Goal: Task Accomplishment & Management: Manage account settings

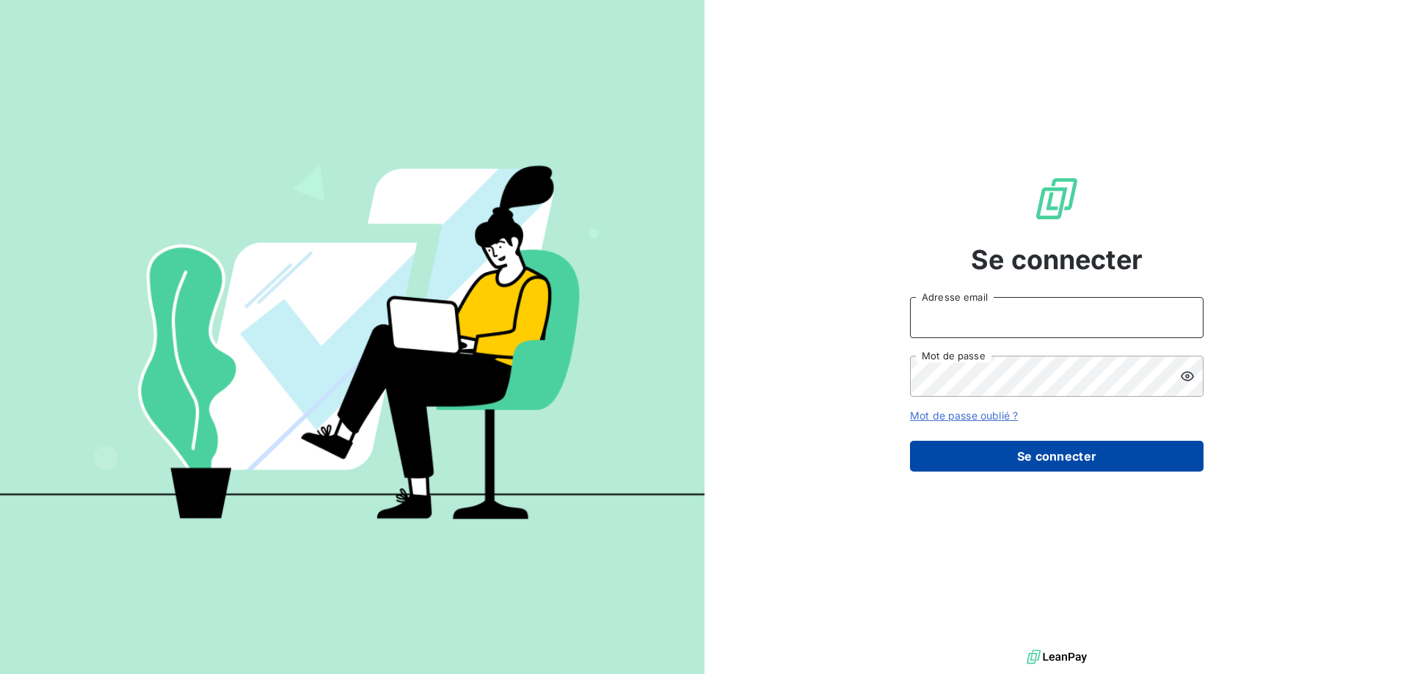
type input "awigno@thibaut.fr"
click at [1001, 462] on button "Se connecter" at bounding box center [1056, 456] width 293 height 31
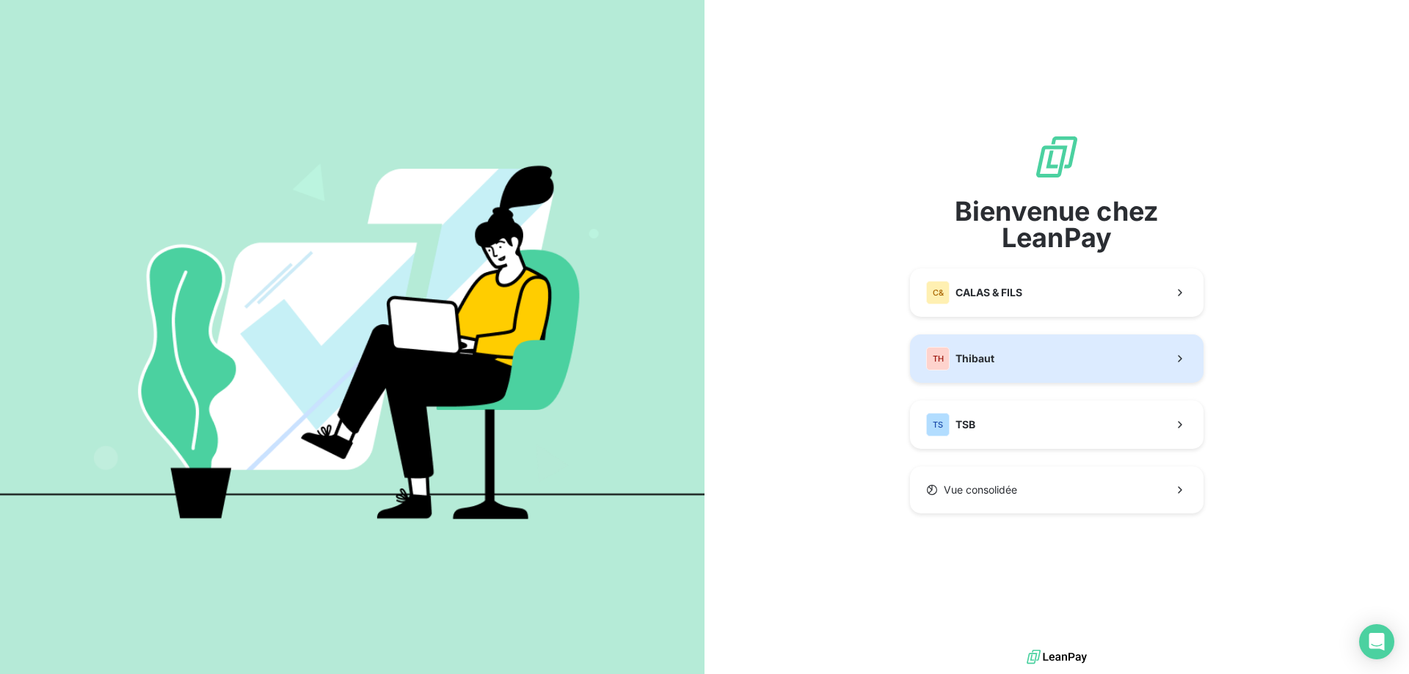
click at [1002, 362] on button "TH Thibaut" at bounding box center [1056, 359] width 293 height 48
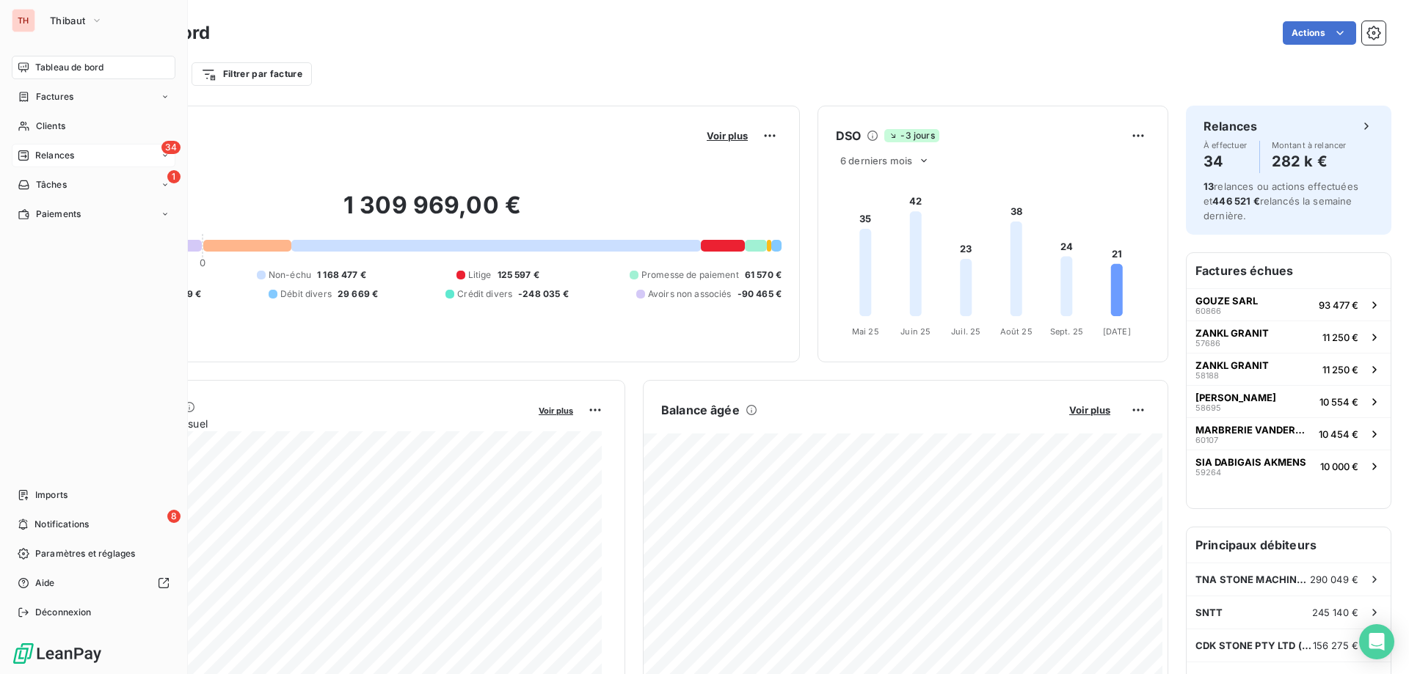
click at [26, 153] on icon at bounding box center [24, 156] width 12 height 12
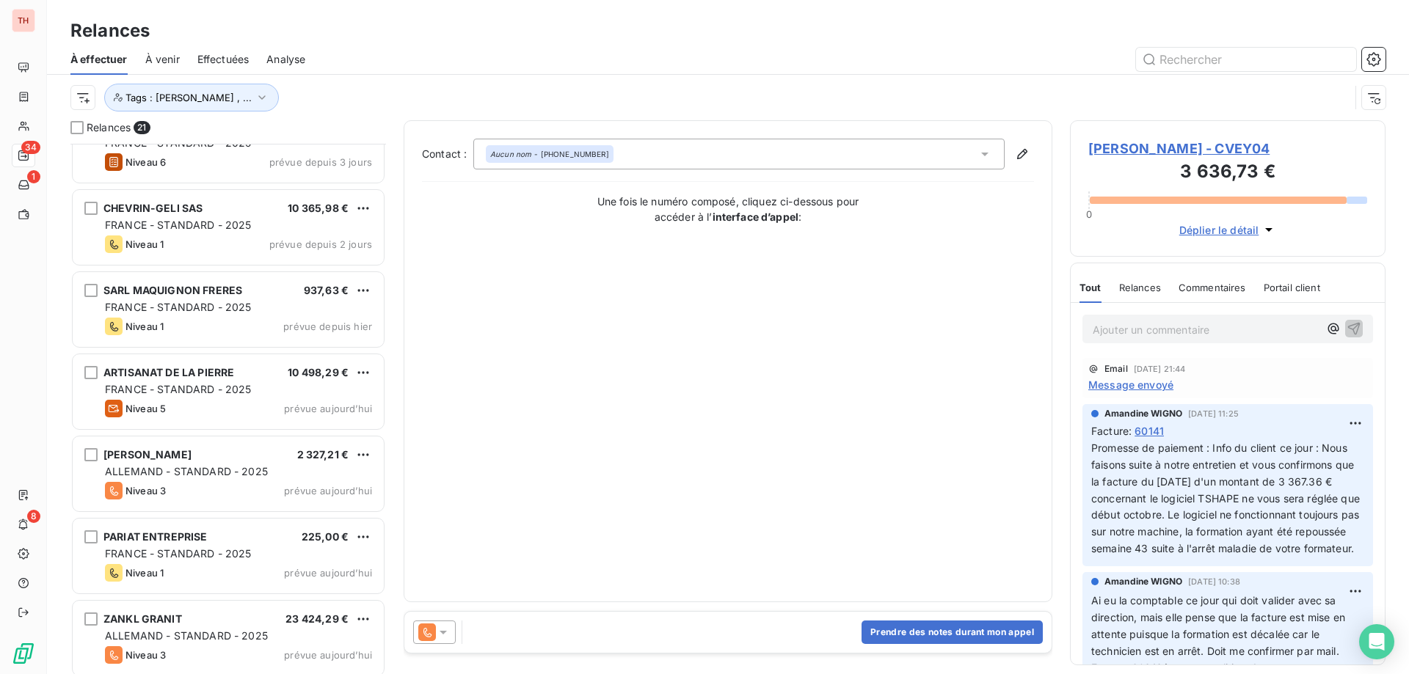
scroll to position [441, 0]
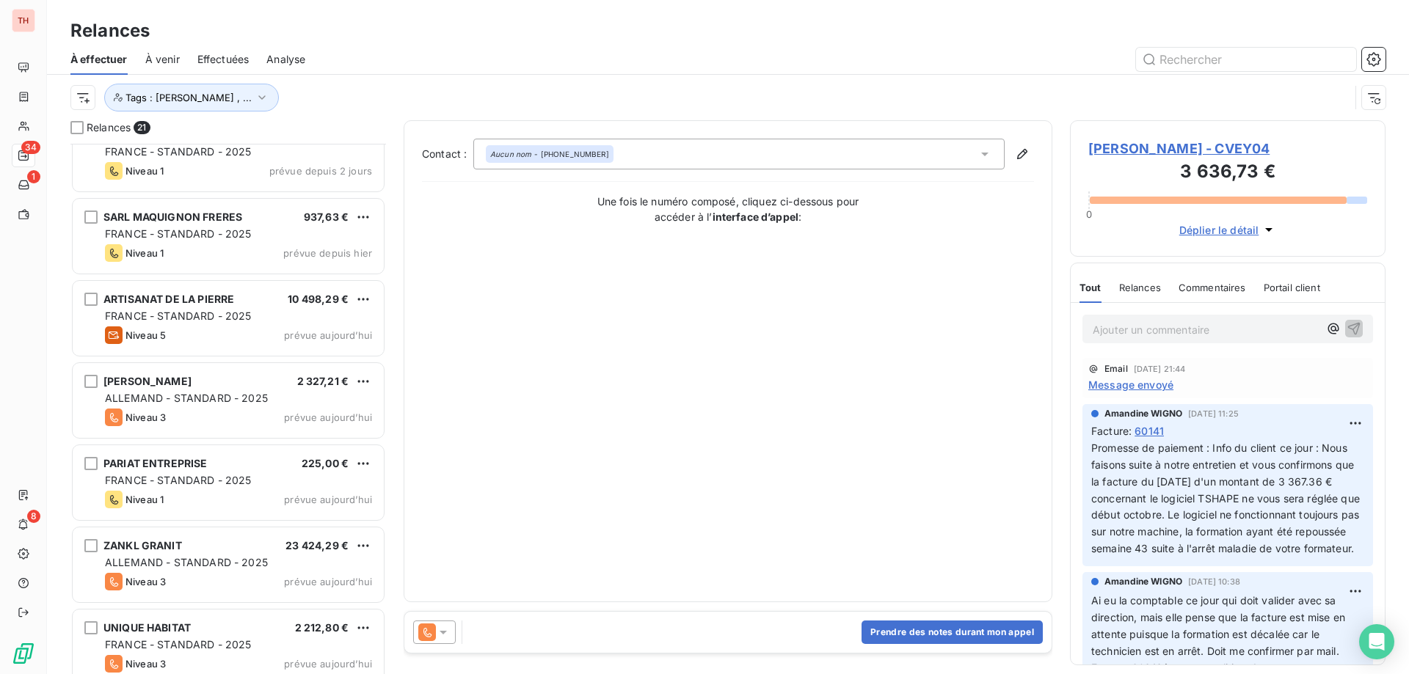
click at [365, 462] on html "TH 34 1 8 Relances À effectuer À venir Effectuées Analyse Tags : Noura Gilbert …" at bounding box center [704, 337] width 1409 height 674
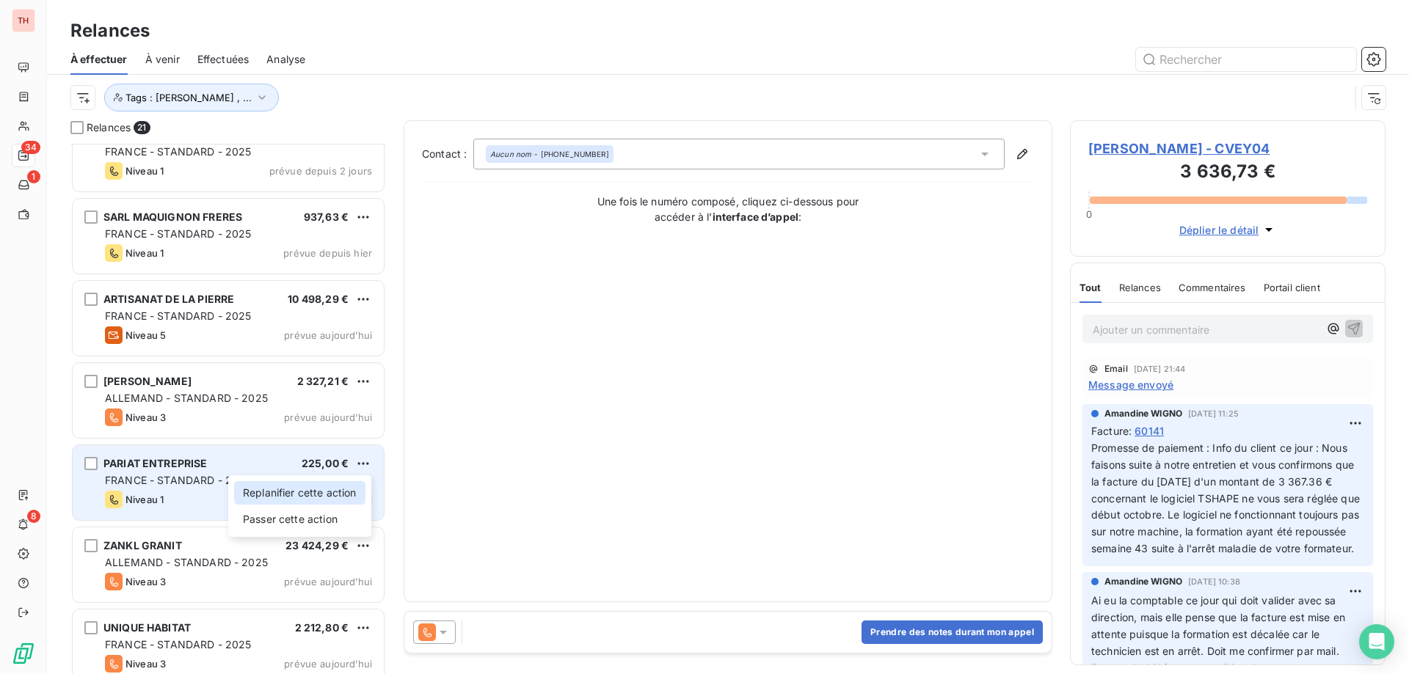
drag, startPoint x: 314, startPoint y: 500, endPoint x: 327, endPoint y: 498, distance: 13.3
click at [314, 500] on div "Replanifier cette action" at bounding box center [299, 492] width 131 height 23
select select "9"
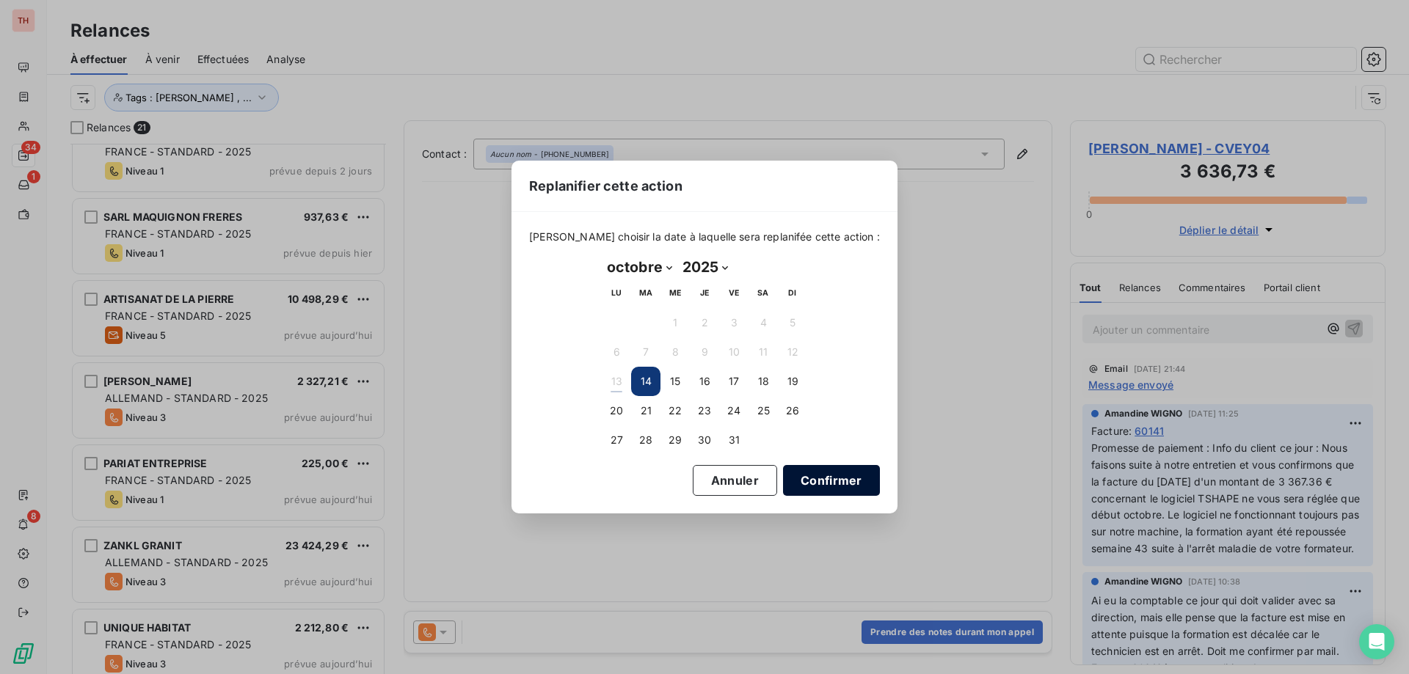
click at [831, 475] on button "Confirmer" at bounding box center [831, 480] width 97 height 31
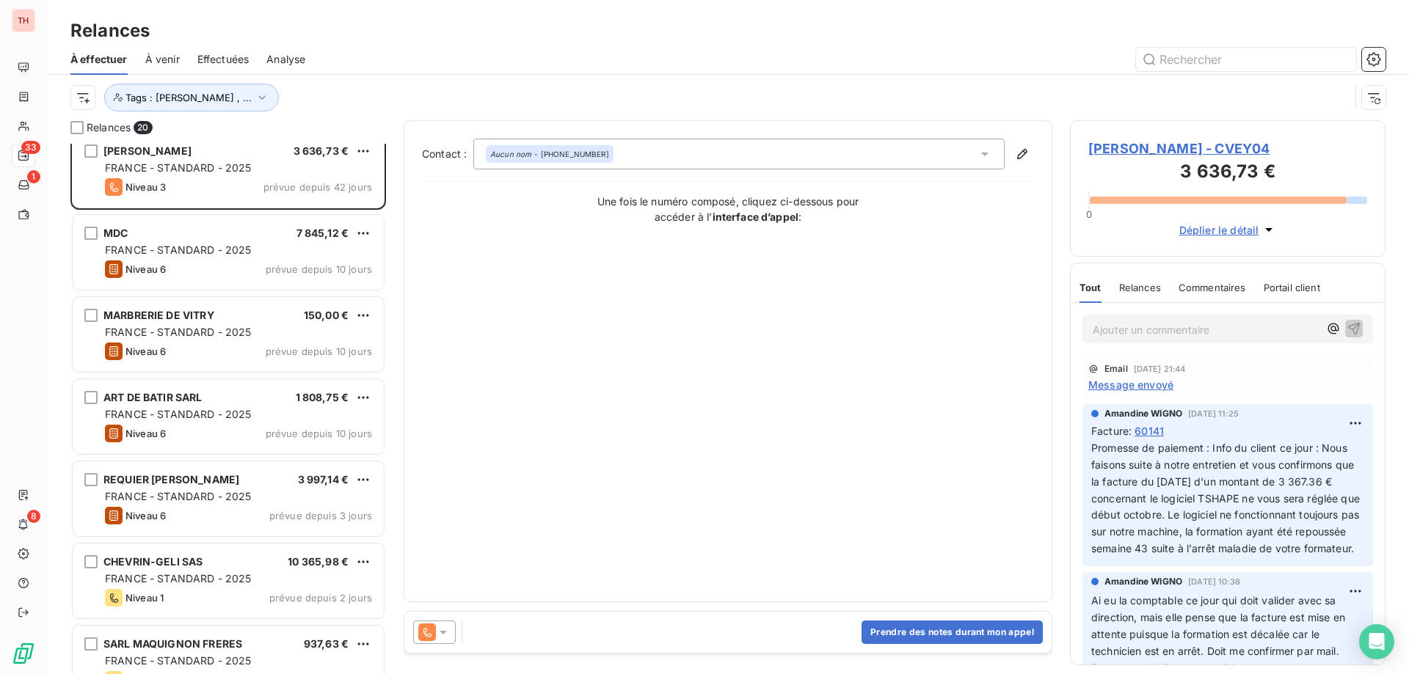
scroll to position [0, 0]
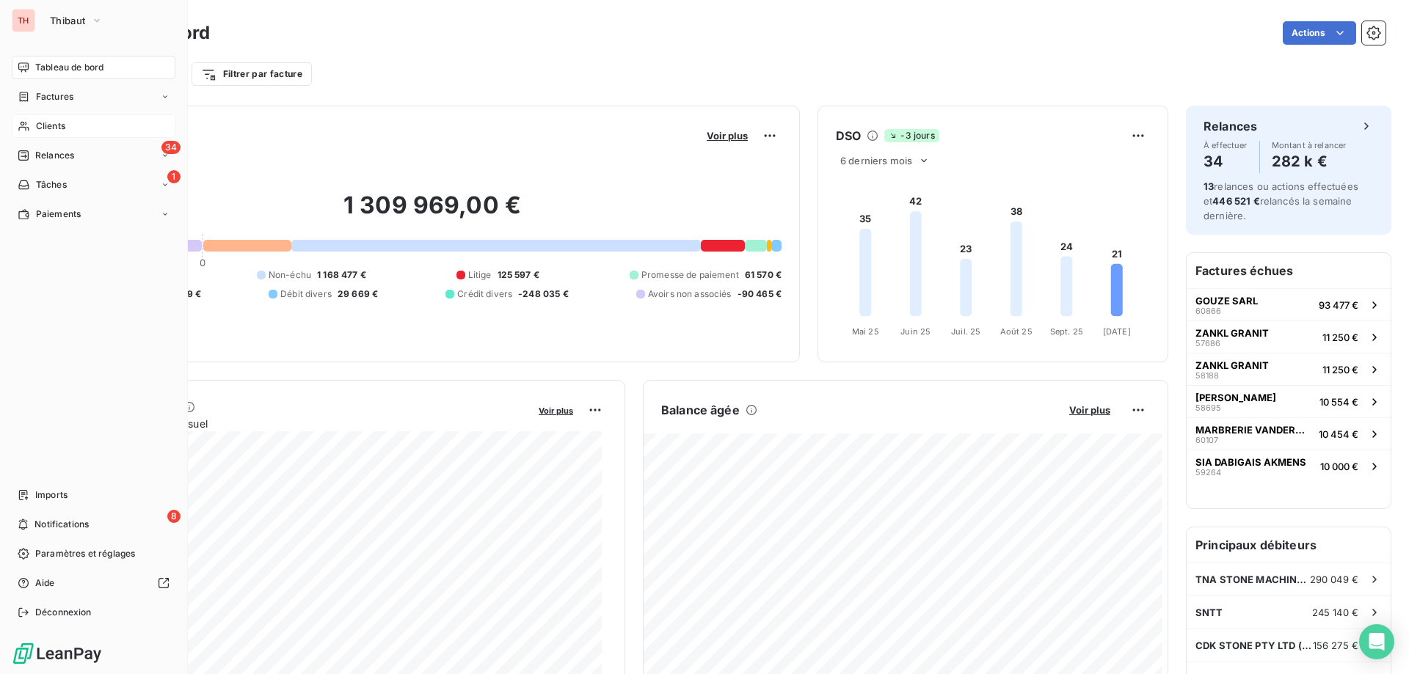
click at [43, 117] on div "Clients" at bounding box center [94, 125] width 164 height 23
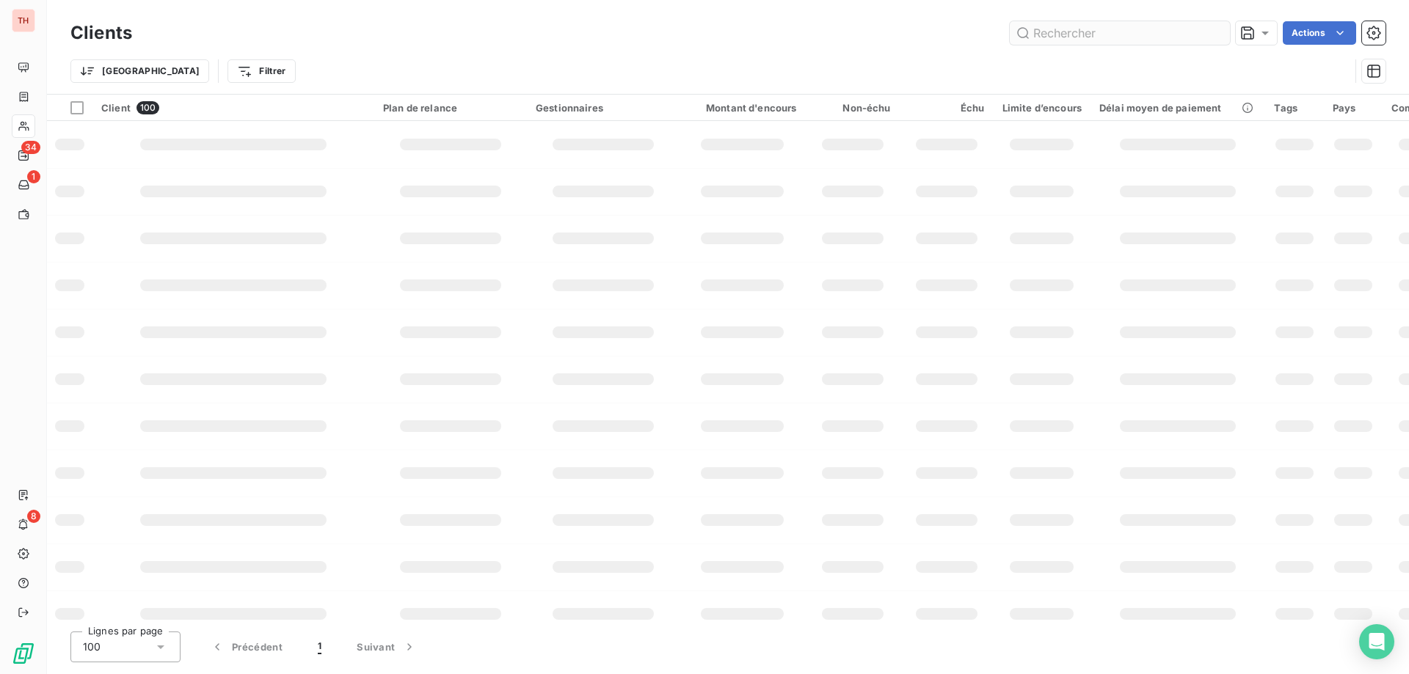
click at [1106, 36] on input "text" at bounding box center [1120, 32] width 220 height 23
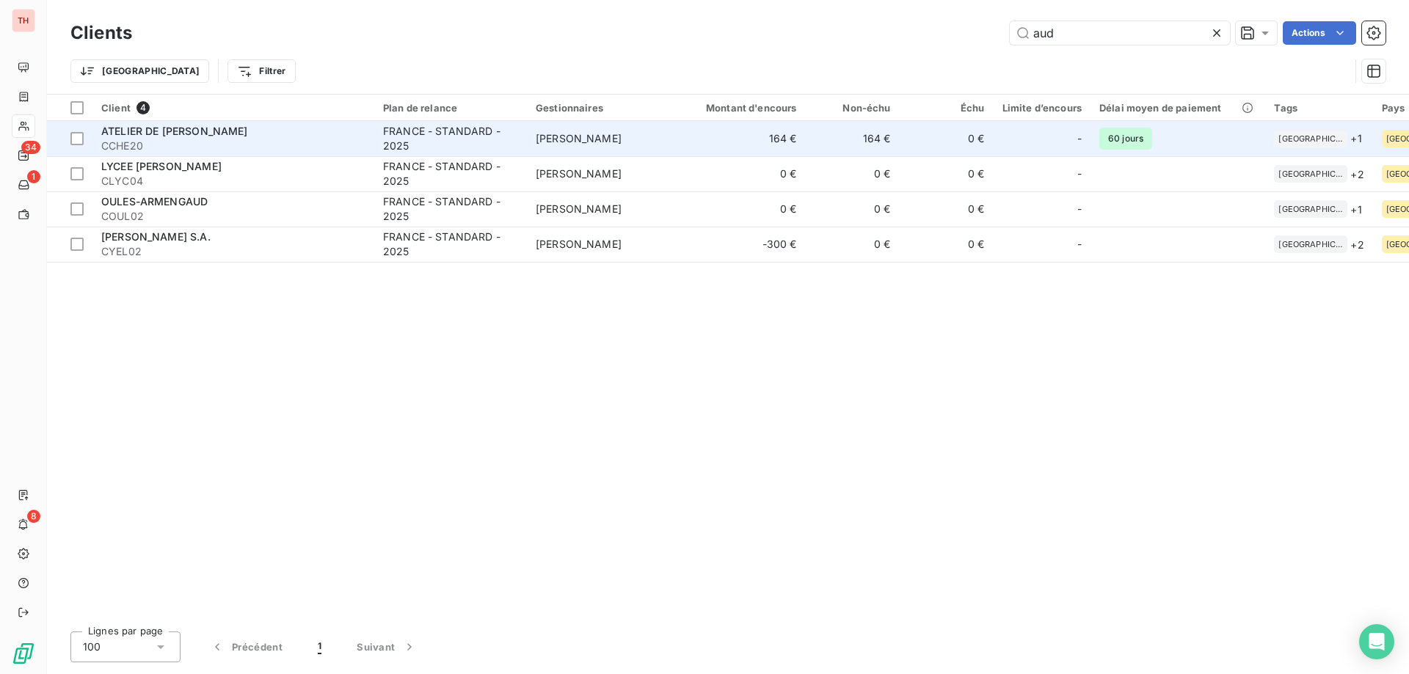
type input "aud"
click at [248, 125] on span "ATELIER DE [PERSON_NAME]" at bounding box center [174, 131] width 147 height 12
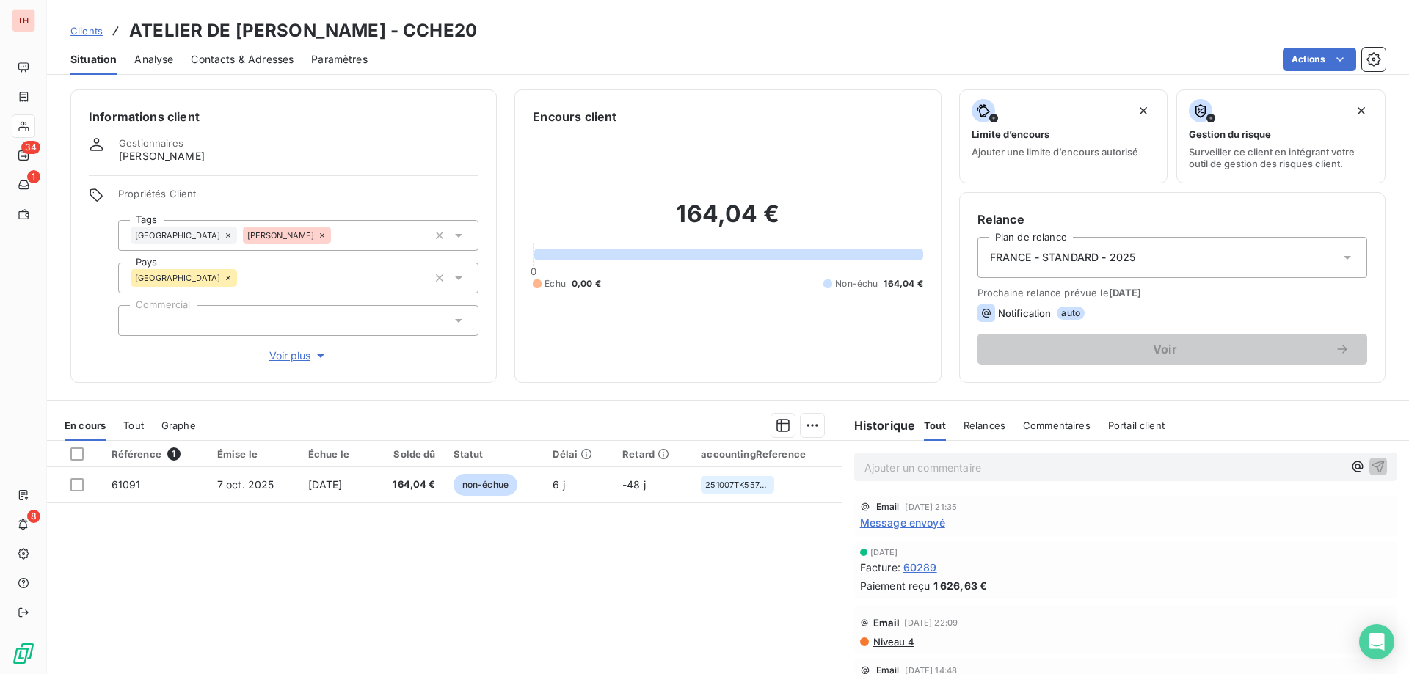
click at [92, 32] on span "Clients" at bounding box center [86, 31] width 32 height 12
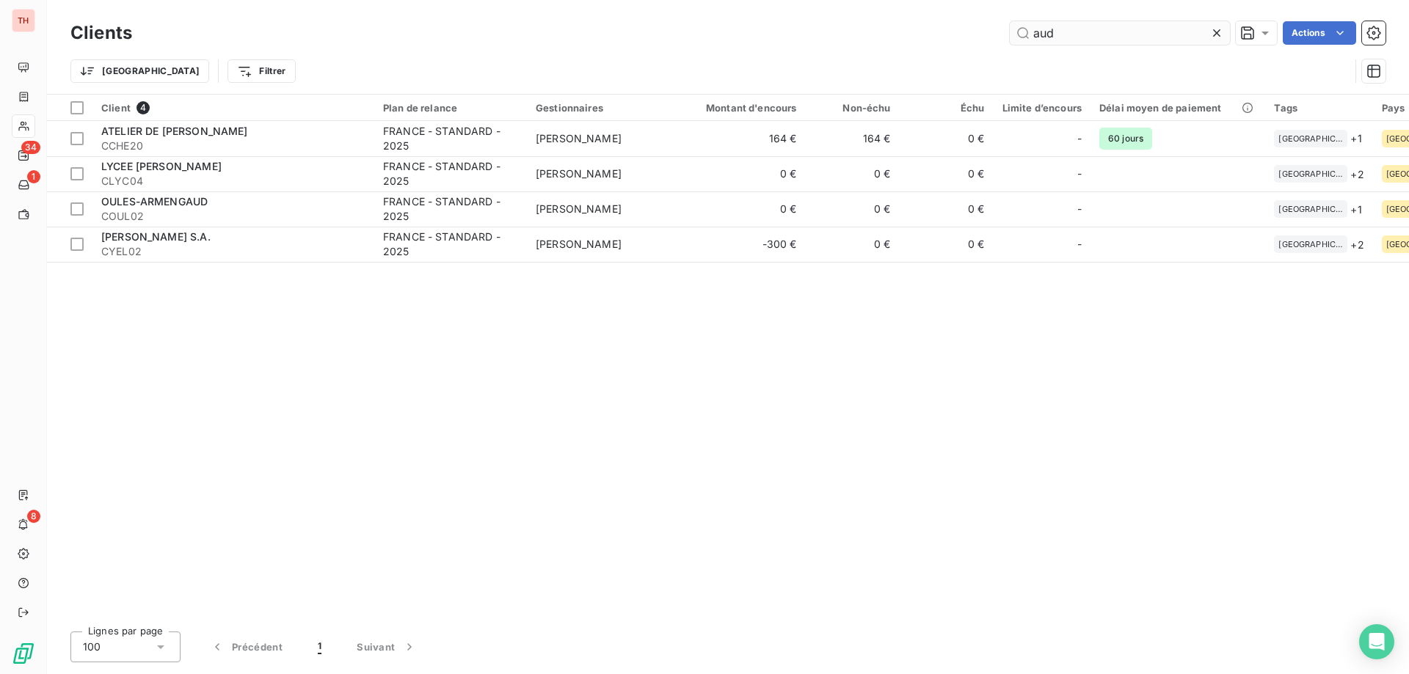
drag, startPoint x: 1073, startPoint y: 27, endPoint x: 1021, endPoint y: 33, distance: 53.2
click at [1021, 33] on input "aud" at bounding box center [1120, 32] width 220 height 23
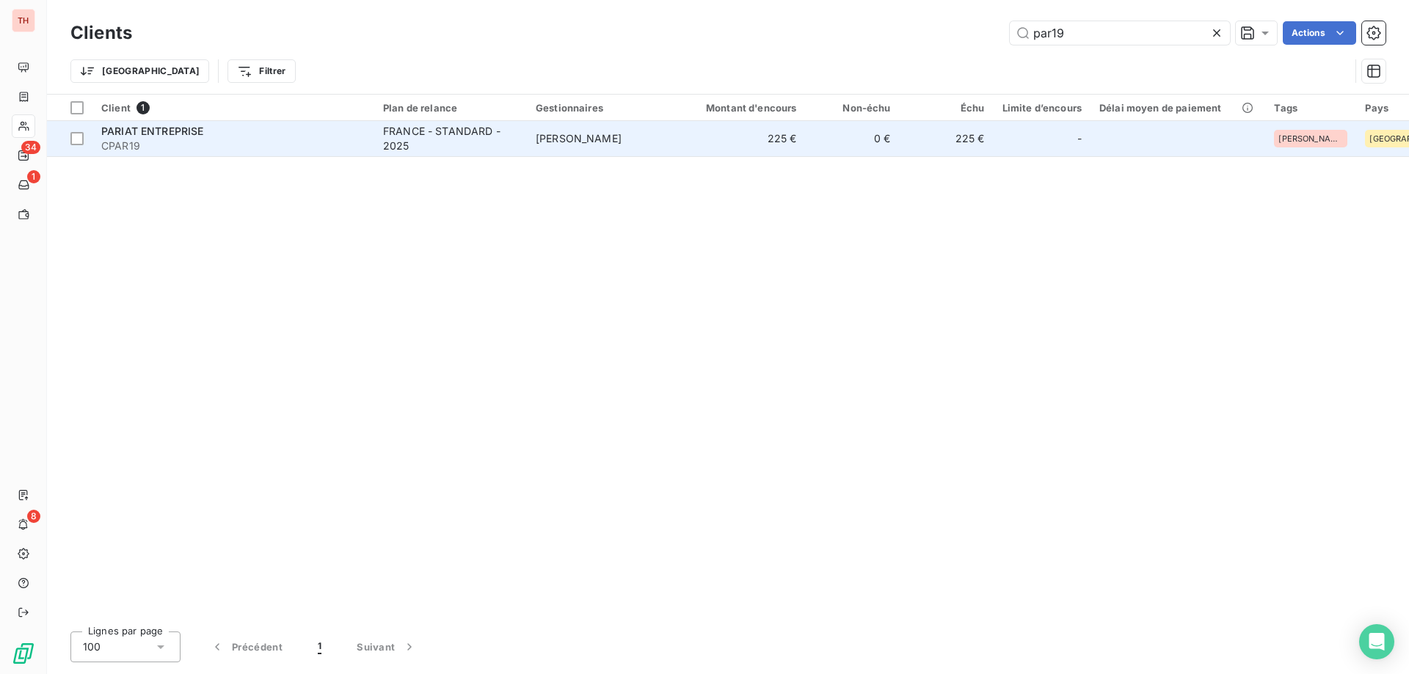
type input "par19"
click at [584, 135] on span "[PERSON_NAME]" at bounding box center [579, 138] width 86 height 12
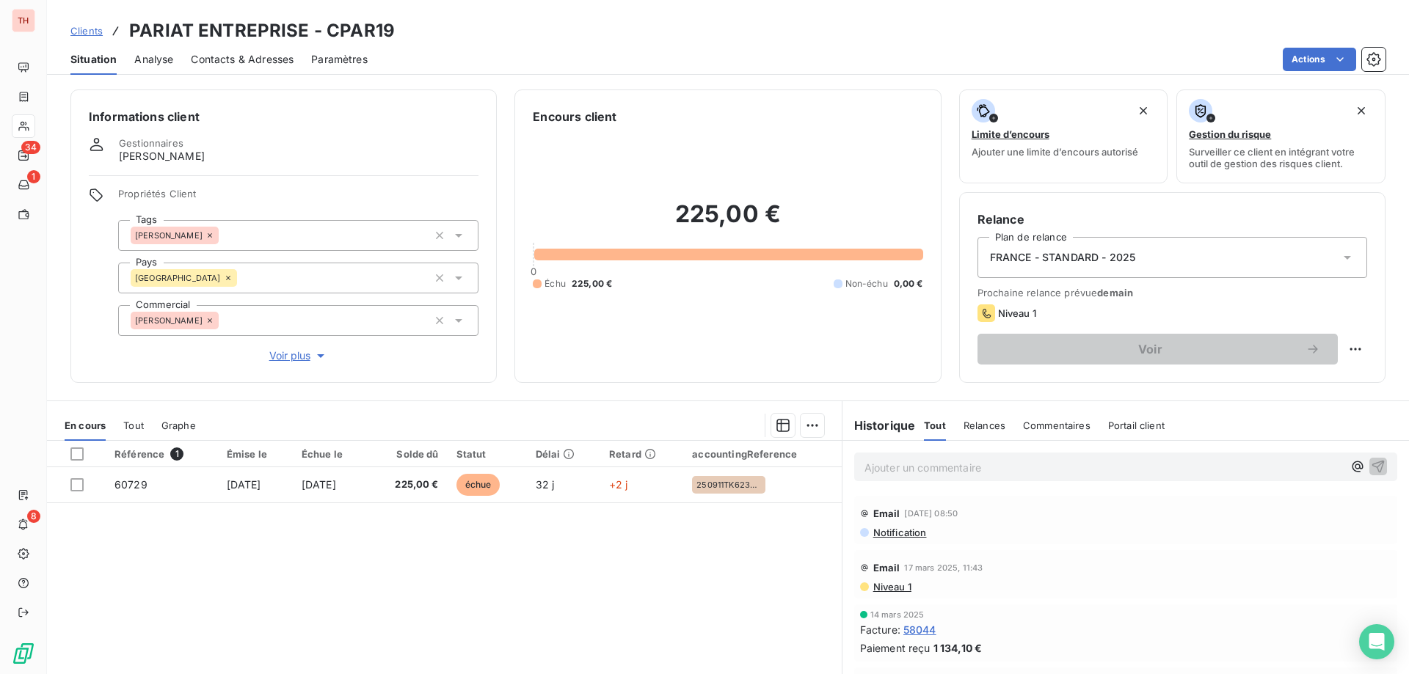
drag, startPoint x: 96, startPoint y: 29, endPoint x: 148, endPoint y: 31, distance: 52.1
click at [94, 31] on span "Clients" at bounding box center [86, 31] width 32 height 12
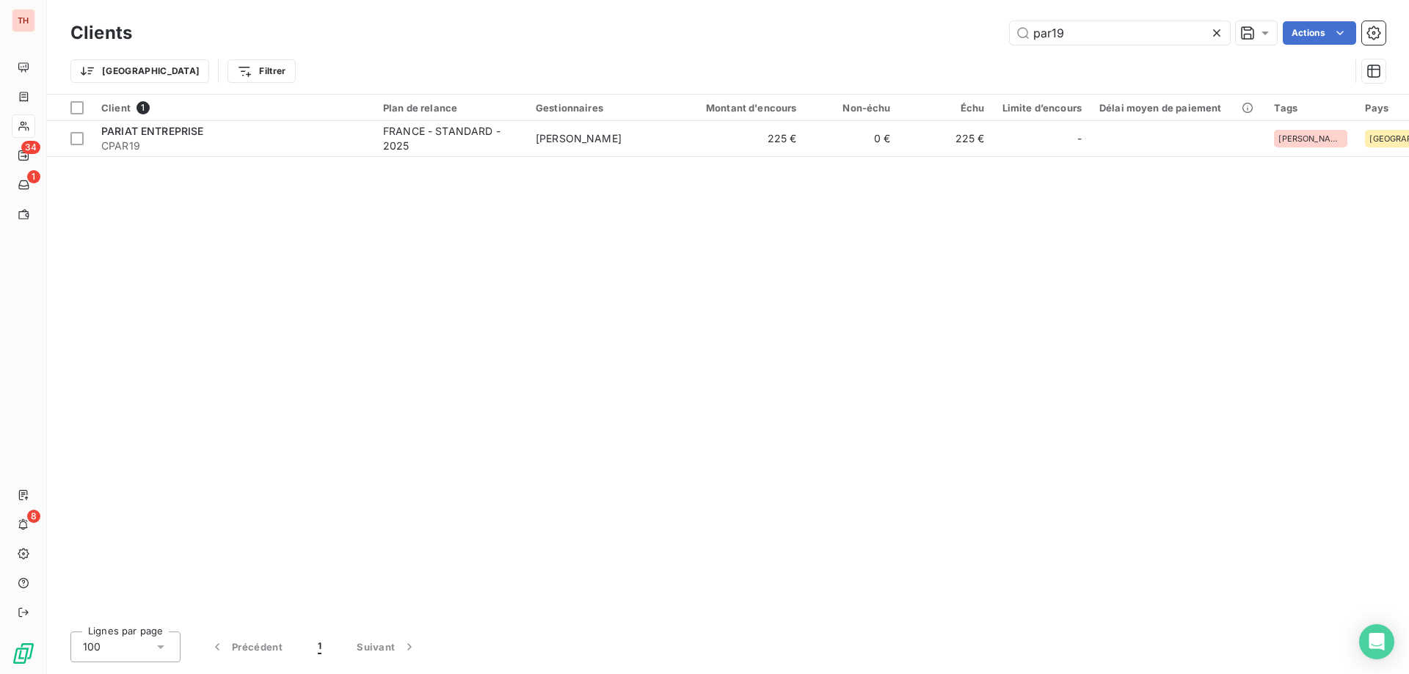
drag, startPoint x: 1065, startPoint y: 34, endPoint x: 982, endPoint y: 38, distance: 83.0
click at [982, 38] on div "par19 Actions" at bounding box center [768, 32] width 1236 height 23
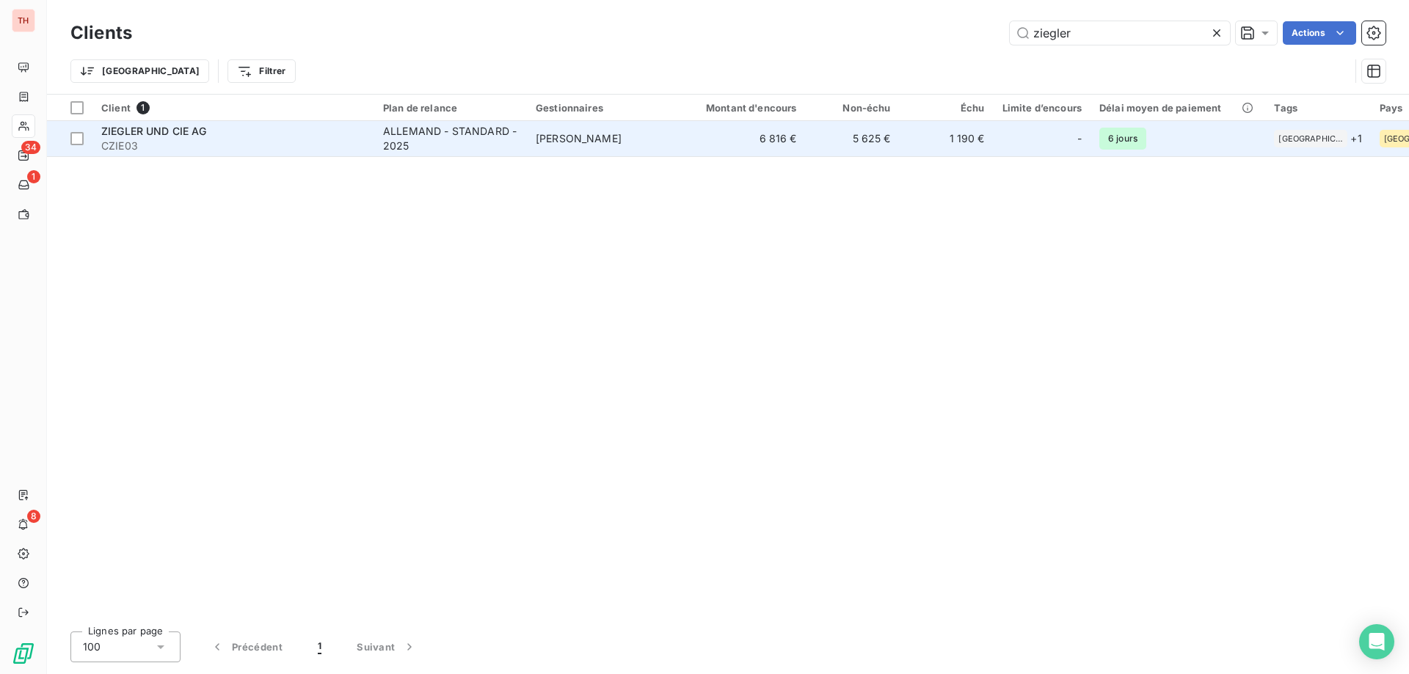
type input "ziegler"
click at [439, 135] on div "ALLEMAND - STANDARD - 2025" at bounding box center [450, 138] width 135 height 29
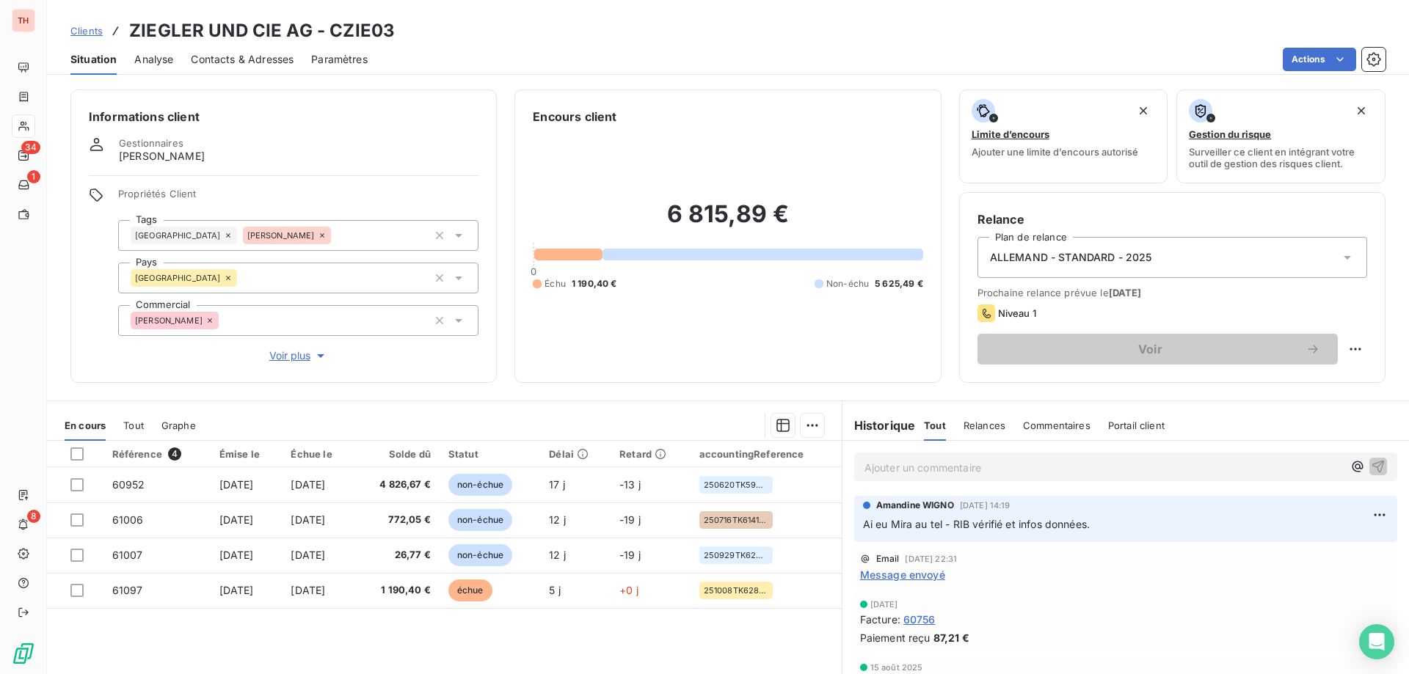
click at [85, 31] on span "Clients" at bounding box center [86, 31] width 32 height 12
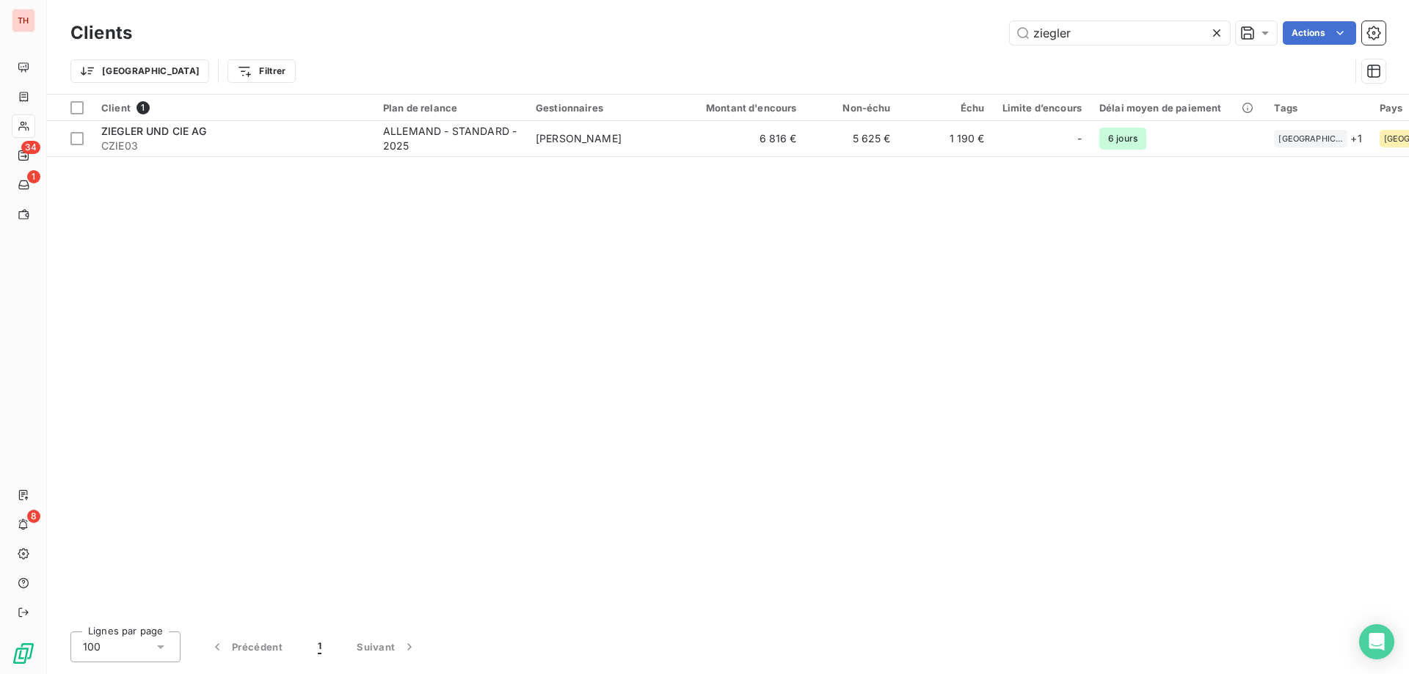
drag, startPoint x: 1078, startPoint y: 29, endPoint x: 1006, endPoint y: 40, distance: 72.6
click at [1006, 40] on div "ziegler Actions" at bounding box center [768, 32] width 1236 height 23
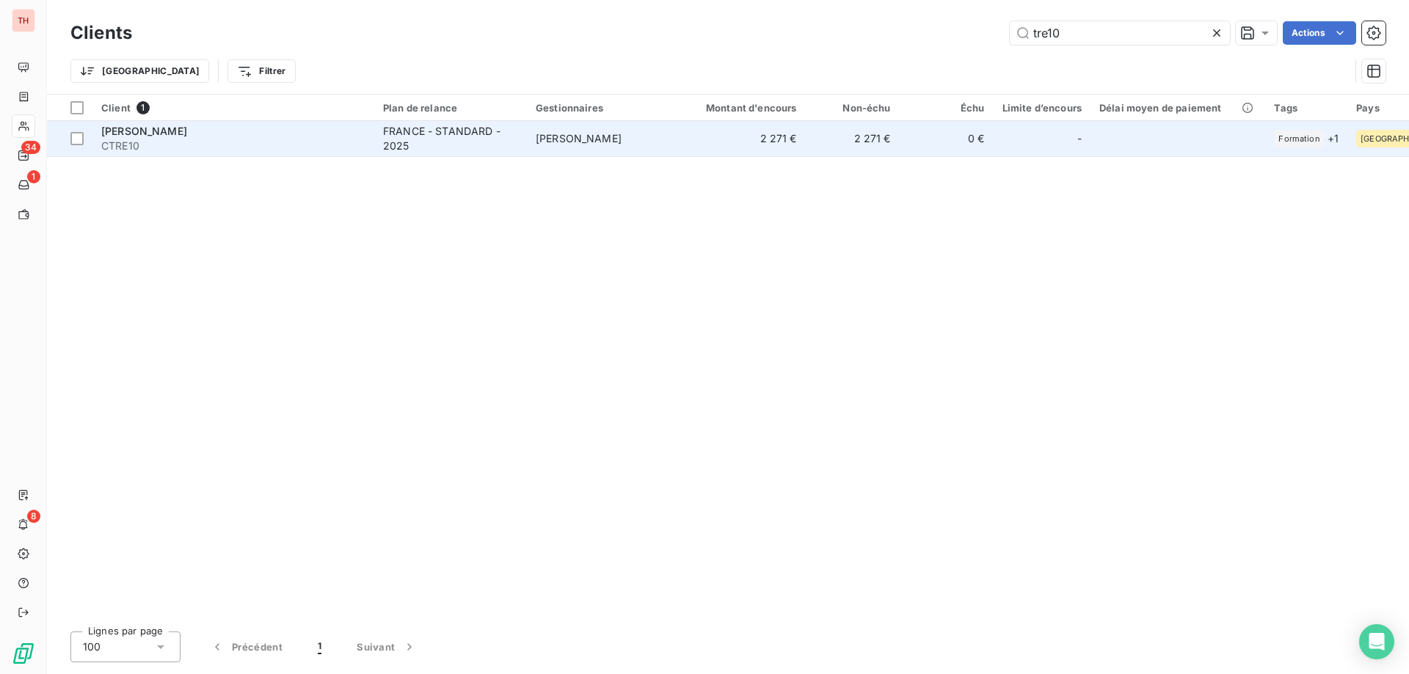
type input "tre10"
drag, startPoint x: 551, startPoint y: 136, endPoint x: 561, endPoint y: 135, distance: 10.3
click at [551, 136] on span "[PERSON_NAME]" at bounding box center [579, 138] width 86 height 12
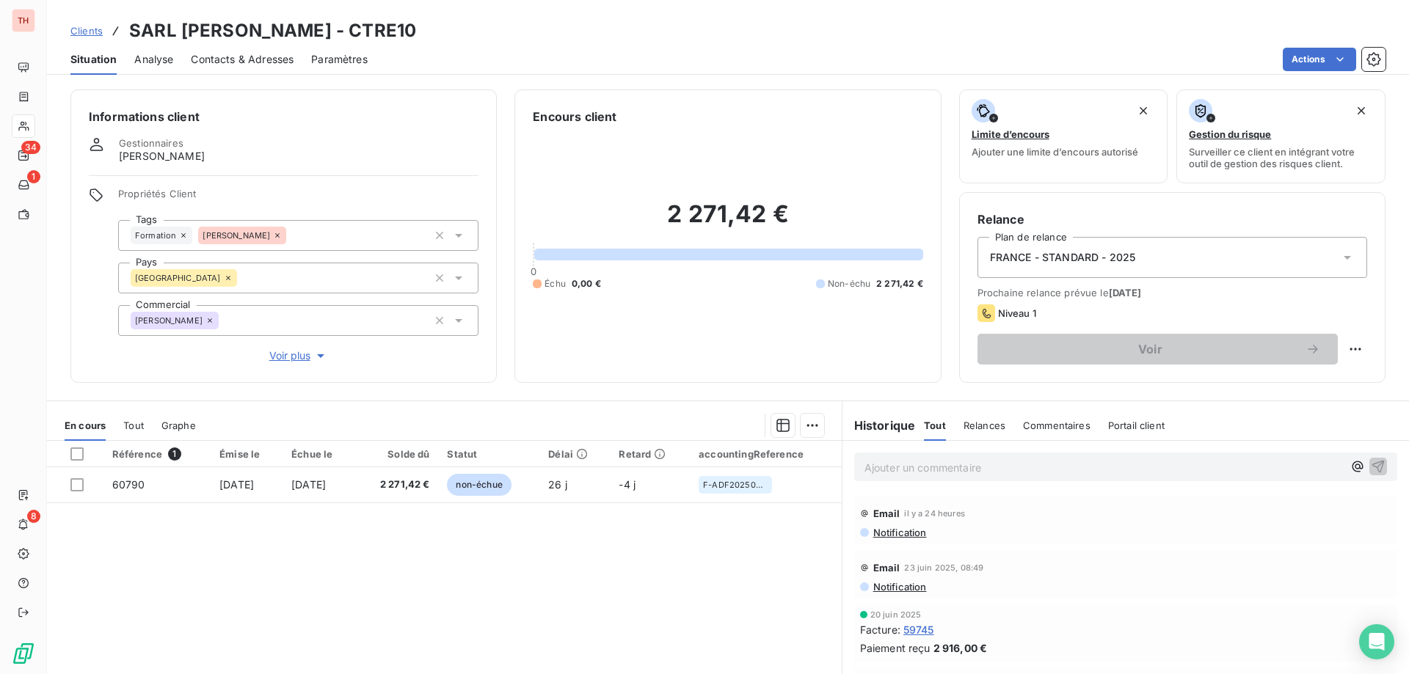
drag, startPoint x: 85, startPoint y: 33, endPoint x: 286, endPoint y: 18, distance: 201.6
click at [84, 34] on span "Clients" at bounding box center [86, 31] width 32 height 12
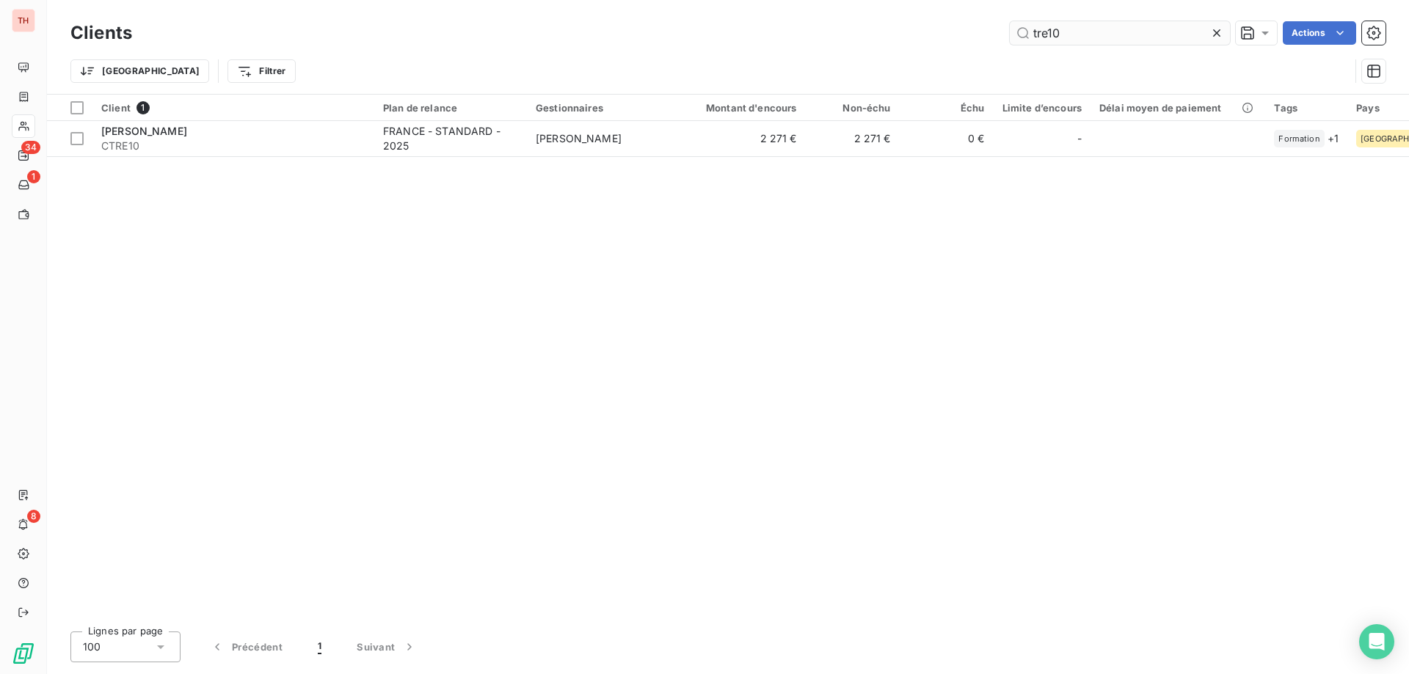
drag, startPoint x: 1072, startPoint y: 36, endPoint x: 1010, endPoint y: 35, distance: 62.4
click at [1010, 35] on input "tre10" at bounding box center [1120, 32] width 220 height 23
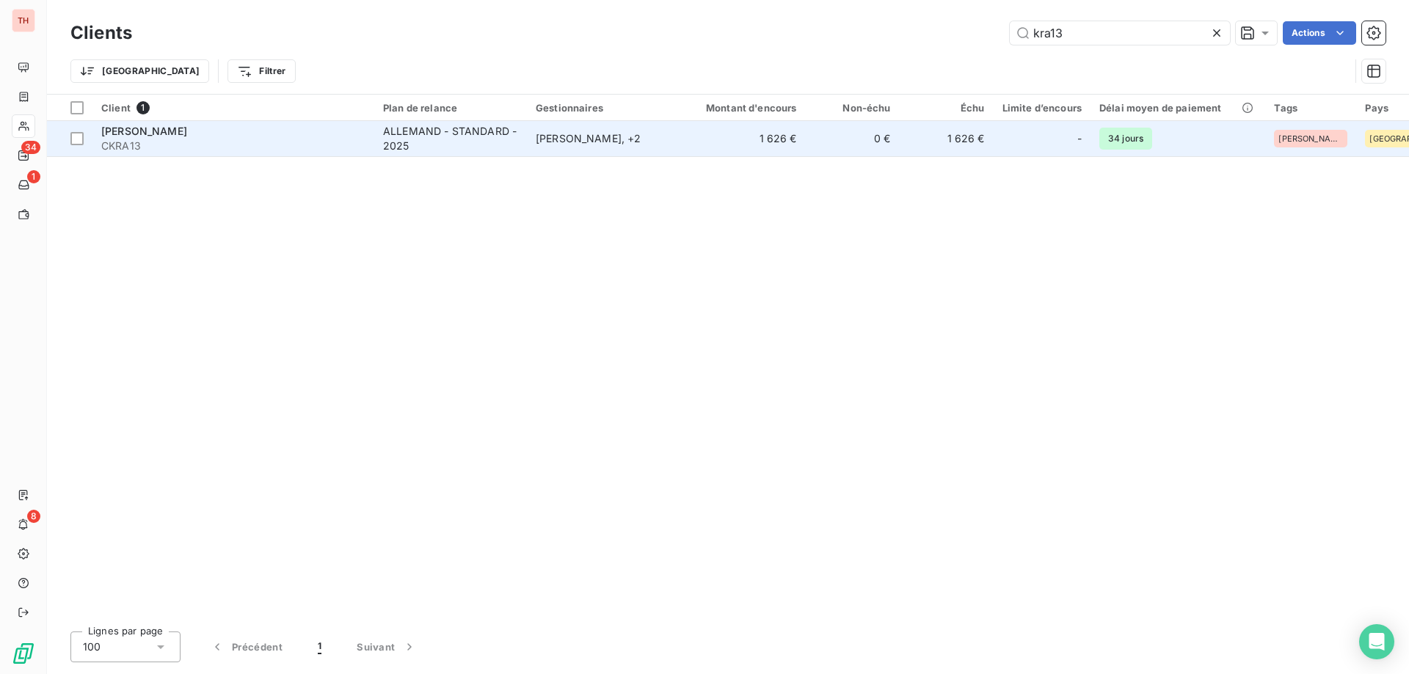
type input "kra13"
click at [660, 147] on td "[PERSON_NAME] , + 2" at bounding box center [603, 138] width 153 height 35
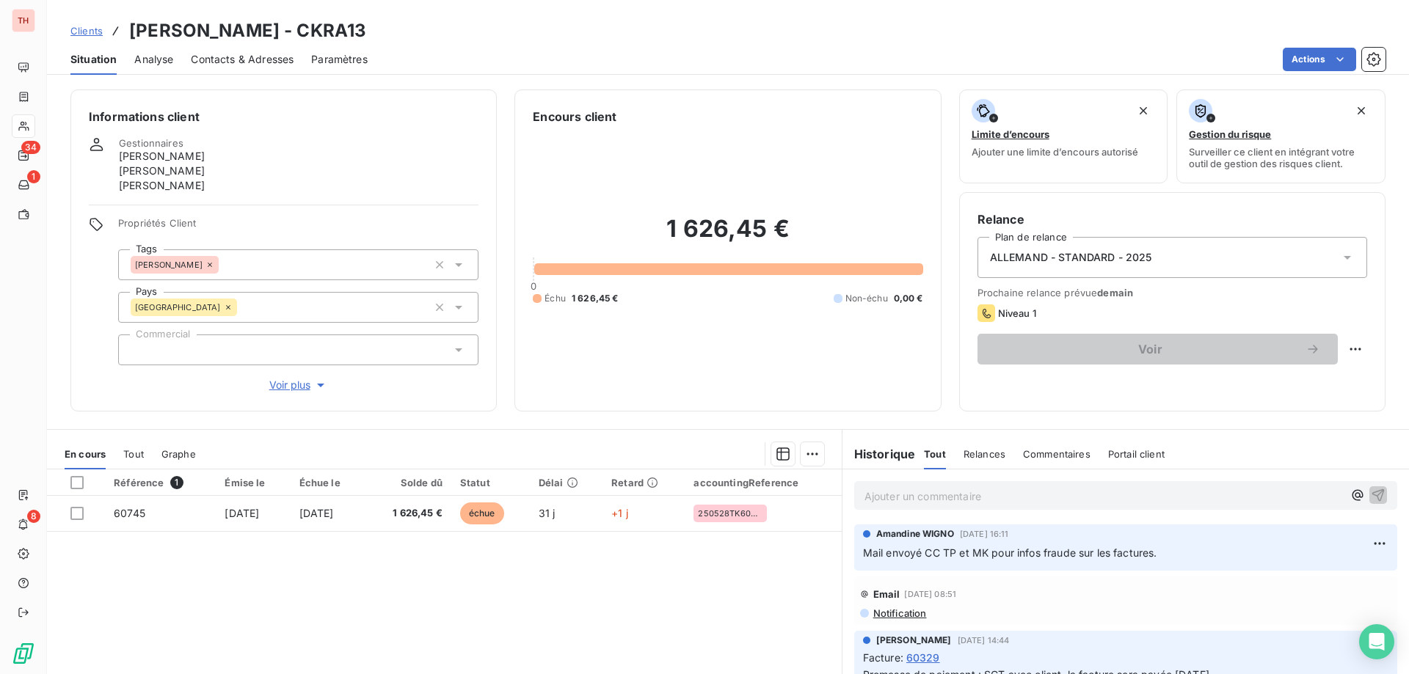
click at [90, 32] on span "Clients" at bounding box center [86, 31] width 32 height 12
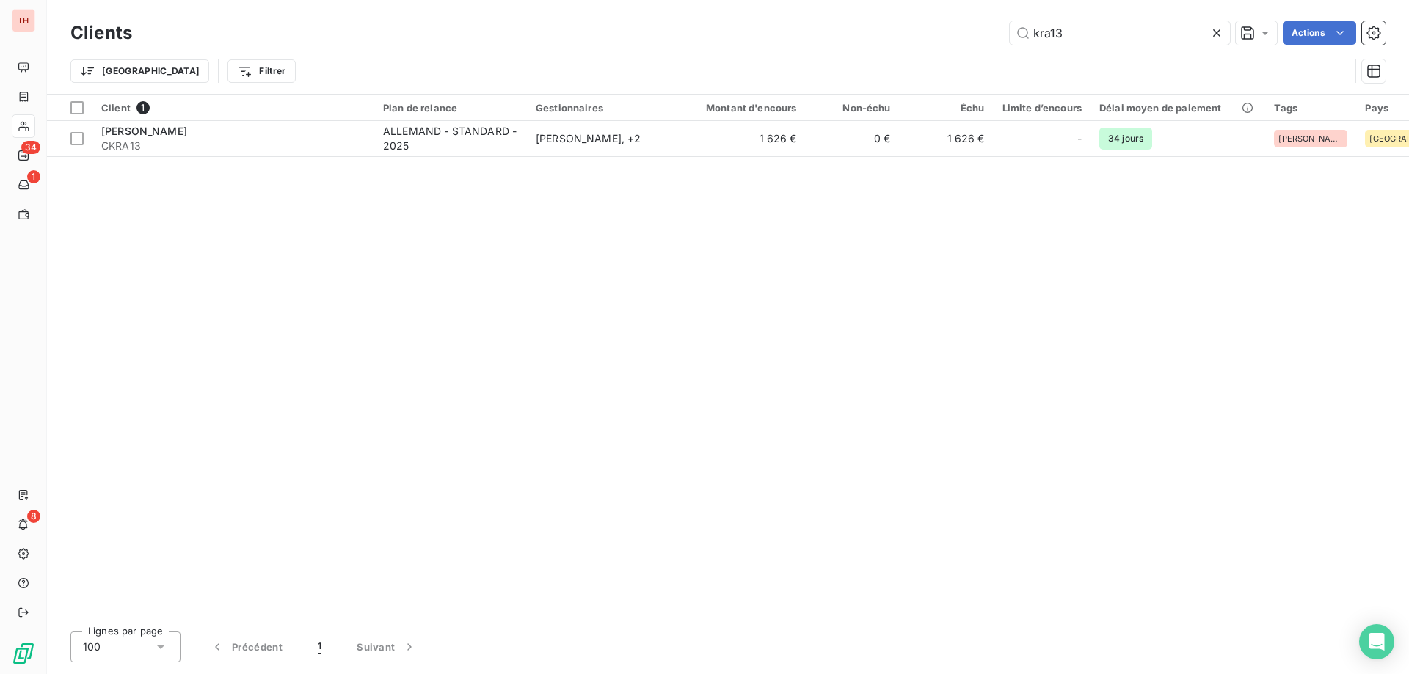
drag, startPoint x: 1056, startPoint y: 32, endPoint x: 1003, endPoint y: 26, distance: 53.2
click at [1003, 26] on div "kra13 Actions" at bounding box center [768, 32] width 1236 height 23
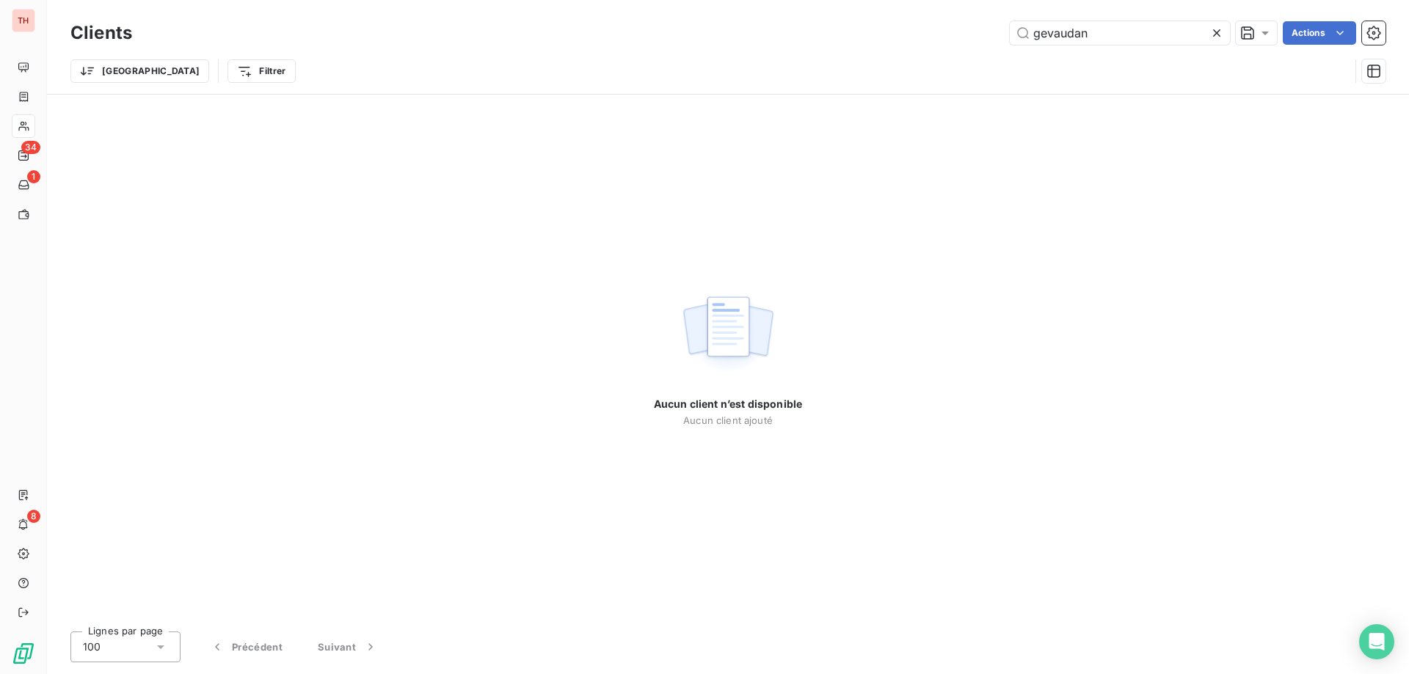
drag, startPoint x: 1112, startPoint y: 32, endPoint x: 978, endPoint y: 26, distance: 133.7
click at [978, 26] on div "gevaudan Actions" at bounding box center [768, 32] width 1236 height 23
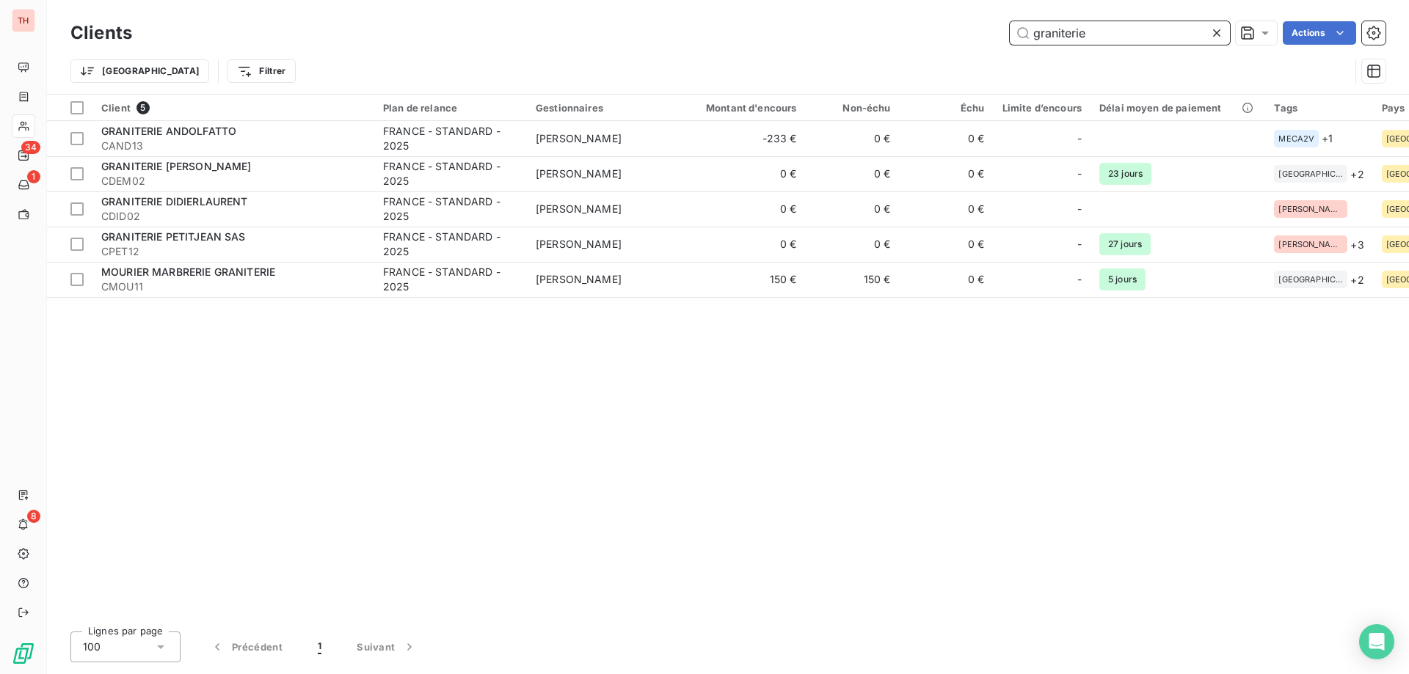
drag, startPoint x: 1046, startPoint y: 36, endPoint x: 996, endPoint y: 36, distance: 49.9
click at [996, 36] on div "graniterie Actions" at bounding box center [768, 32] width 1236 height 23
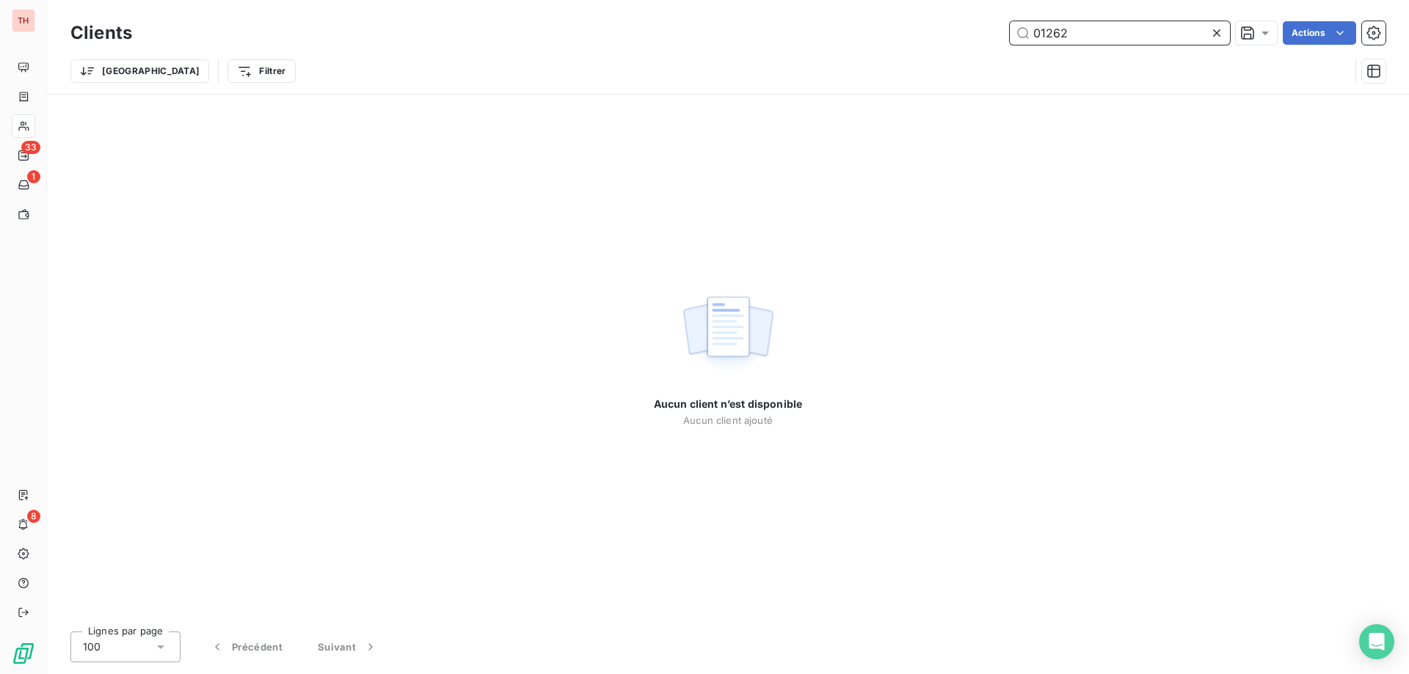
drag, startPoint x: 1076, startPoint y: 32, endPoint x: 963, endPoint y: 37, distance: 113.1
click at [963, 37] on div "01262 Actions" at bounding box center [768, 32] width 1236 height 23
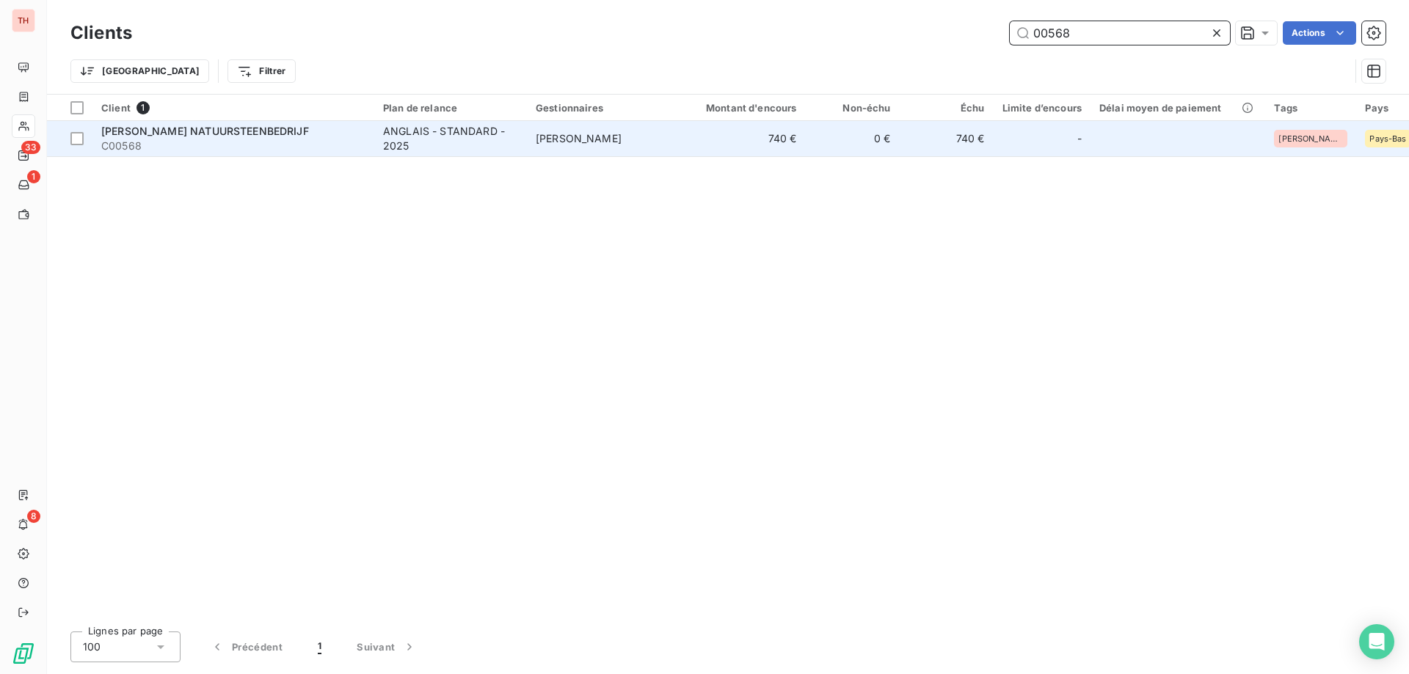
type input "00568"
click at [580, 156] on td "[PERSON_NAME]" at bounding box center [603, 138] width 153 height 35
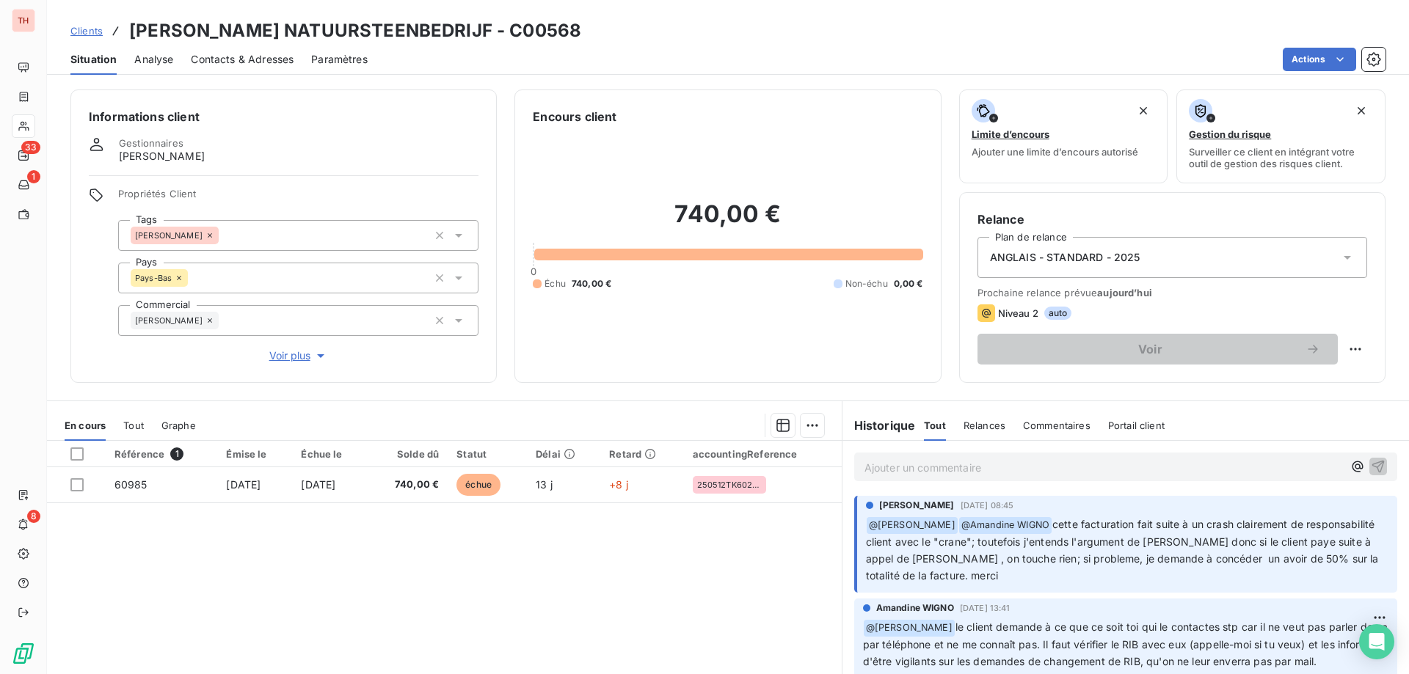
click at [90, 31] on span "Clients" at bounding box center [86, 31] width 32 height 12
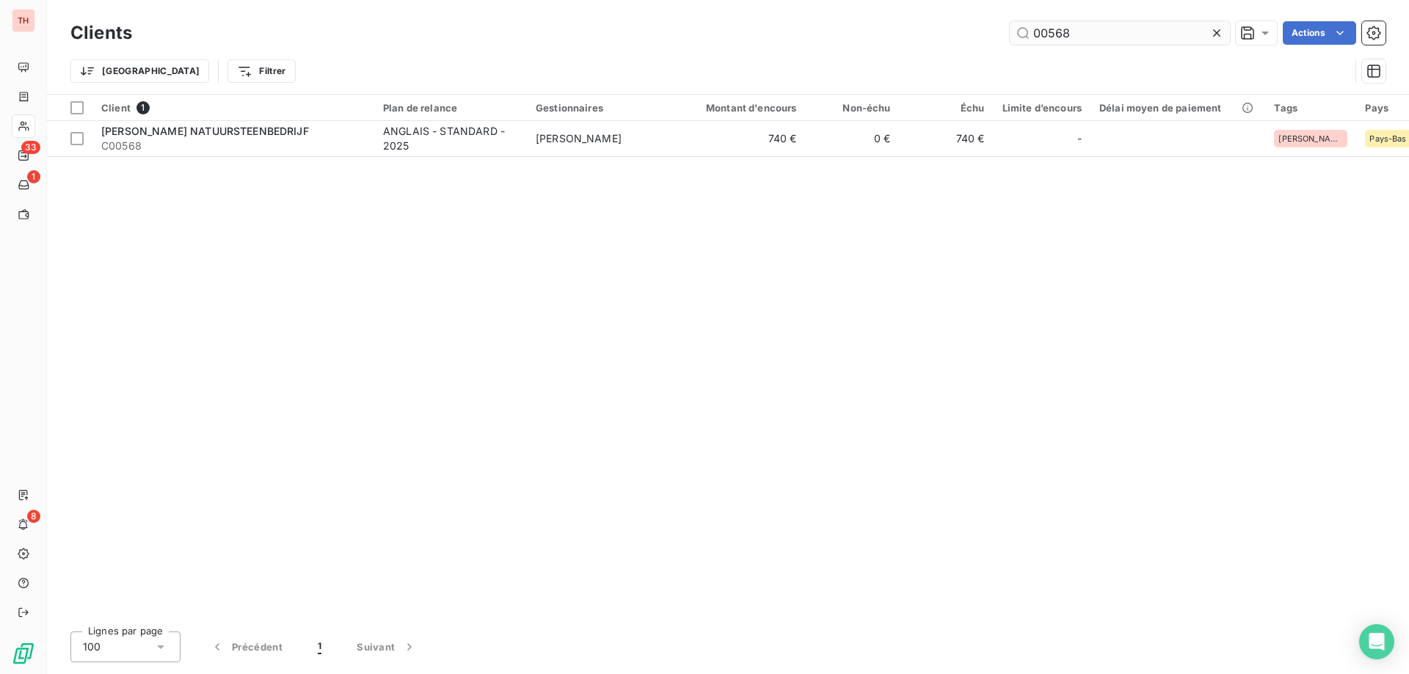
drag, startPoint x: 1096, startPoint y: 33, endPoint x: 1021, endPoint y: 35, distance: 74.9
click at [1021, 35] on input "00568" at bounding box center [1120, 32] width 220 height 23
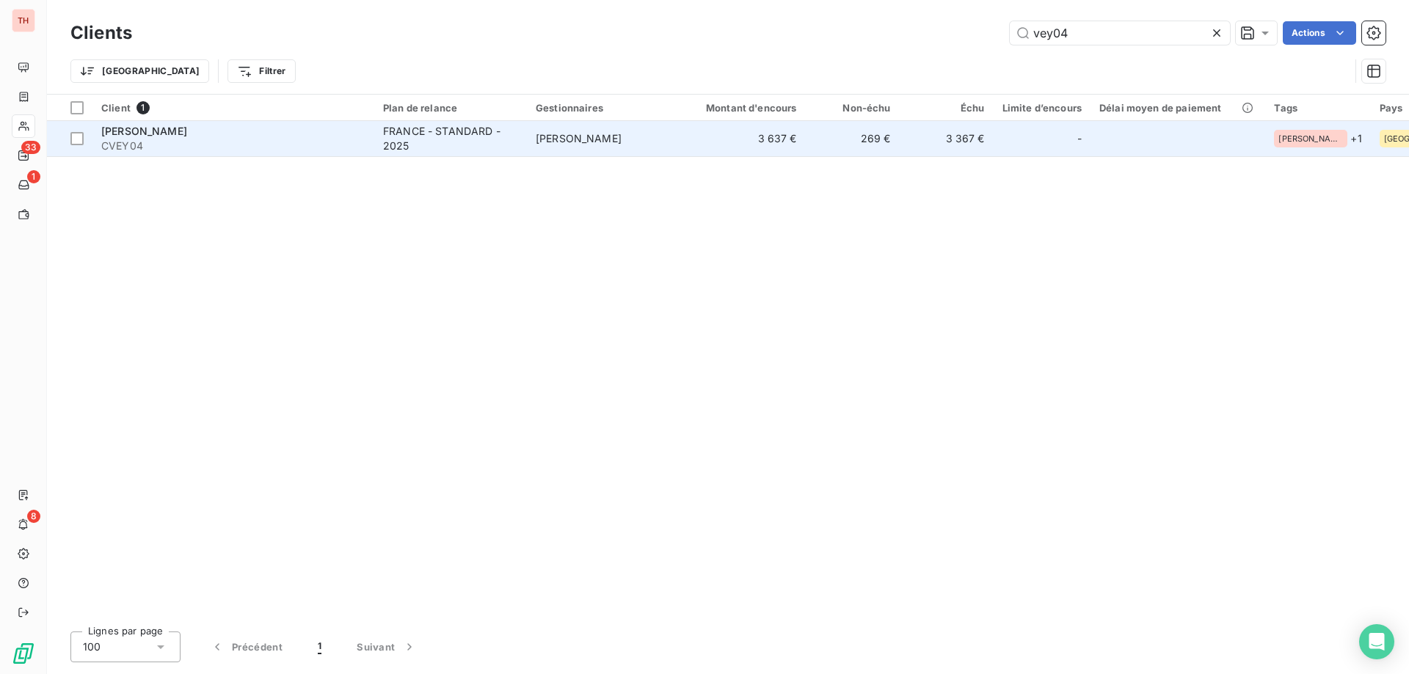
type input "vey04"
click at [675, 143] on td "[PERSON_NAME]" at bounding box center [603, 138] width 153 height 35
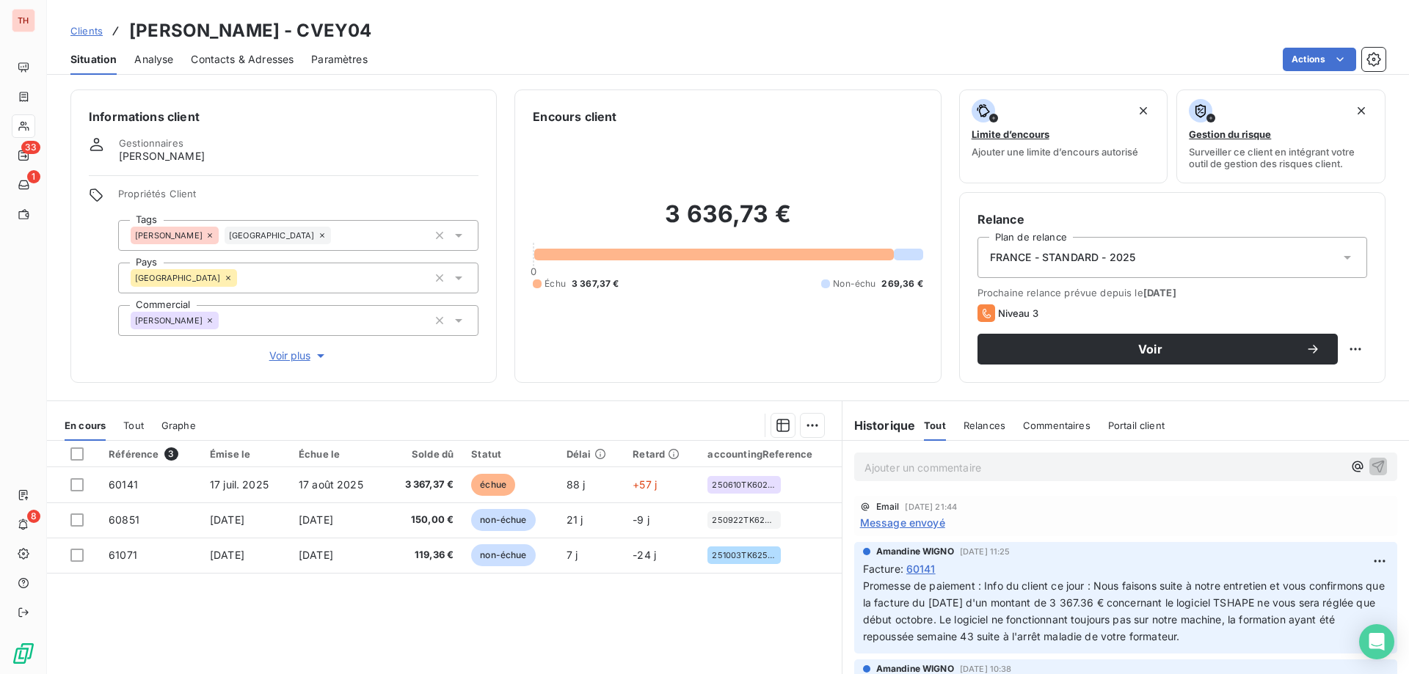
drag, startPoint x: 92, startPoint y: 29, endPoint x: 390, endPoint y: 32, distance: 297.9
click at [92, 29] on span "Clients" at bounding box center [86, 31] width 32 height 12
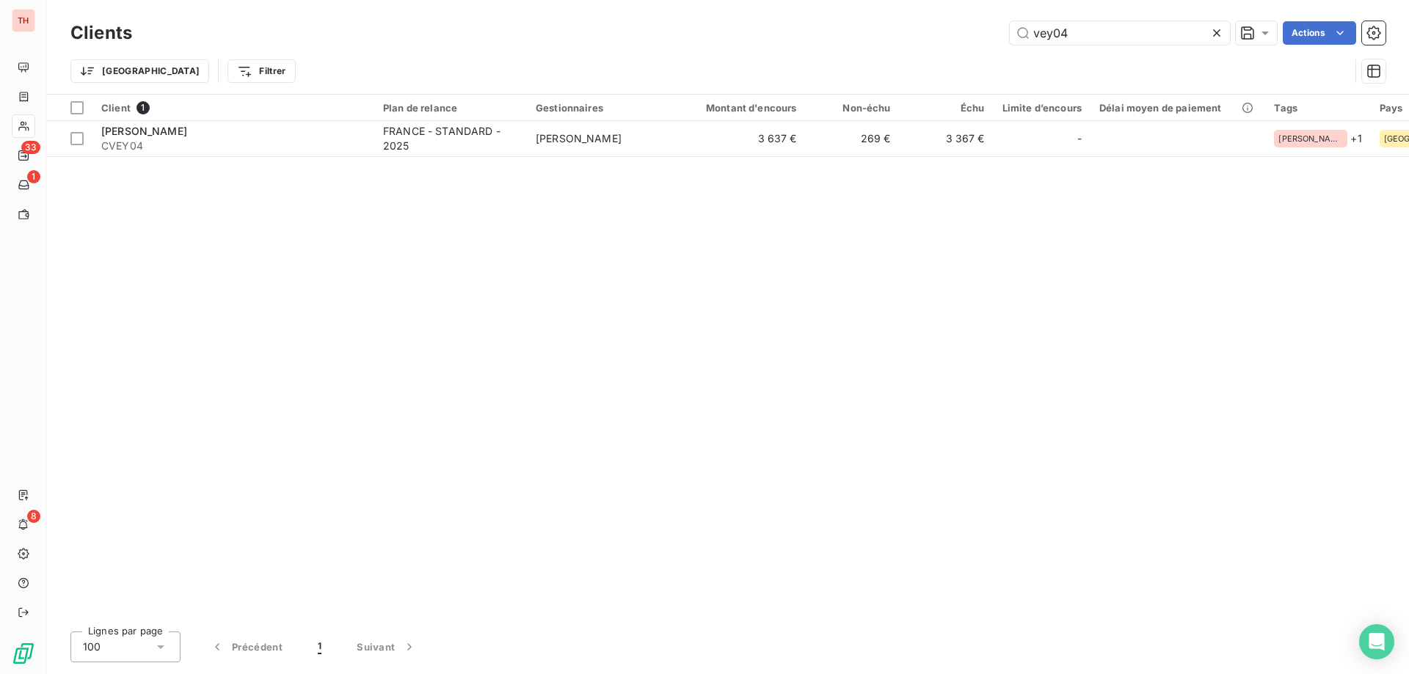
drag, startPoint x: 1055, startPoint y: 35, endPoint x: 982, endPoint y: 35, distance: 72.6
click at [983, 35] on div "vey04 Actions" at bounding box center [768, 32] width 1236 height 23
type input "4"
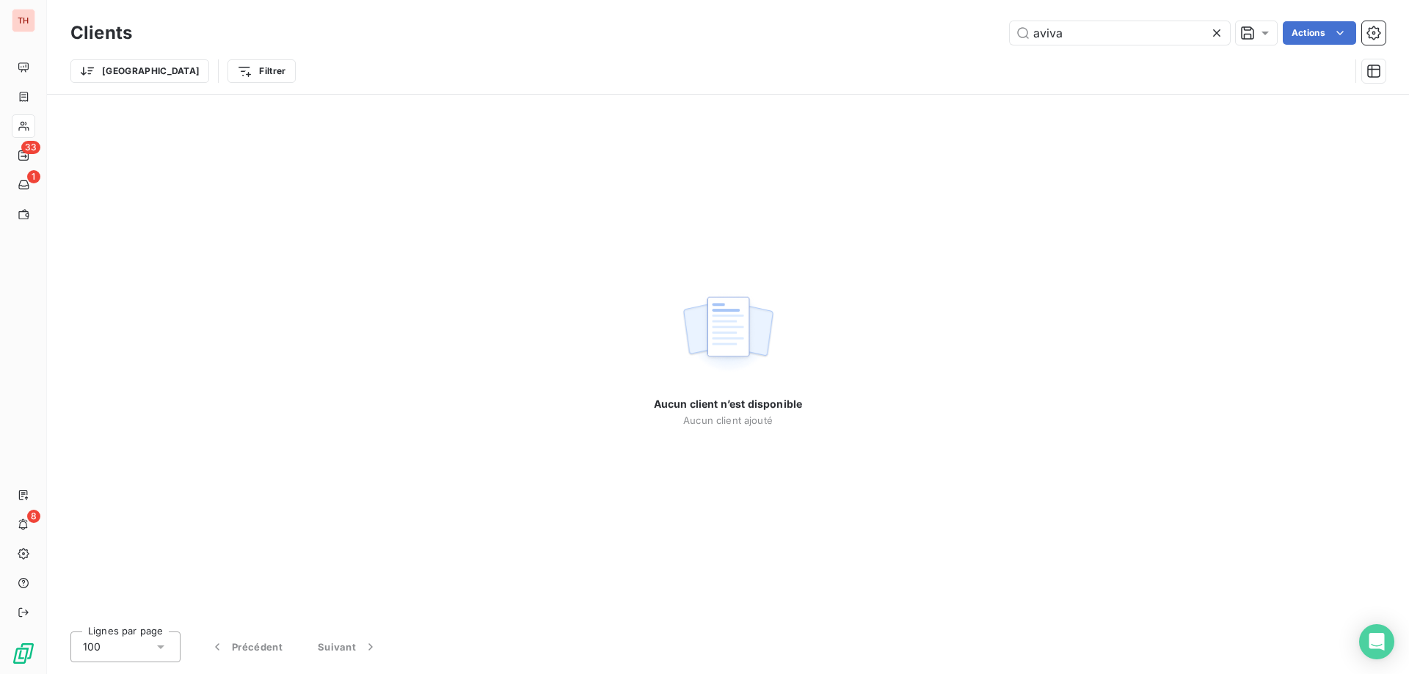
type input "aviva"
drag, startPoint x: 1068, startPoint y: 26, endPoint x: 949, endPoint y: 28, distance: 118.1
click at [949, 28] on div "aviva Actions" at bounding box center [768, 32] width 1236 height 23
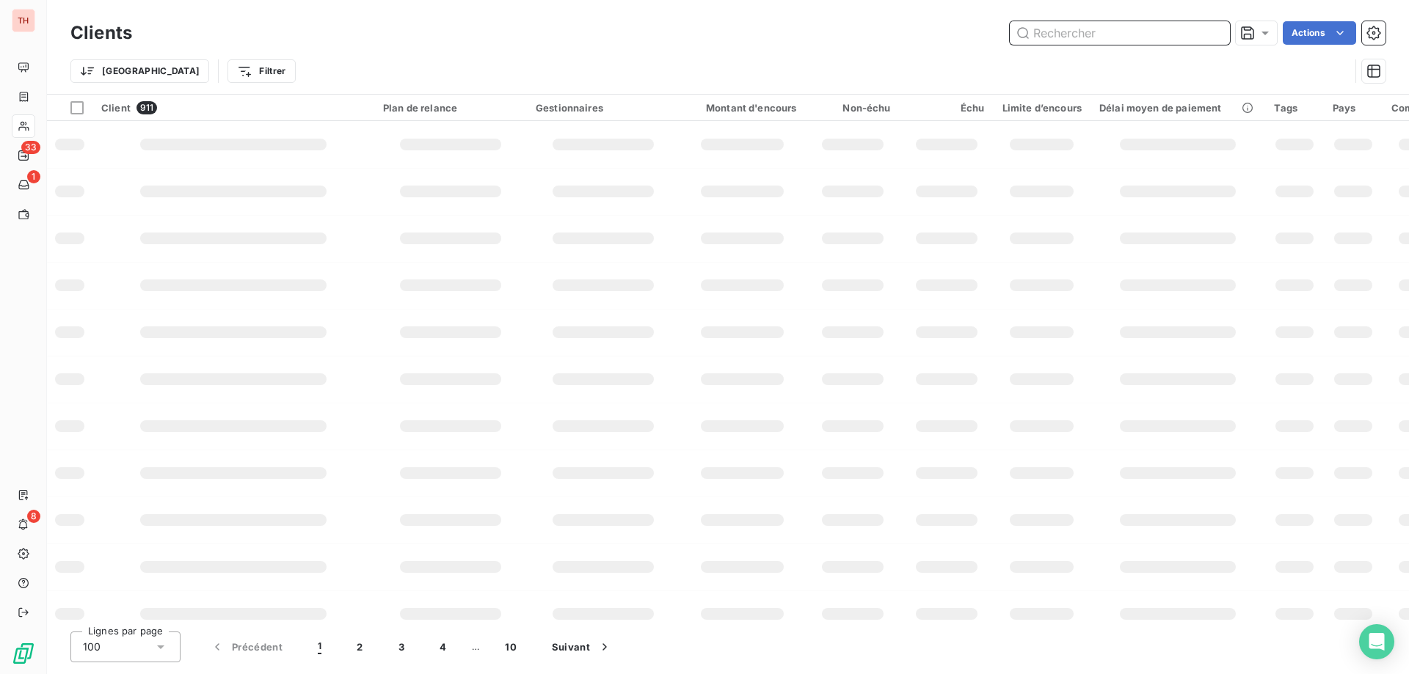
click at [1091, 29] on input "text" at bounding box center [1120, 32] width 220 height 23
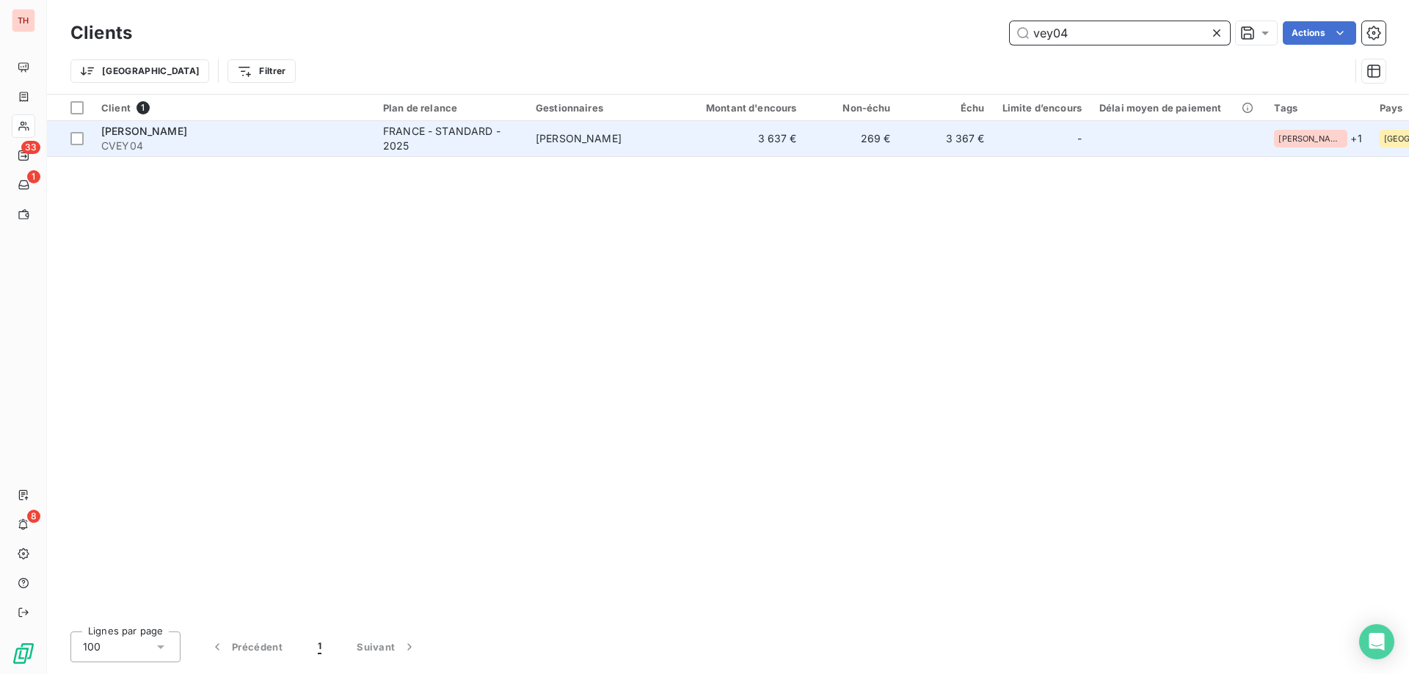
type input "vey04"
drag, startPoint x: 549, startPoint y: 140, endPoint x: 572, endPoint y: 138, distance: 23.6
click at [549, 140] on span "[PERSON_NAME]" at bounding box center [579, 138] width 86 height 12
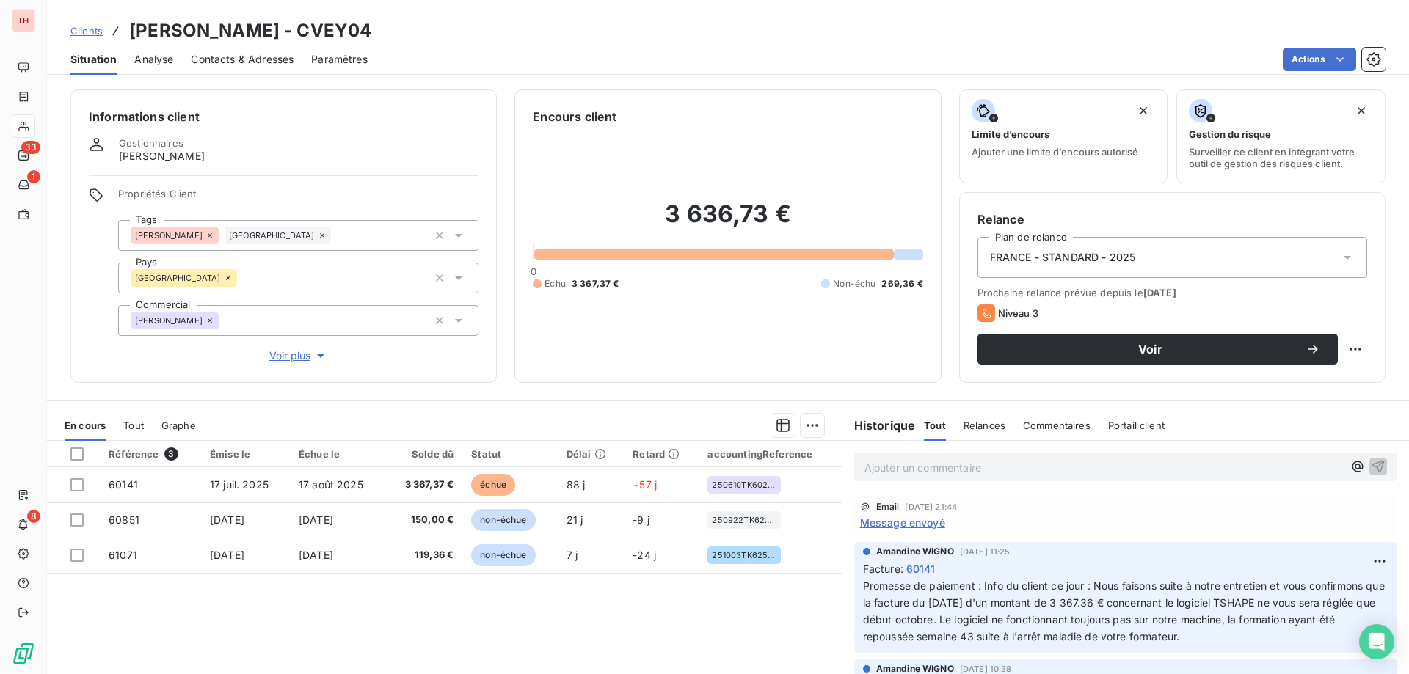
click at [913, 524] on span "Message envoyé" at bounding box center [902, 522] width 85 height 15
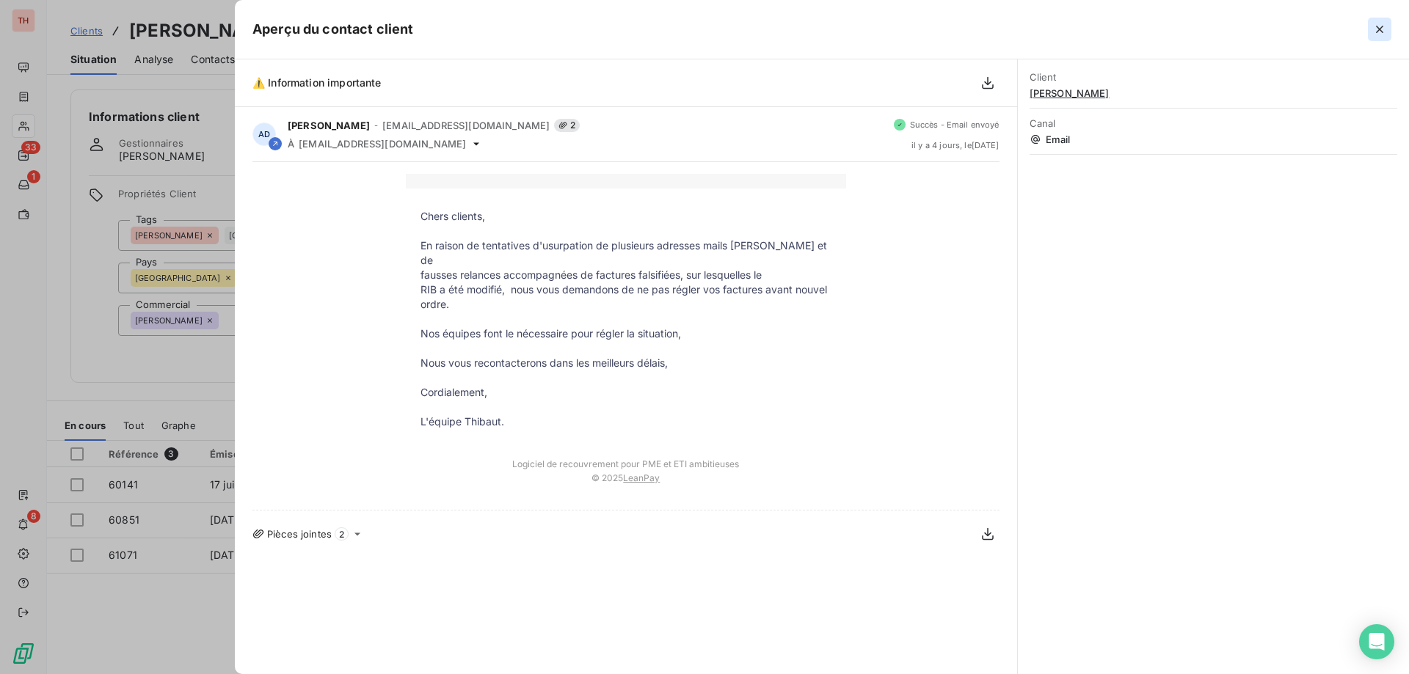
click at [1374, 29] on icon "button" at bounding box center [1379, 29] width 15 height 15
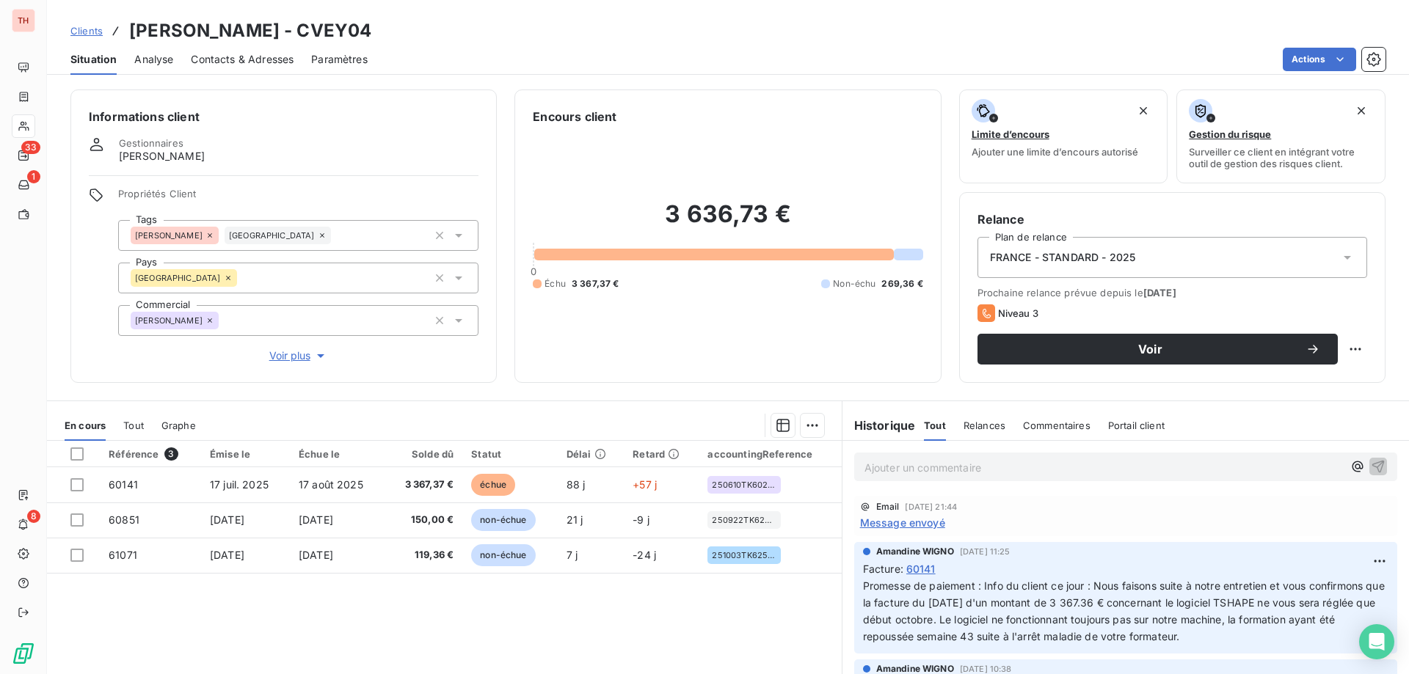
drag, startPoint x: 442, startPoint y: 480, endPoint x: 701, endPoint y: 459, distance: 260.6
click at [442, 480] on span "3 367,37 €" at bounding box center [423, 485] width 59 height 15
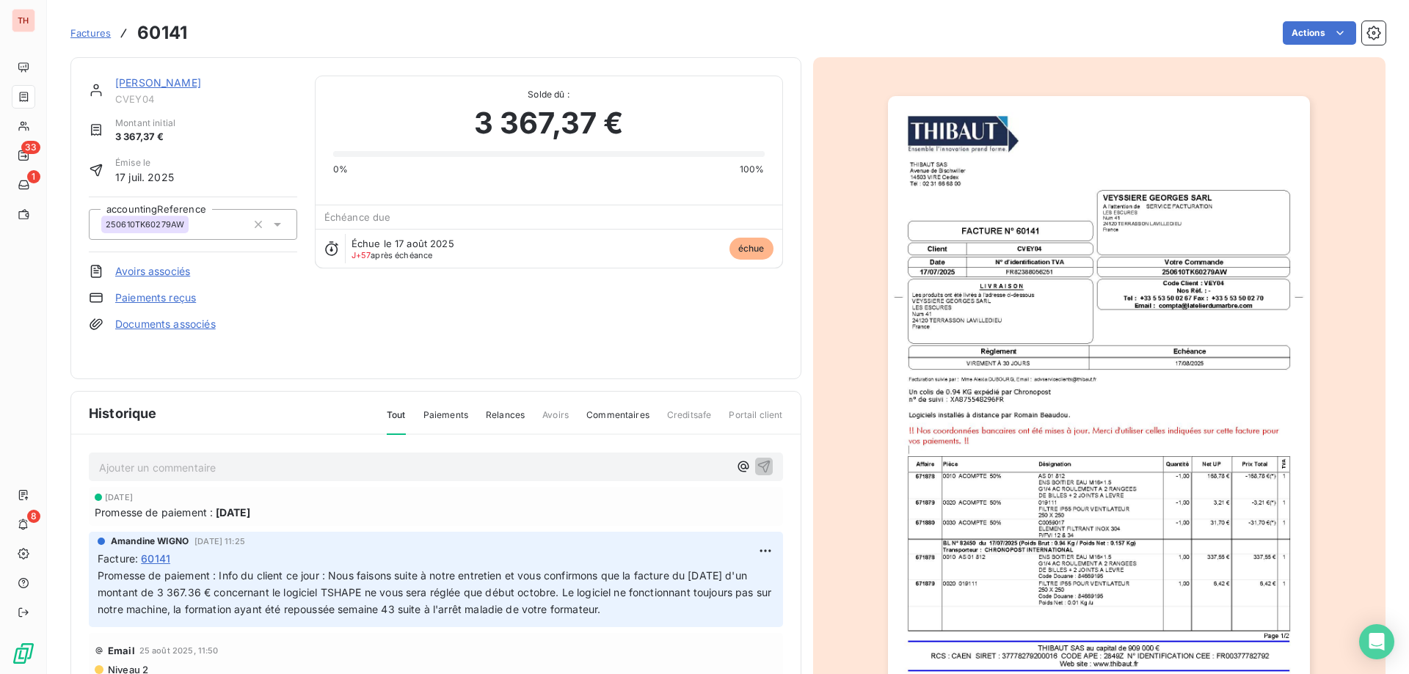
click at [521, 466] on p "Ajouter un commentaire ﻿" at bounding box center [414, 468] width 630 height 18
drag, startPoint x: 485, startPoint y: 464, endPoint x: 7, endPoint y: 466, distance: 477.6
click at [9, 466] on div "TH 33 1 8 Factures 60141 Actions [PERSON_NAME] CVEY04 Montant initial 3 367,37 …" at bounding box center [704, 337] width 1409 height 674
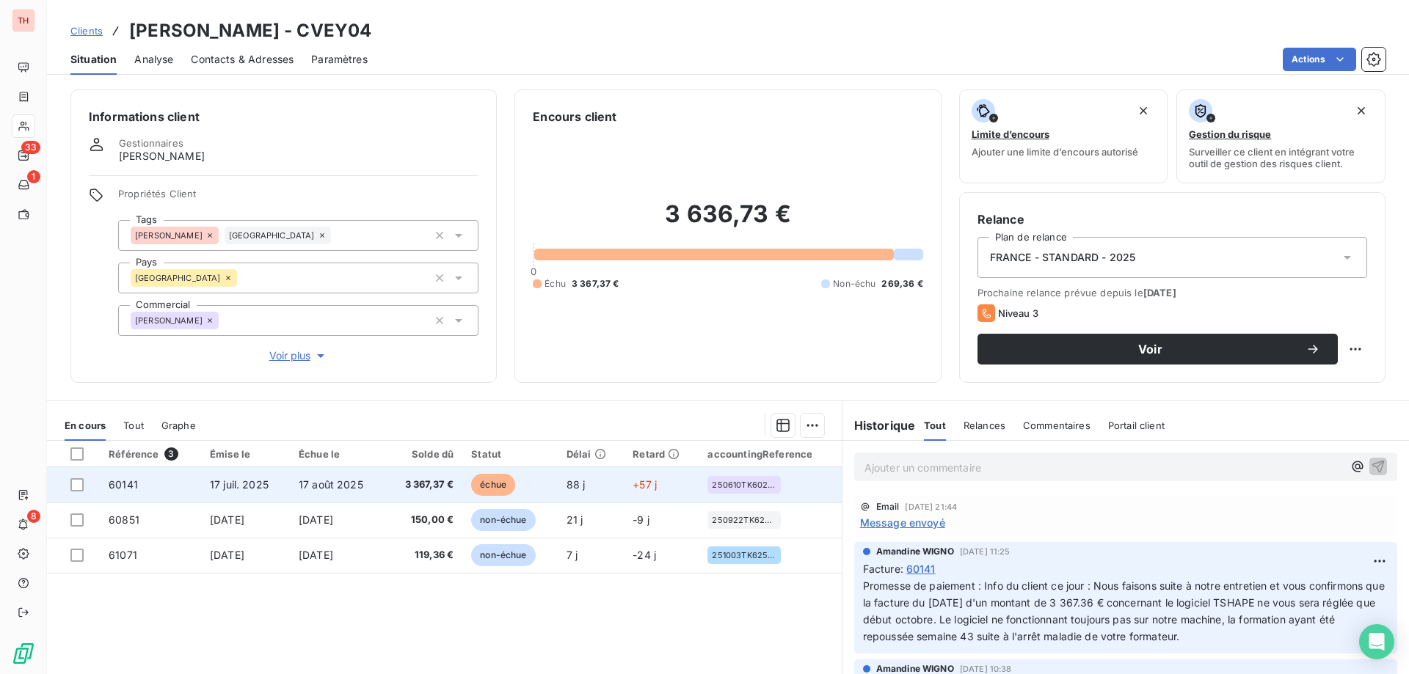
click at [462, 483] on td "3 367,37 €" at bounding box center [423, 484] width 77 height 35
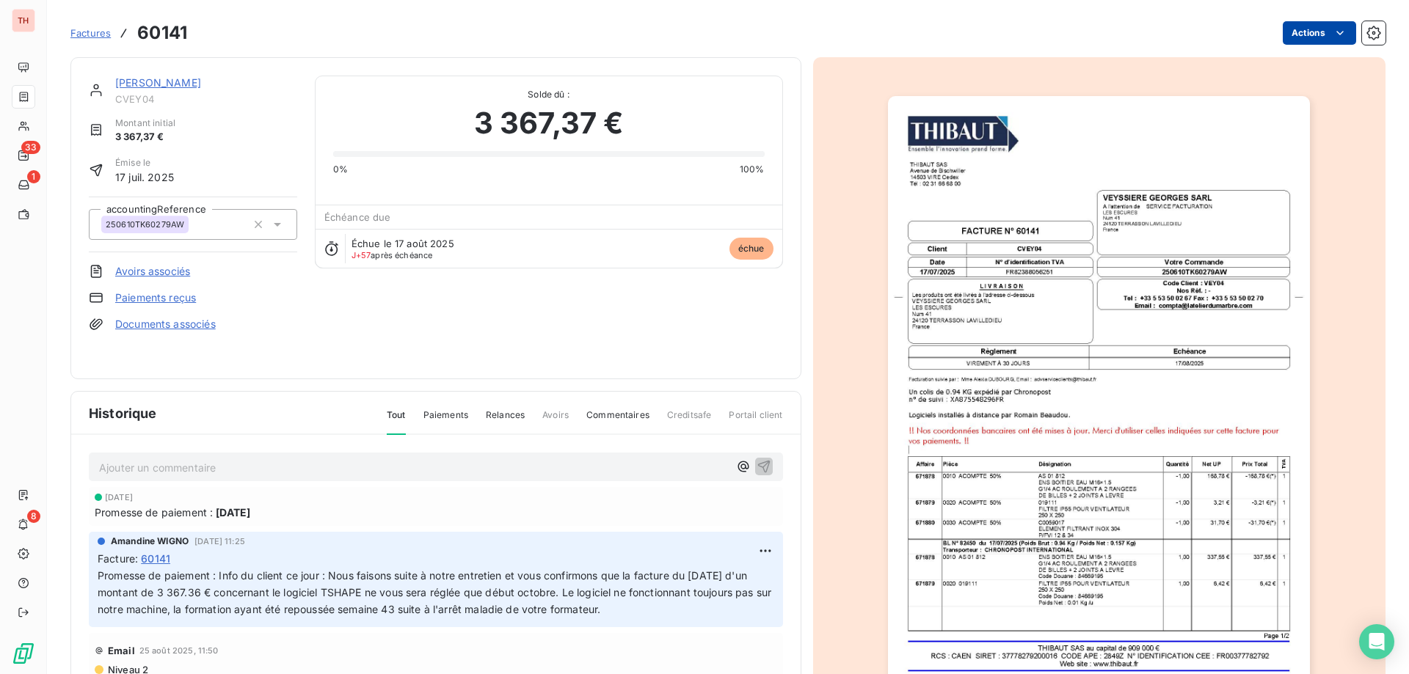
click at [1280, 31] on html "TH 33 1 8 Factures 60141 Actions [PERSON_NAME] CVEY04 Montant initial 3 367,37 …" at bounding box center [704, 337] width 1409 height 674
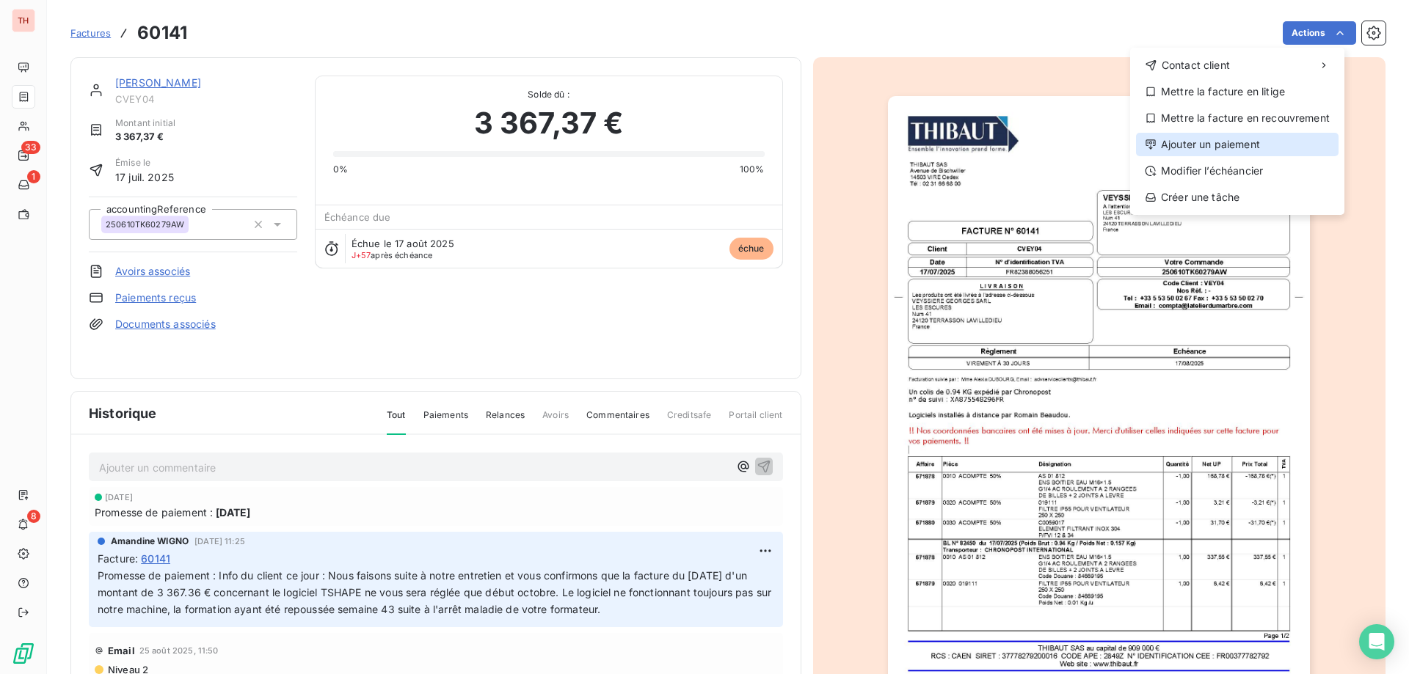
click at [1192, 140] on div "Ajouter un paiement" at bounding box center [1237, 144] width 203 height 23
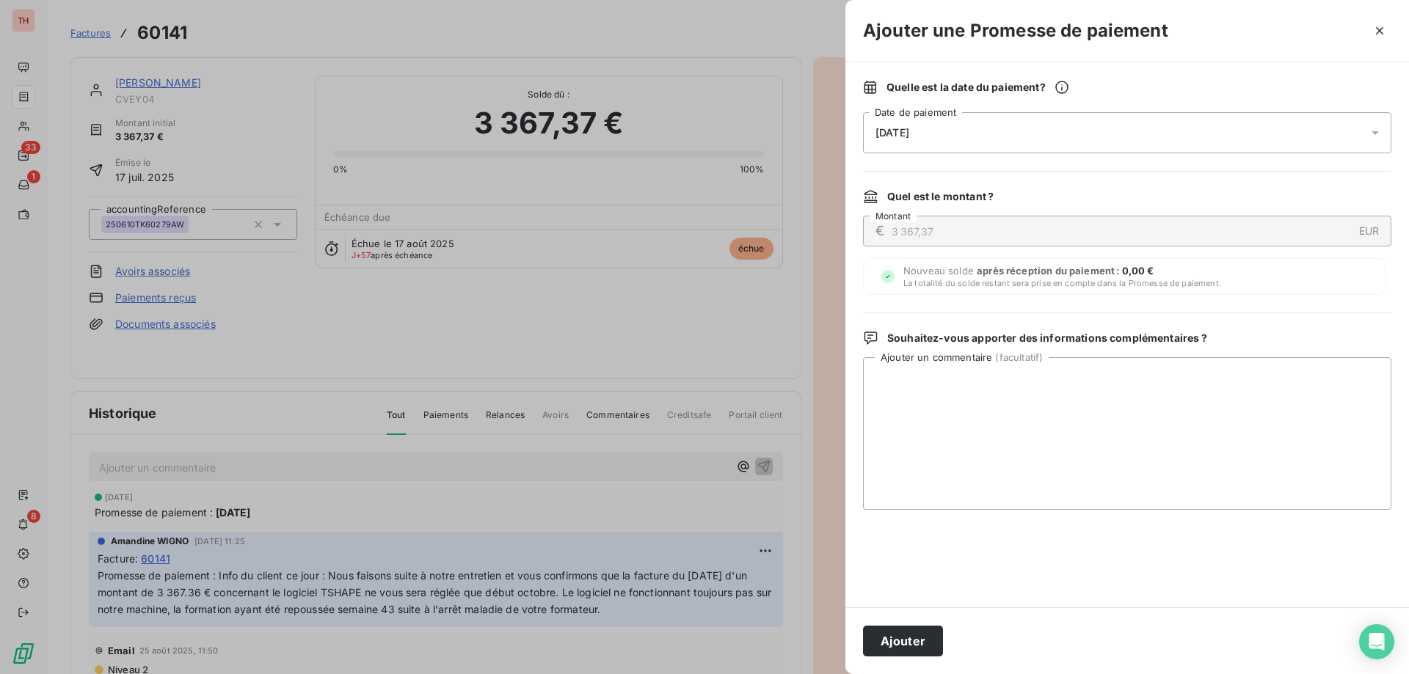
click at [984, 129] on div "[DATE]" at bounding box center [1127, 132] width 528 height 41
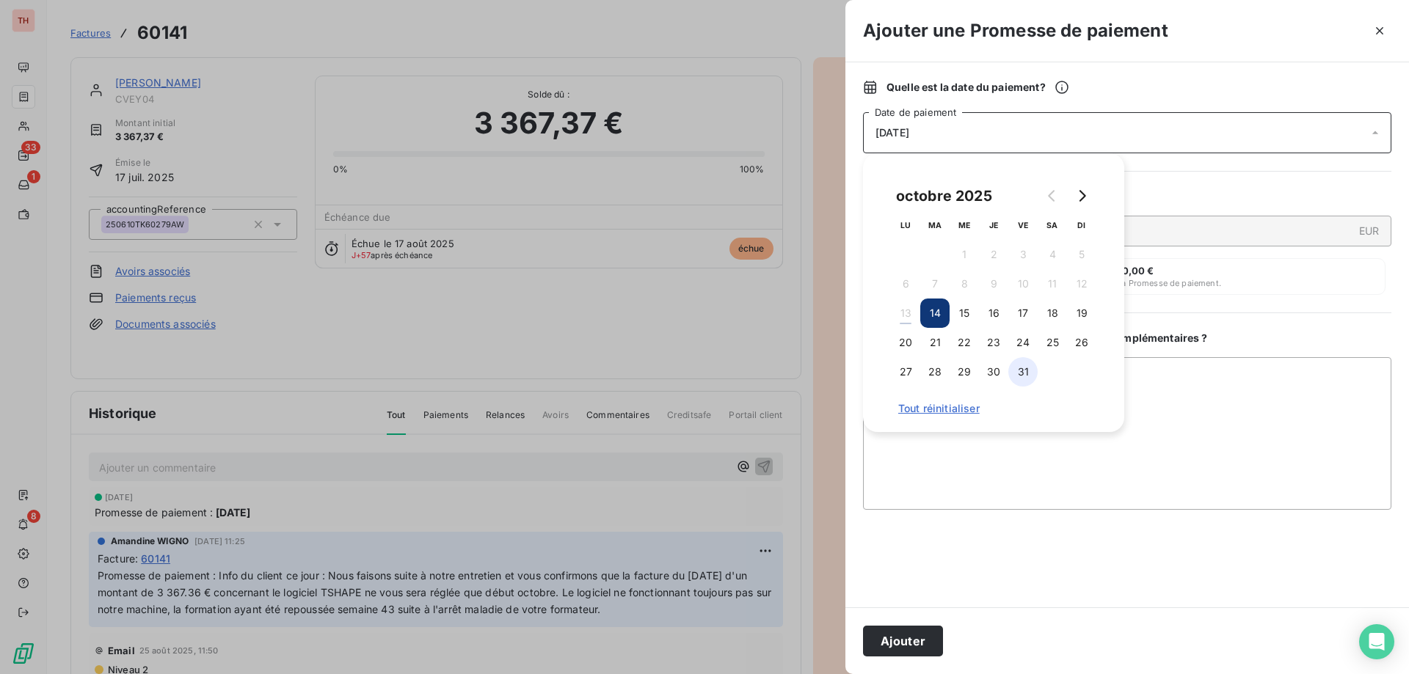
click at [1021, 376] on button "31" at bounding box center [1022, 371] width 29 height 29
click at [1153, 395] on textarea "Ajouter un commentaire ( facultatif )" at bounding box center [1127, 433] width 528 height 153
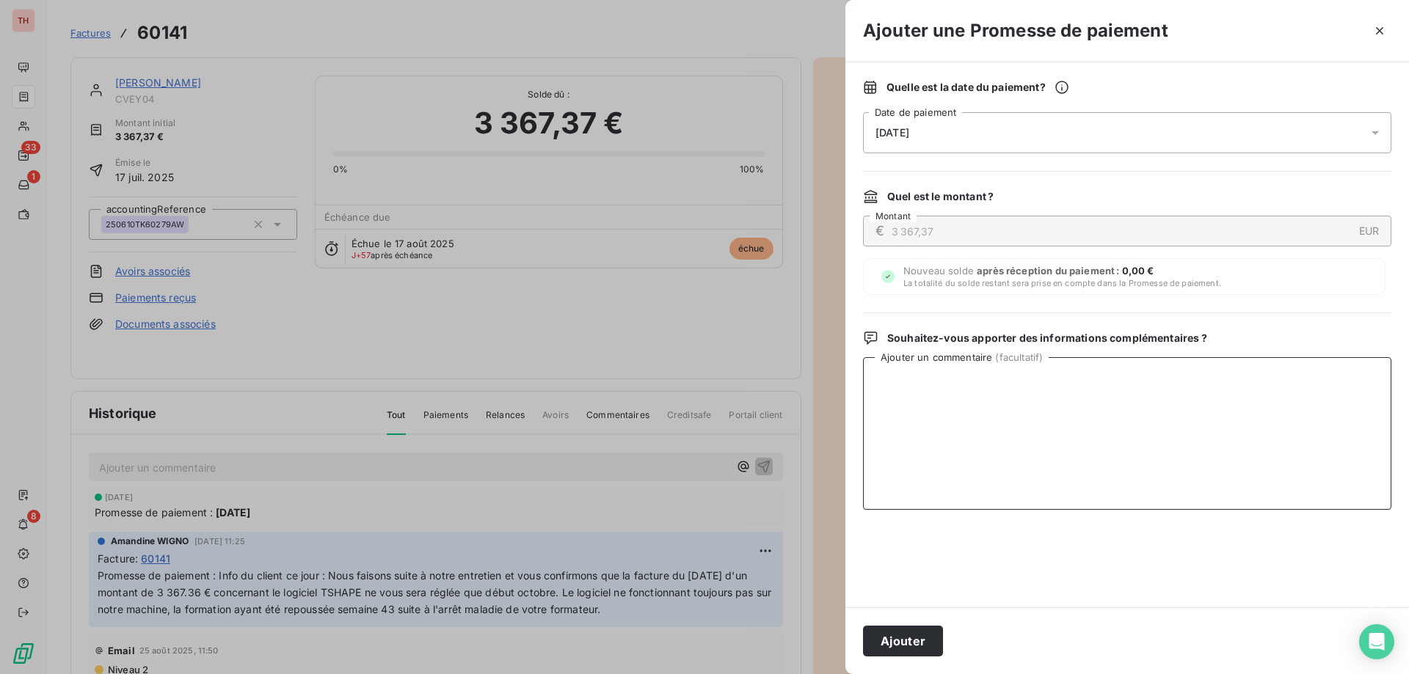
paste textarea "La formation a été décalée vers le 20.10, la facture sera payée ensuite."
type textarea "La formation a été décalée vers le 20.10, la facture sera payée ensuite."
click at [898, 643] on button "Ajouter" at bounding box center [903, 641] width 80 height 31
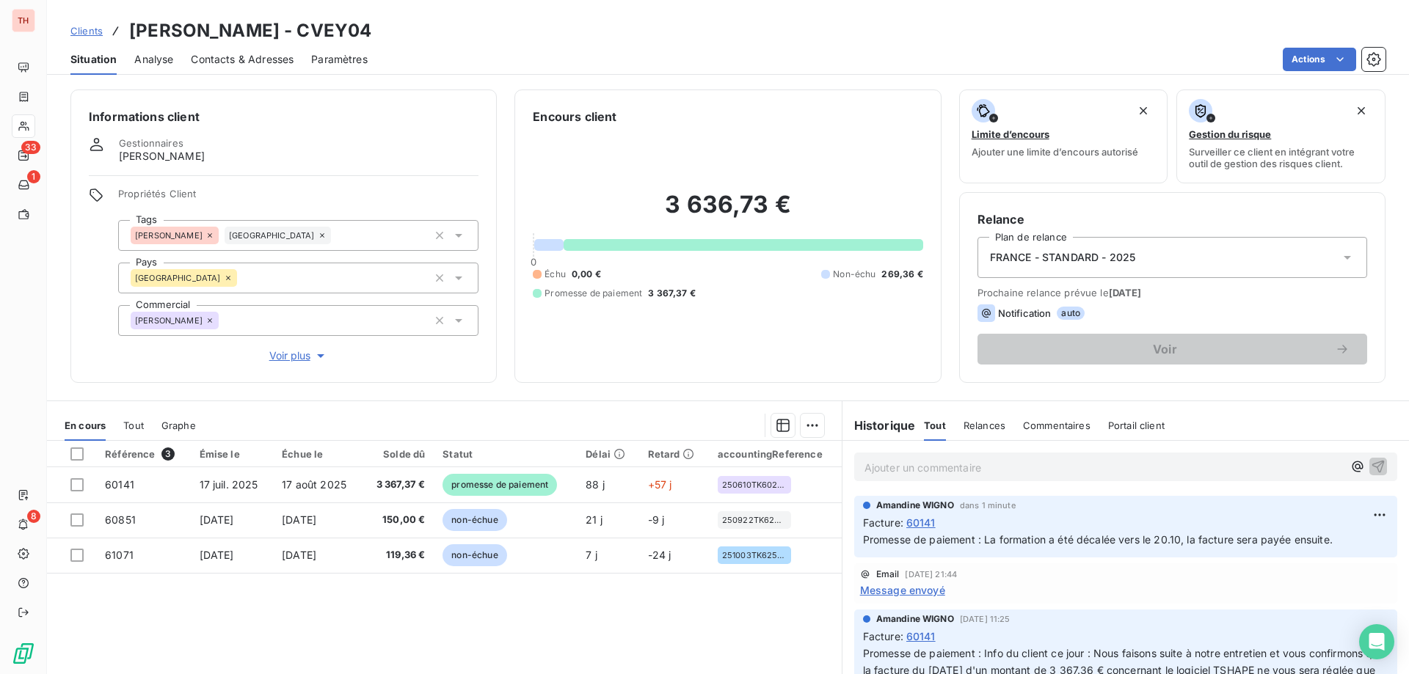
click at [85, 34] on span "Clients" at bounding box center [86, 31] width 32 height 12
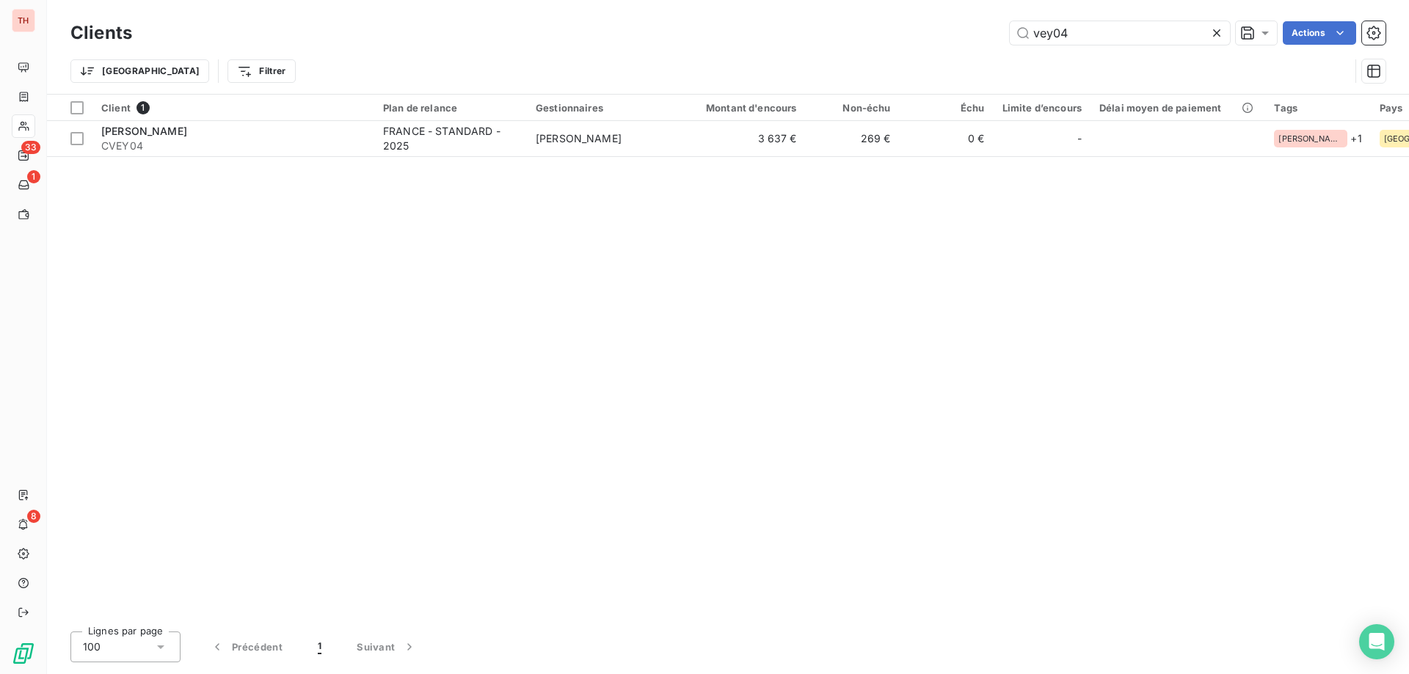
drag, startPoint x: 1016, startPoint y: 38, endPoint x: 987, endPoint y: 43, distance: 29.8
click at [988, 42] on div "vey04 Actions" at bounding box center [768, 32] width 1236 height 23
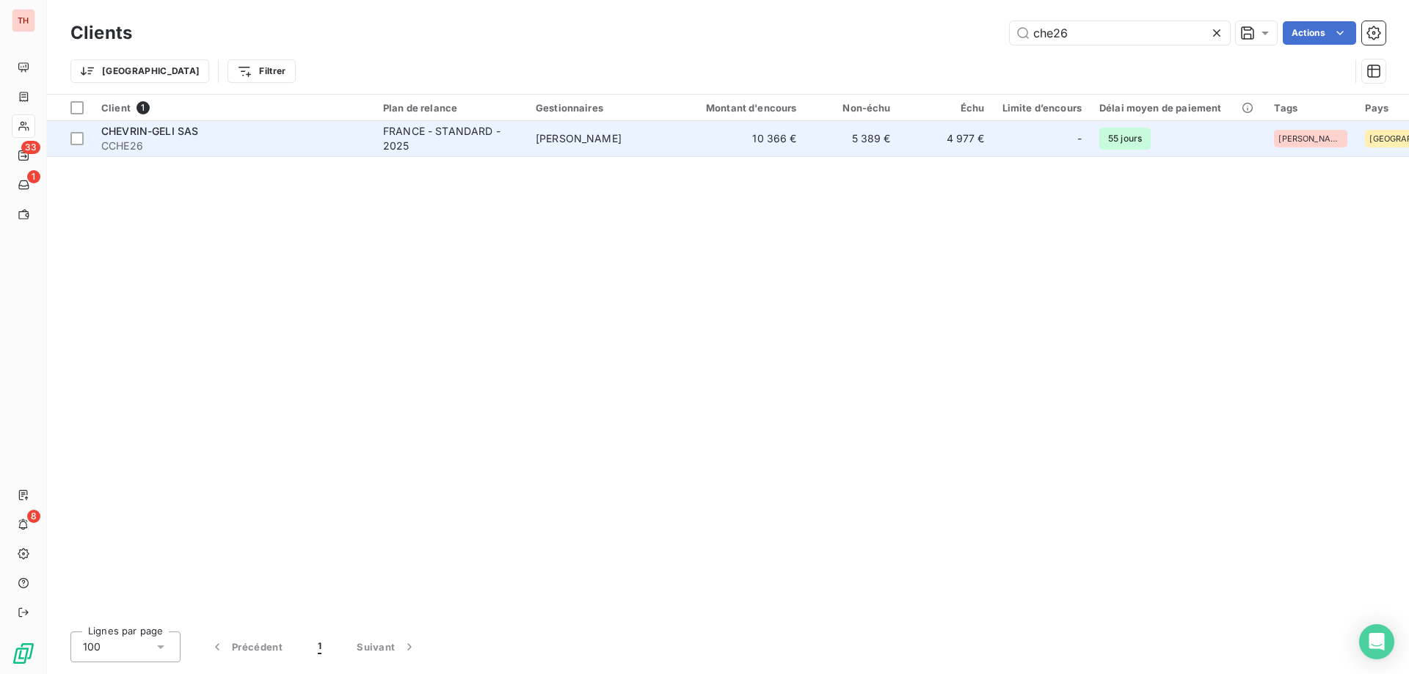
type input "che26"
click at [525, 147] on td "FRANCE - STANDARD - 2025" at bounding box center [450, 138] width 153 height 35
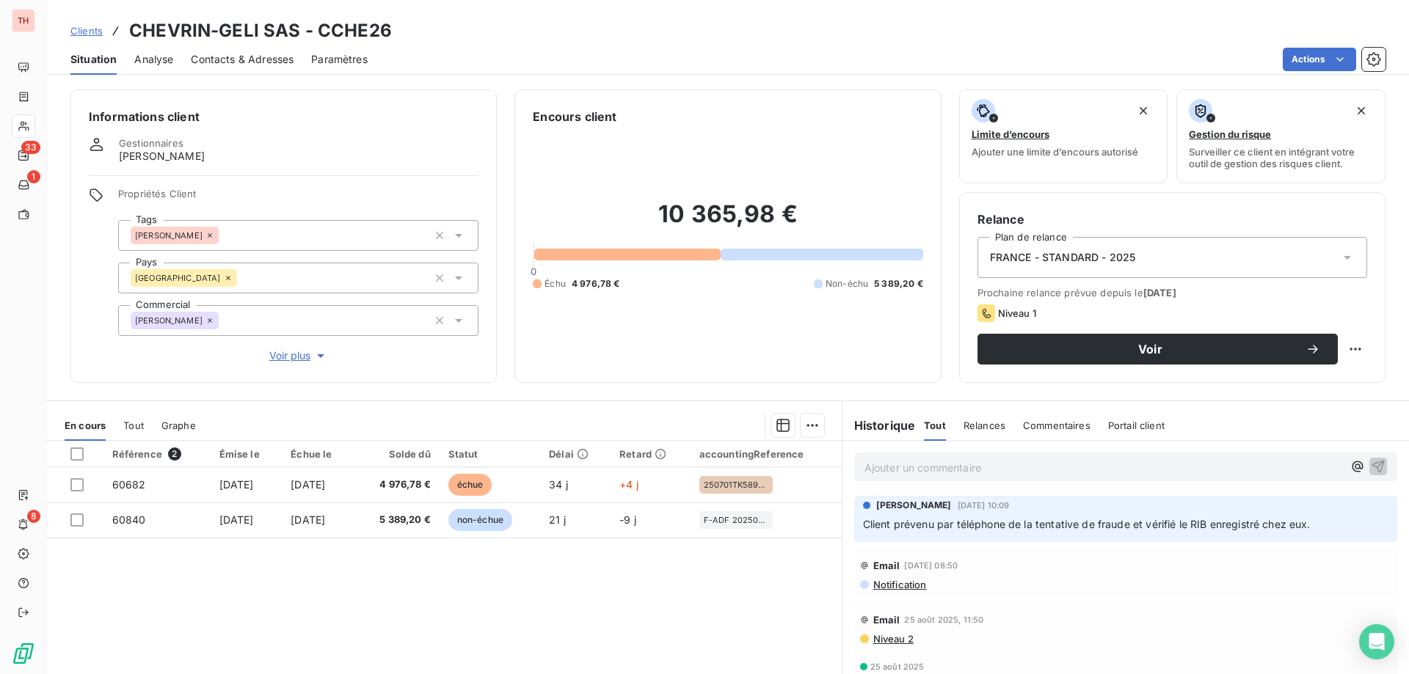
drag, startPoint x: 91, startPoint y: 36, endPoint x: 428, endPoint y: 10, distance: 338.5
click at [91, 36] on span "Clients" at bounding box center [86, 31] width 32 height 12
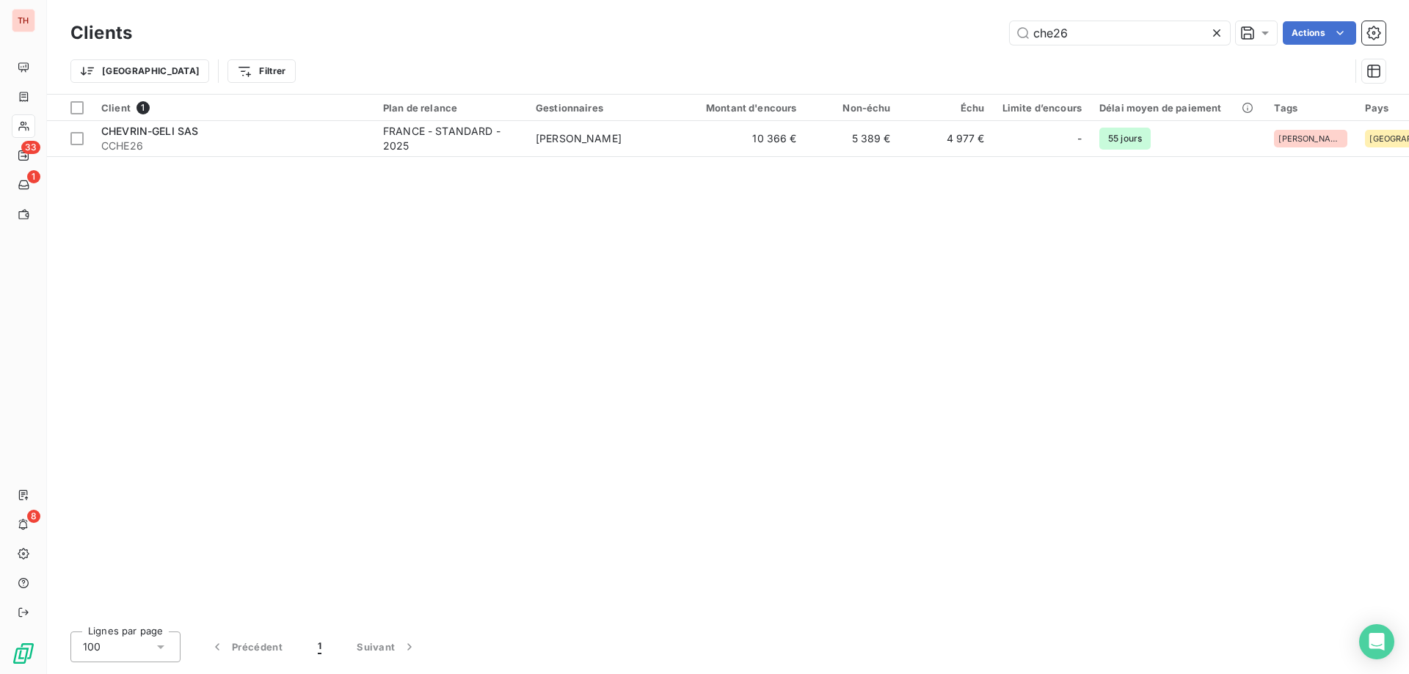
drag, startPoint x: 1081, startPoint y: 37, endPoint x: 981, endPoint y: 37, distance: 99.8
click at [982, 37] on div "che26 Actions" at bounding box center [768, 32] width 1236 height 23
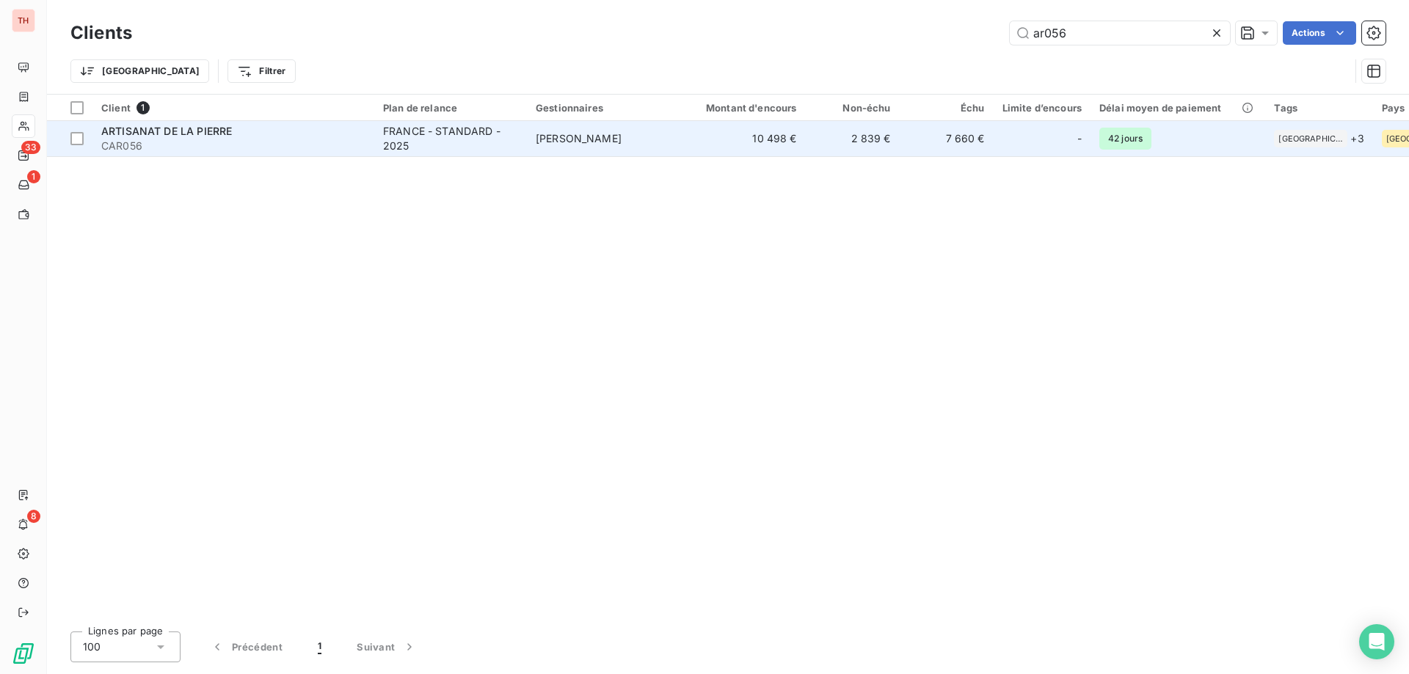
type input "ar056"
click at [560, 126] on td "[PERSON_NAME]" at bounding box center [603, 138] width 153 height 35
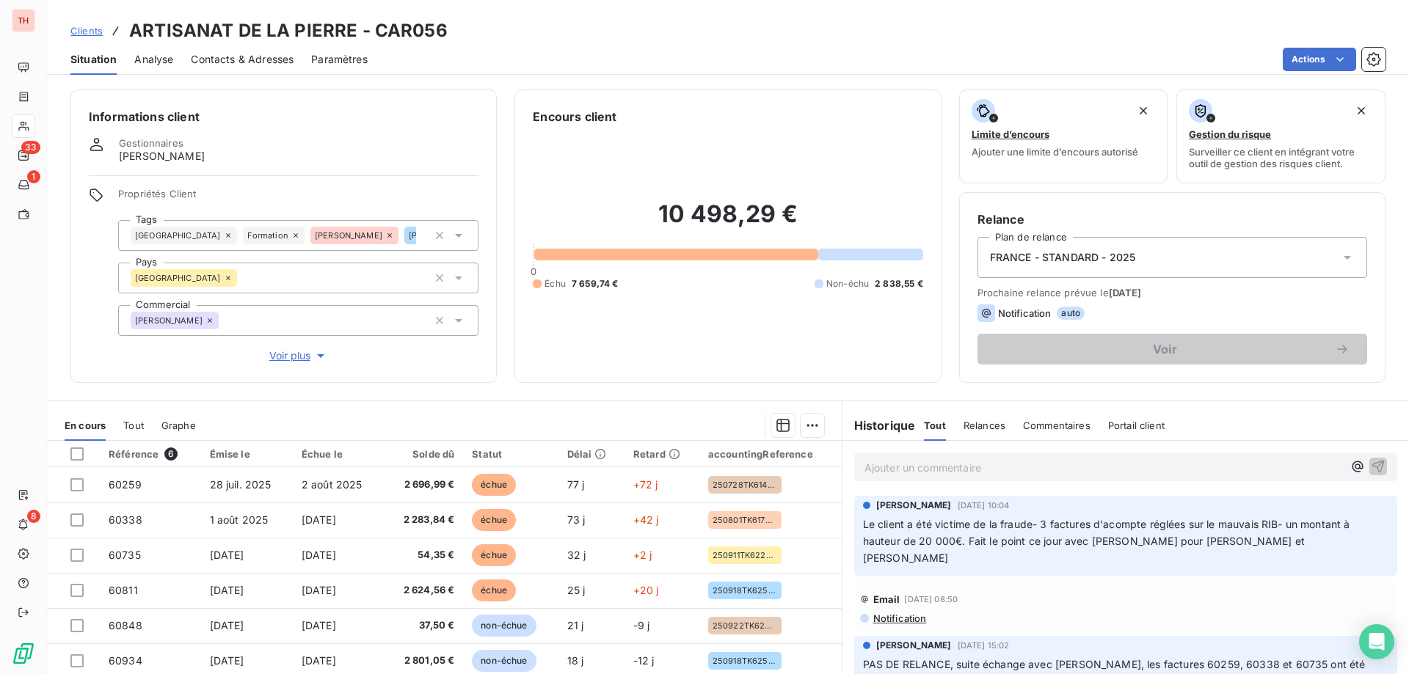
drag, startPoint x: 90, startPoint y: 29, endPoint x: 246, endPoint y: 26, distance: 156.3
click at [90, 29] on span "Clients" at bounding box center [86, 31] width 32 height 12
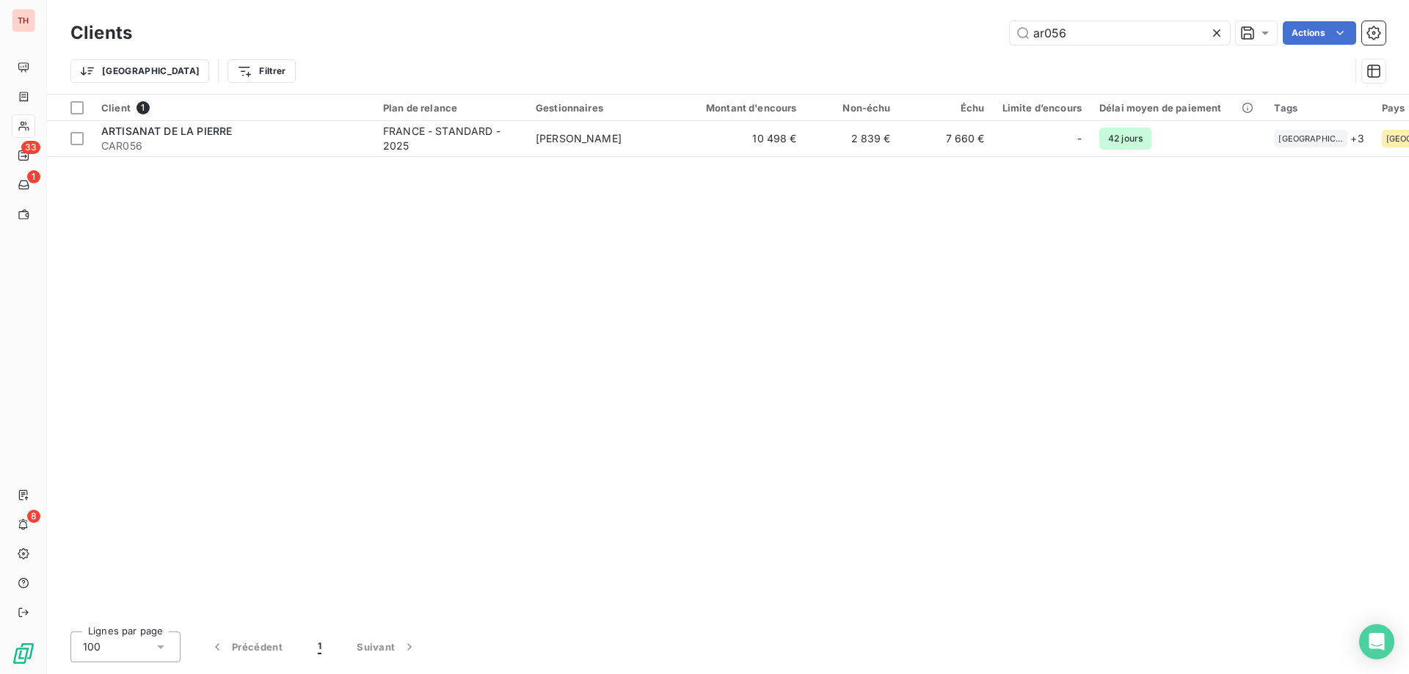
drag, startPoint x: 1071, startPoint y: 35, endPoint x: 1002, endPoint y: 35, distance: 69.0
click at [1002, 35] on div "ar056 Actions" at bounding box center [768, 32] width 1236 height 23
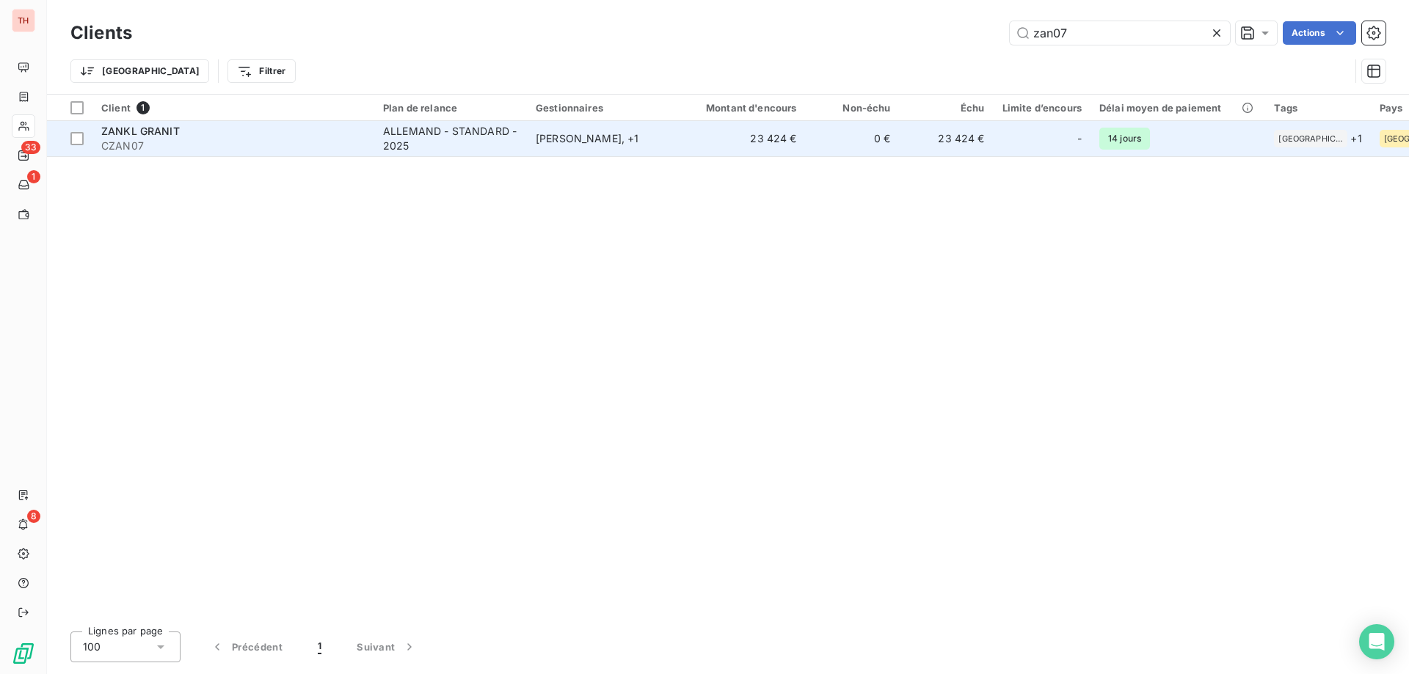
type input "zan07"
click at [705, 139] on td "23 424 €" at bounding box center [742, 138] width 126 height 35
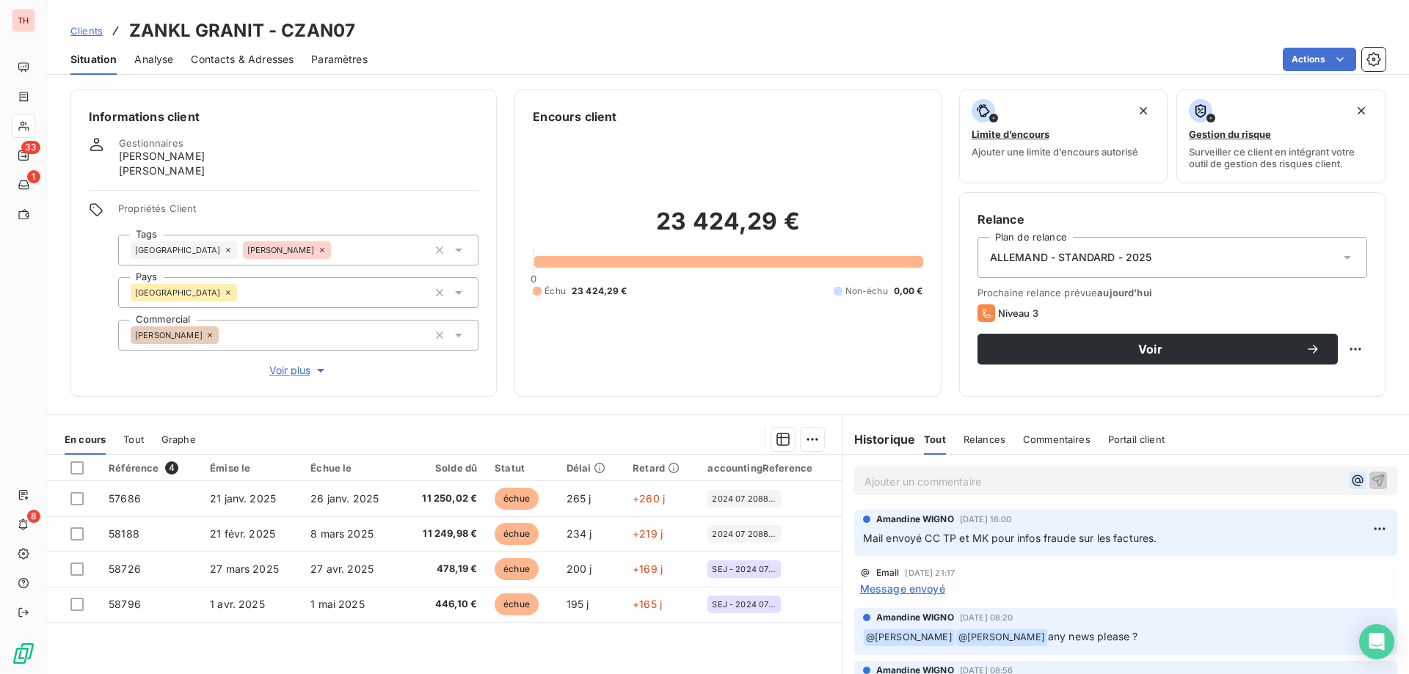
click at [1351, 478] on icon "button" at bounding box center [1356, 480] width 11 height 11
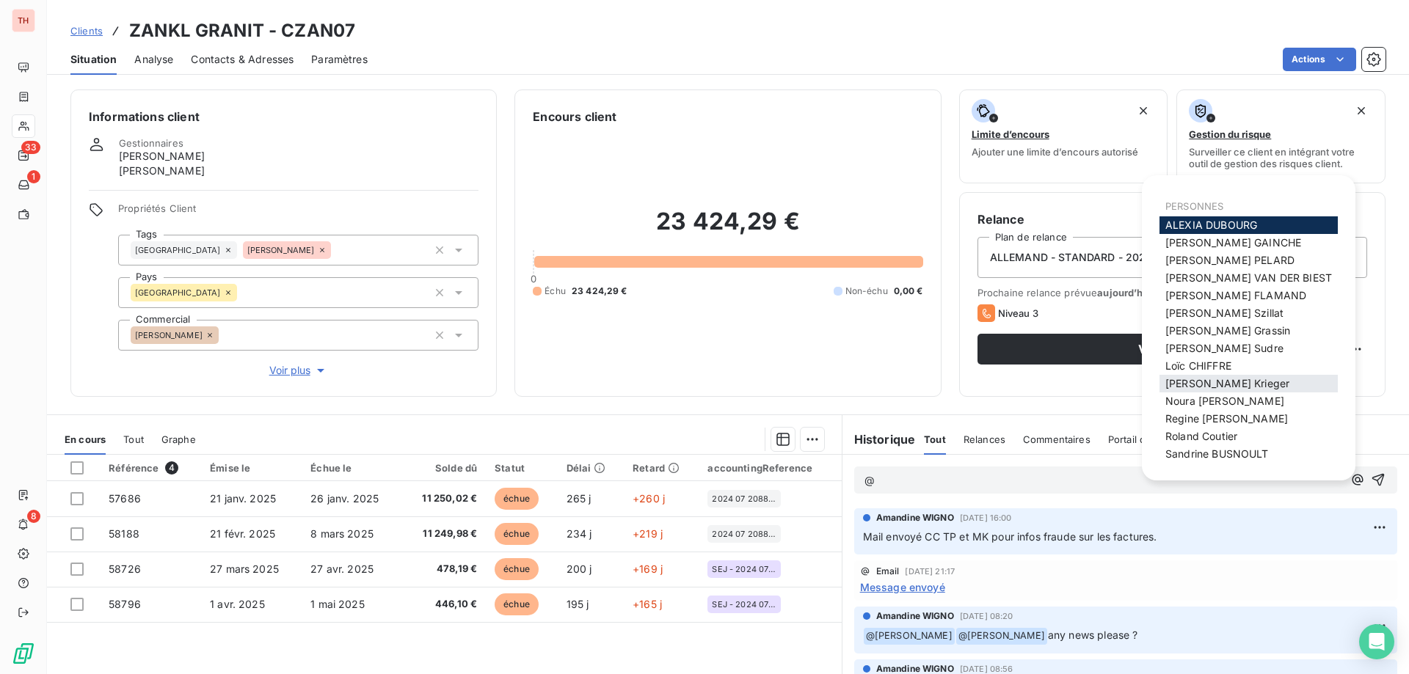
click at [1223, 383] on span "[PERSON_NAME]" at bounding box center [1227, 383] width 124 height 12
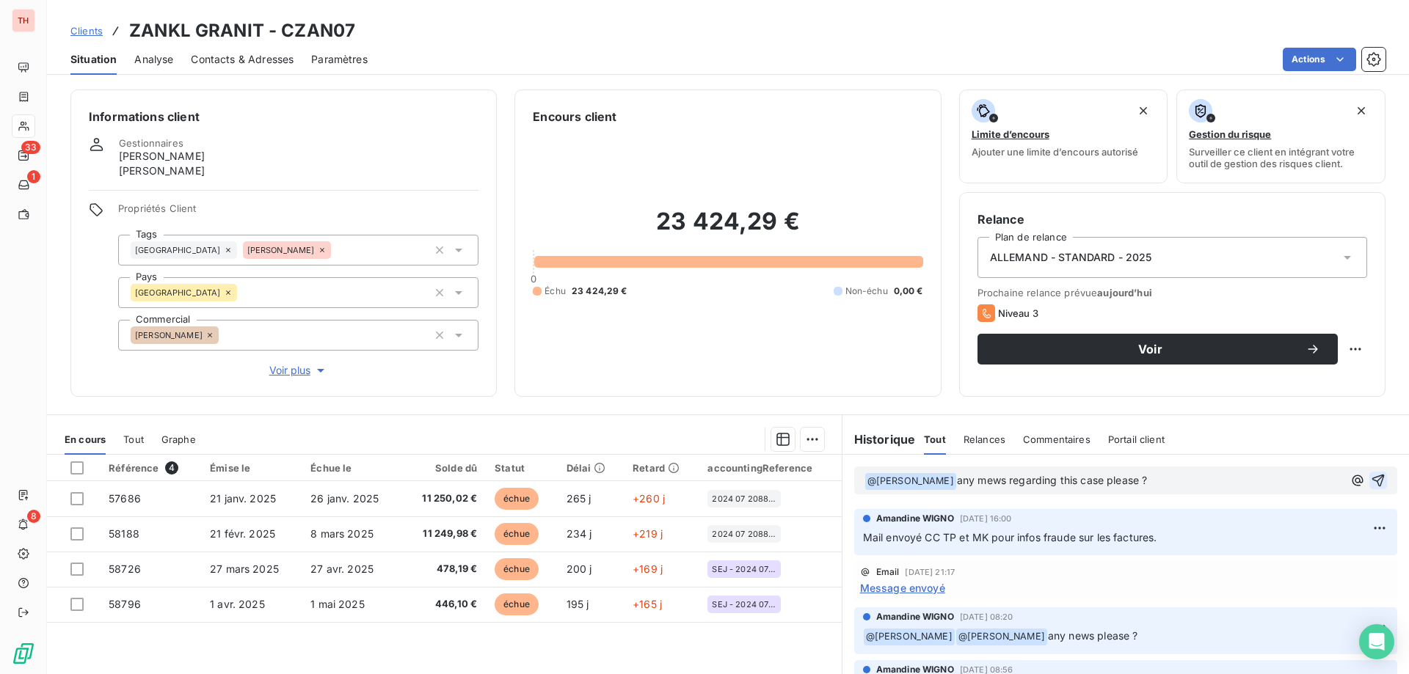
click at [1372, 480] on icon "button" at bounding box center [1378, 481] width 12 height 12
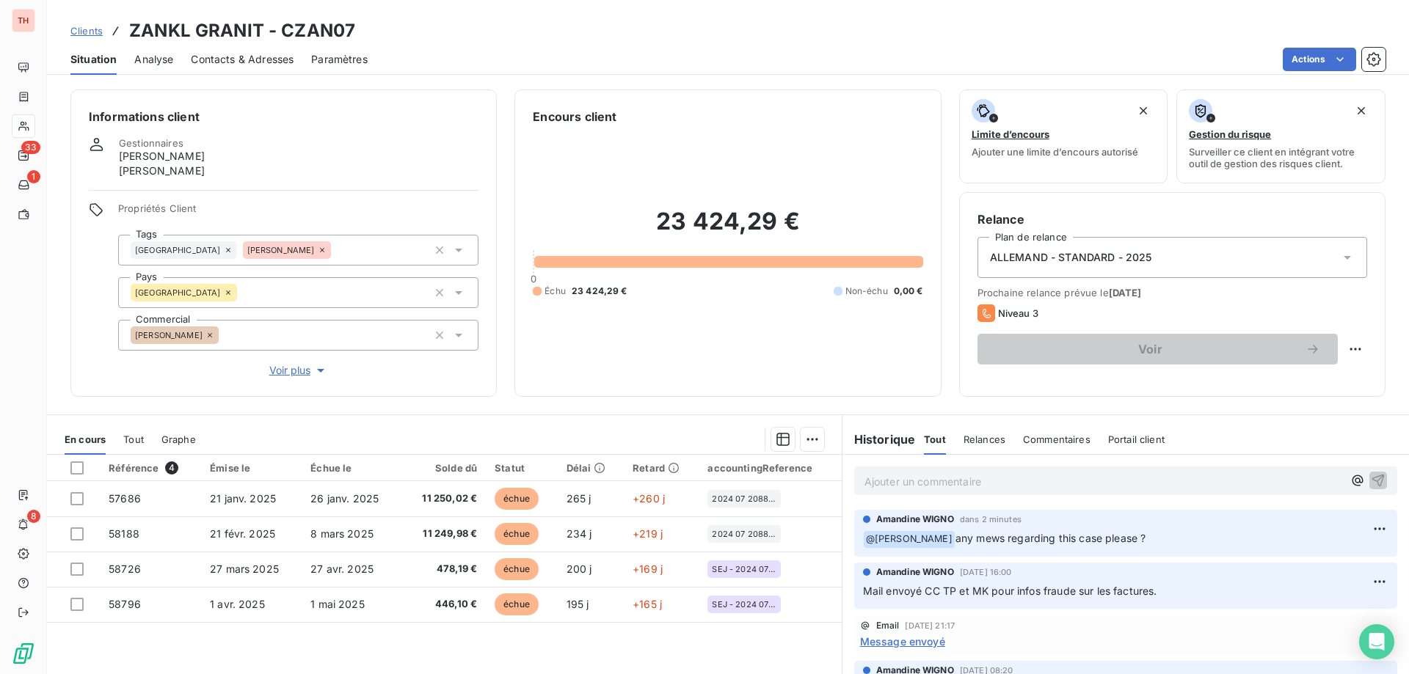
click at [88, 34] on span "Clients" at bounding box center [86, 31] width 32 height 12
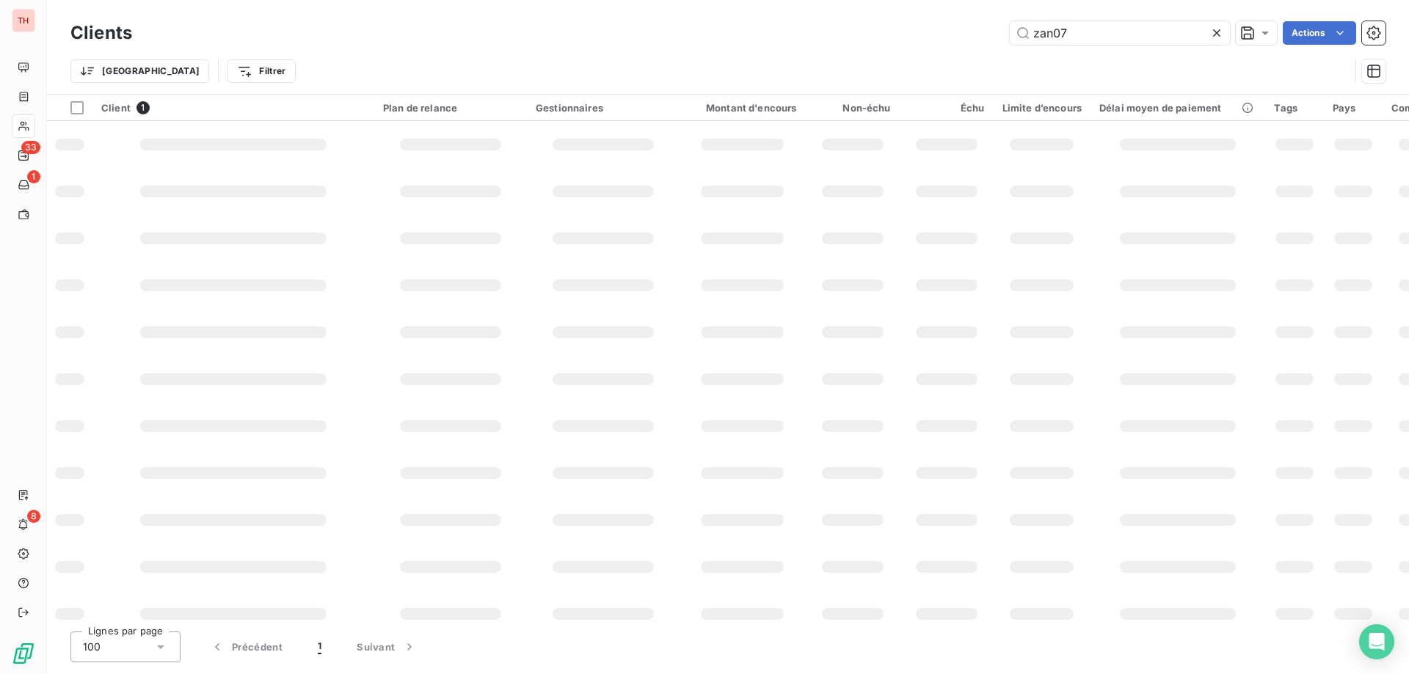
drag, startPoint x: 1019, startPoint y: 31, endPoint x: 969, endPoint y: 37, distance: 51.0
click at [969, 37] on div "zan07 Actions" at bounding box center [768, 32] width 1236 height 23
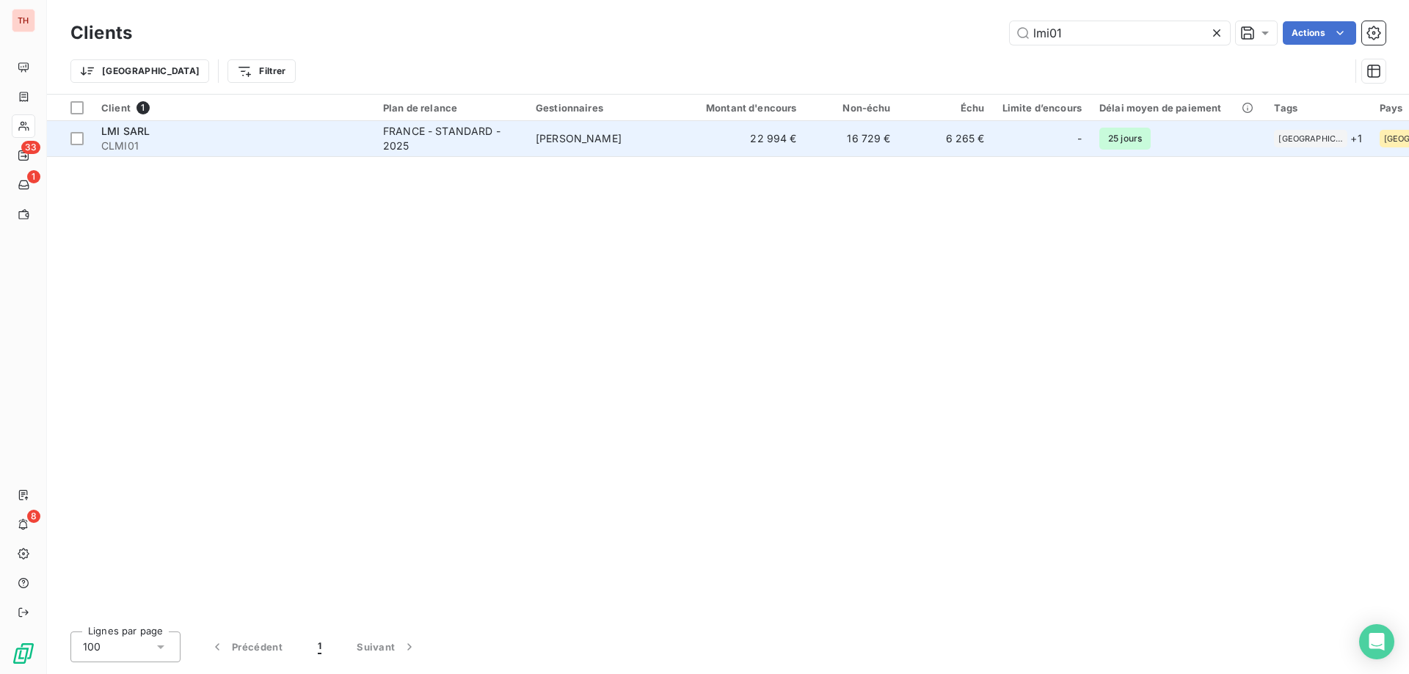
type input "lmi01"
click at [503, 145] on div "FRANCE - STANDARD - 2025" at bounding box center [450, 138] width 135 height 29
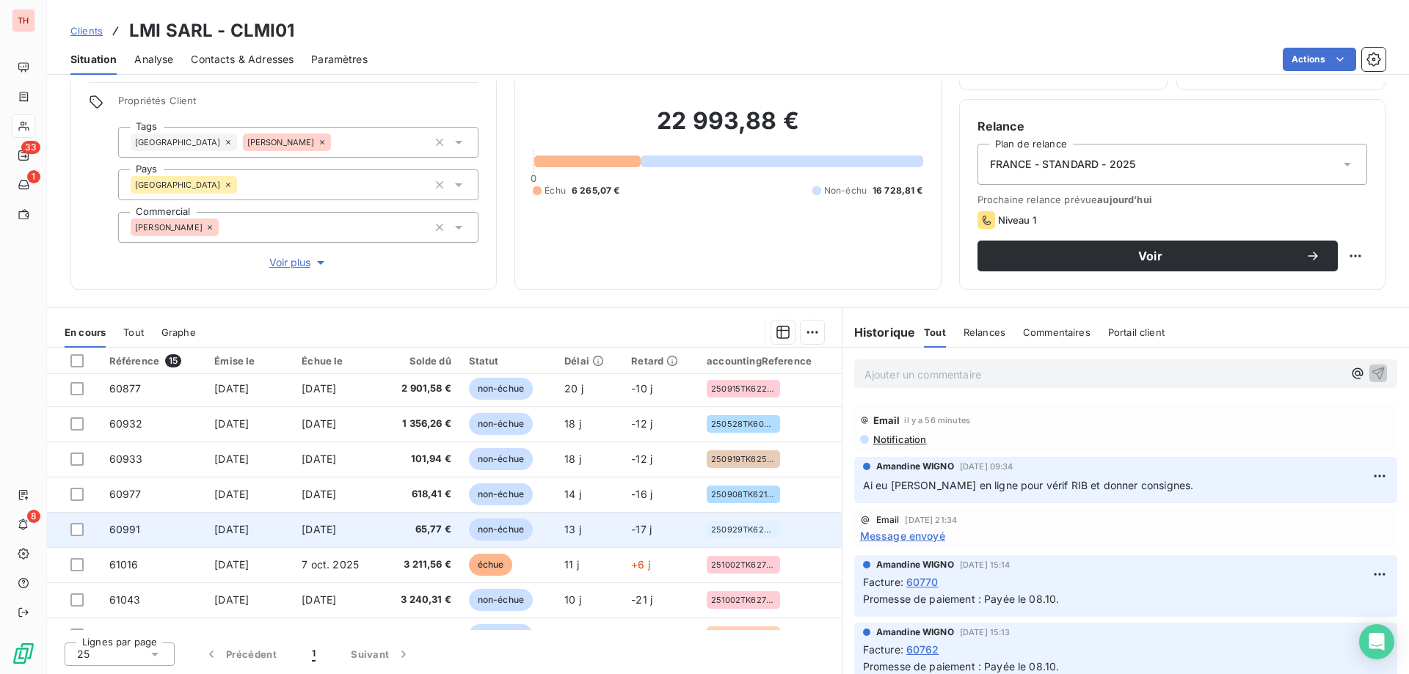
scroll to position [220, 0]
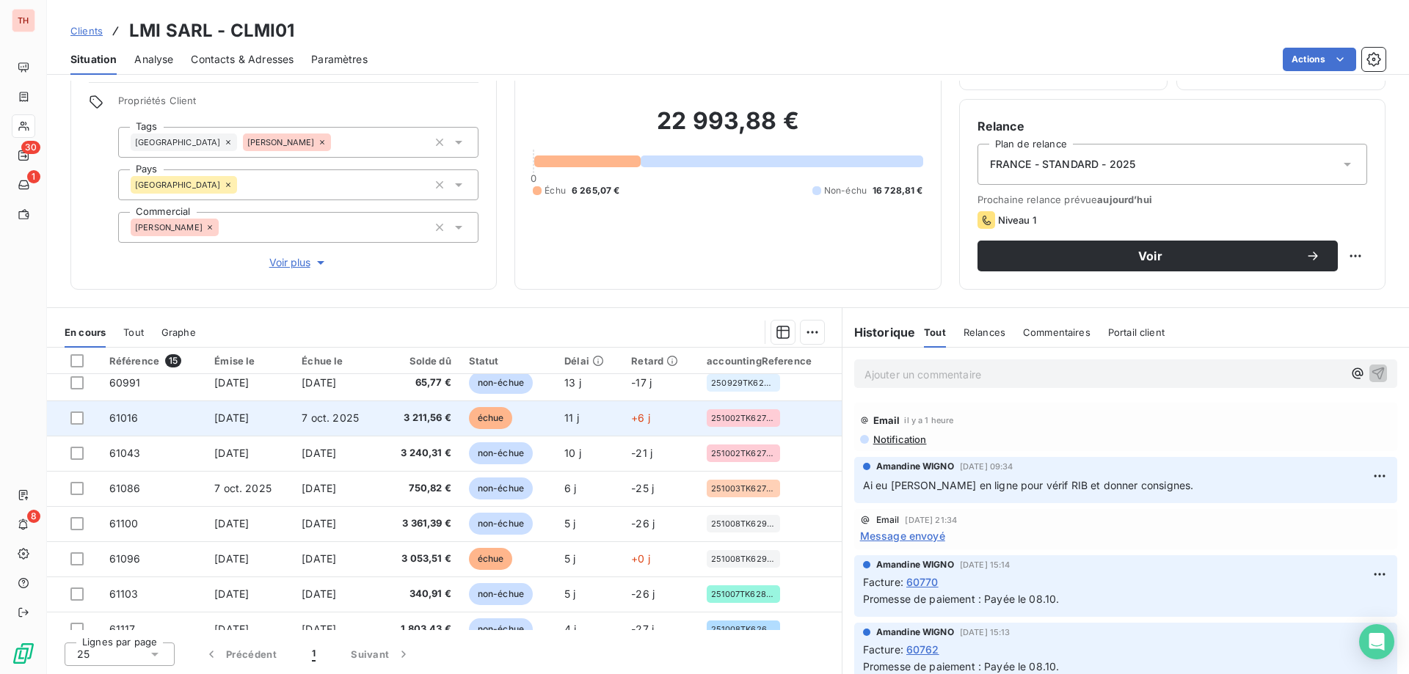
click at [445, 418] on span "3 211,56 €" at bounding box center [420, 418] width 62 height 15
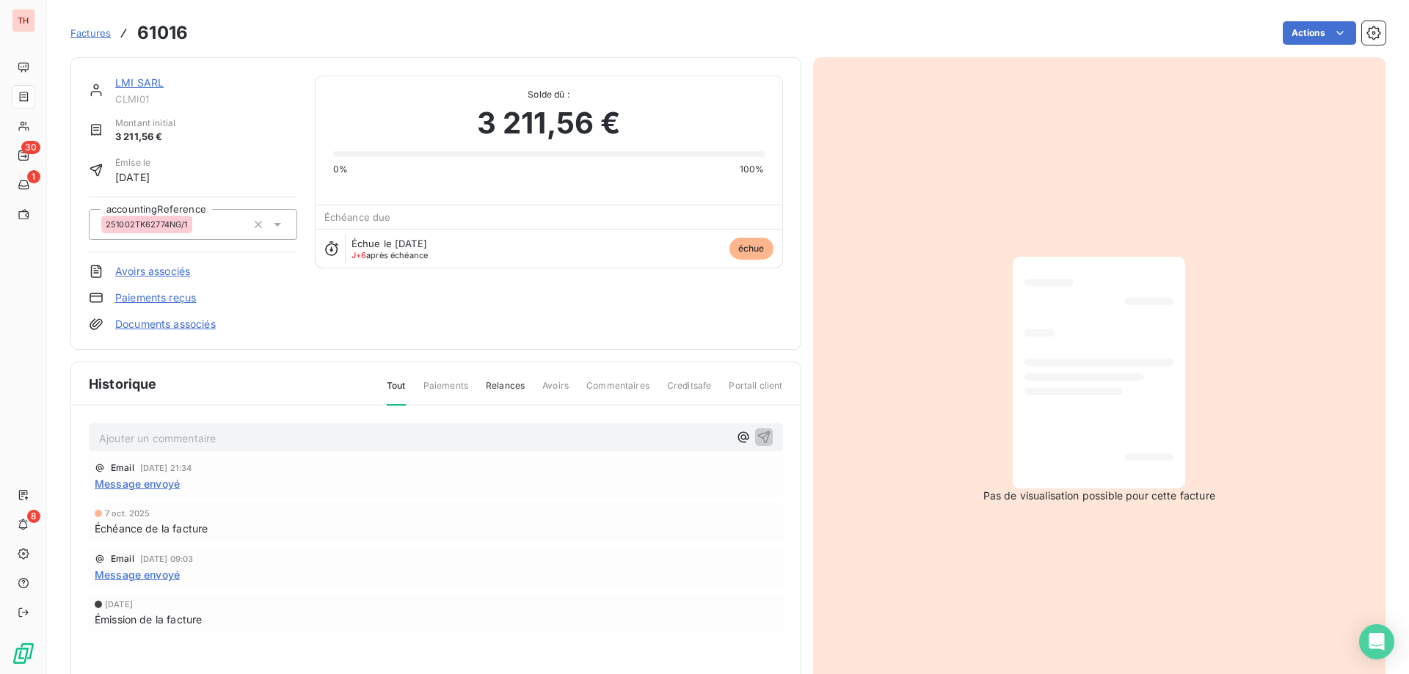
click at [1303, 23] on html "TH 30 1 8 Factures 61016 Actions LMI SARL CLMI01 Montant initial 3 211,56 € Émi…" at bounding box center [704, 337] width 1409 height 674
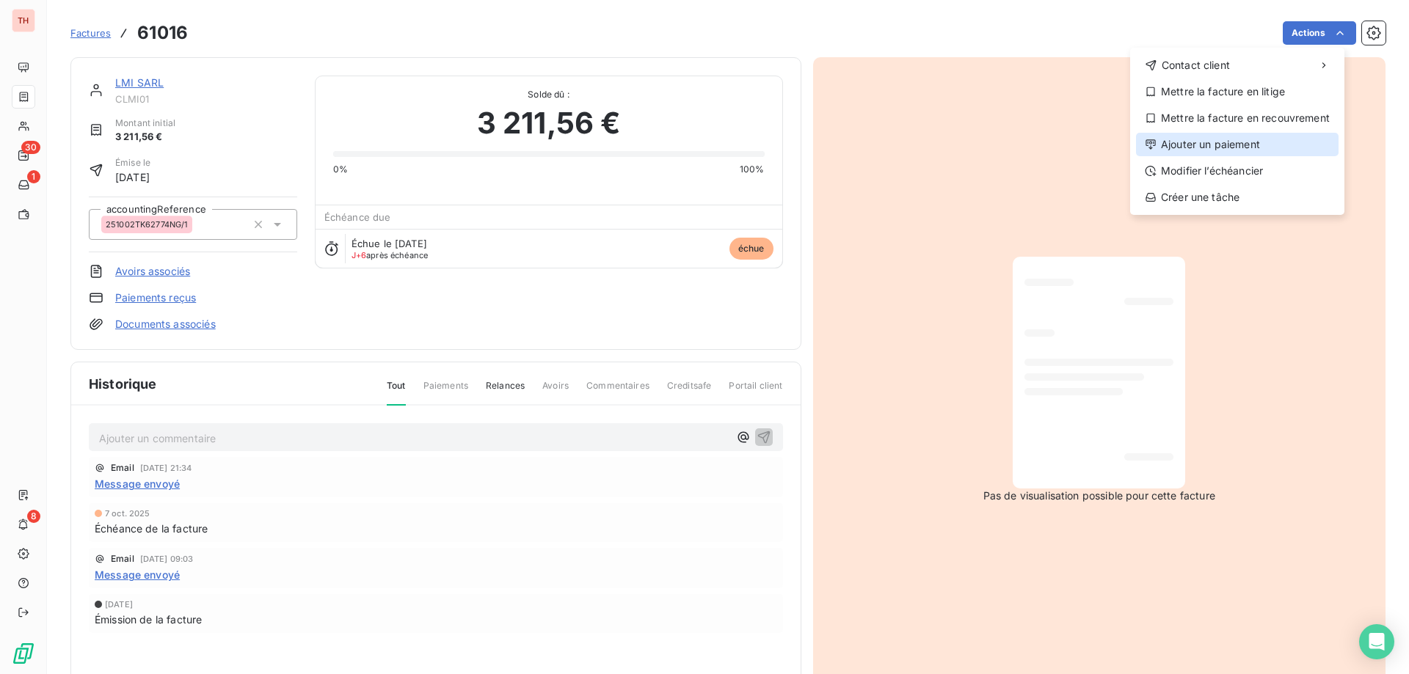
click at [1214, 142] on div "Ajouter un paiement" at bounding box center [1237, 144] width 203 height 23
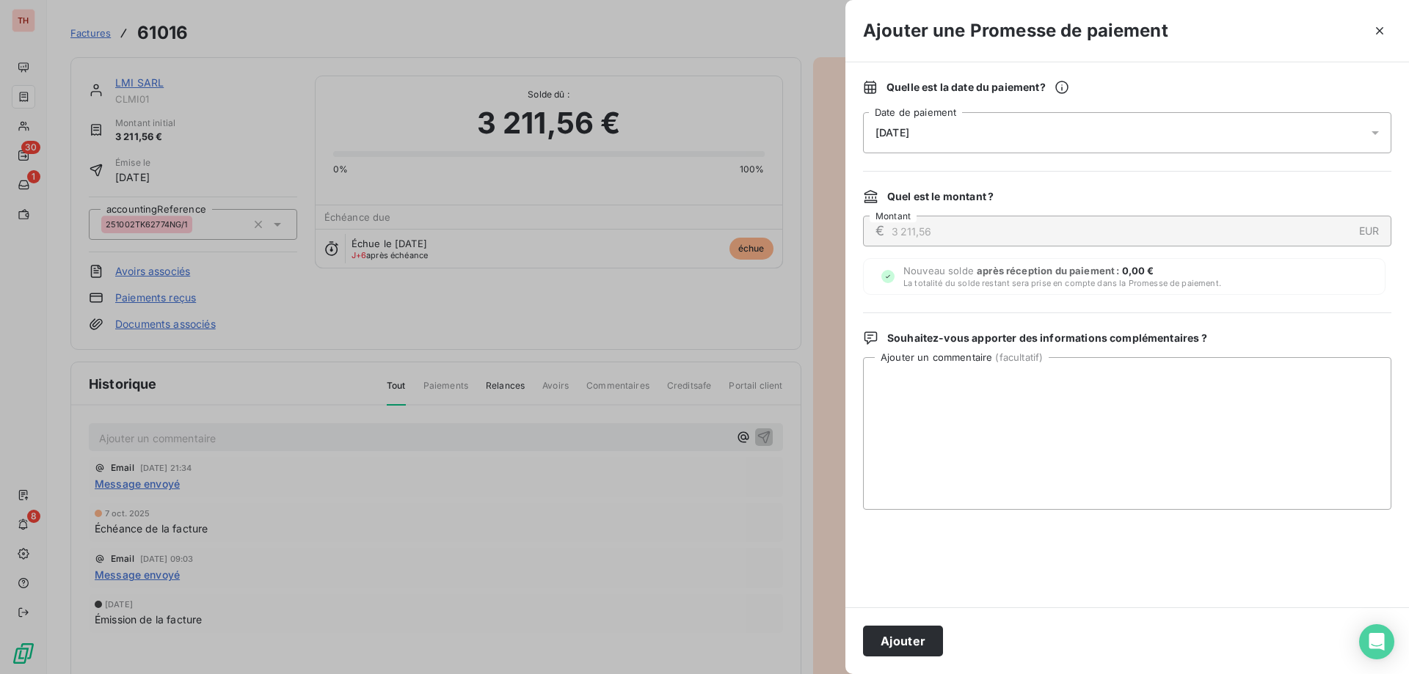
click at [1176, 137] on div "[DATE]" at bounding box center [1127, 132] width 528 height 41
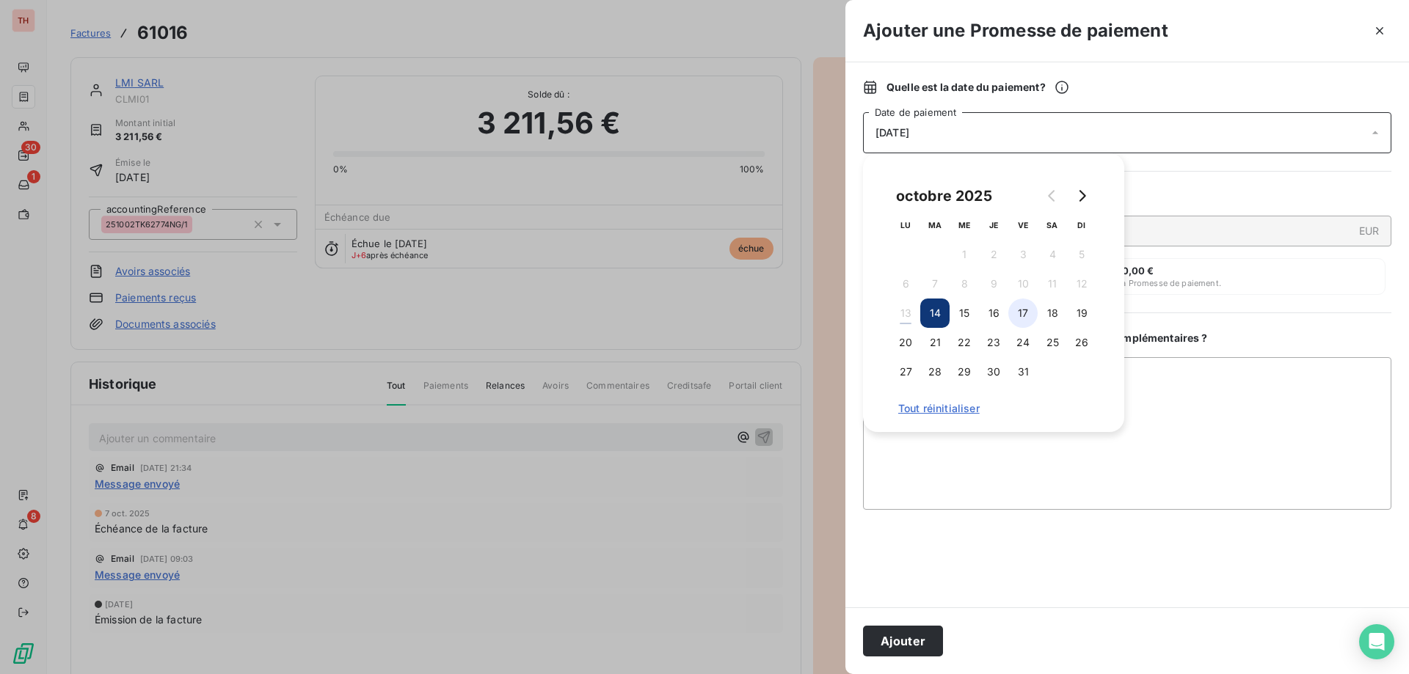
click at [1032, 314] on button "17" at bounding box center [1022, 313] width 29 height 29
click at [1171, 374] on textarea "Ajouter un commentaire ( facultatif )" at bounding box center [1127, 433] width 528 height 153
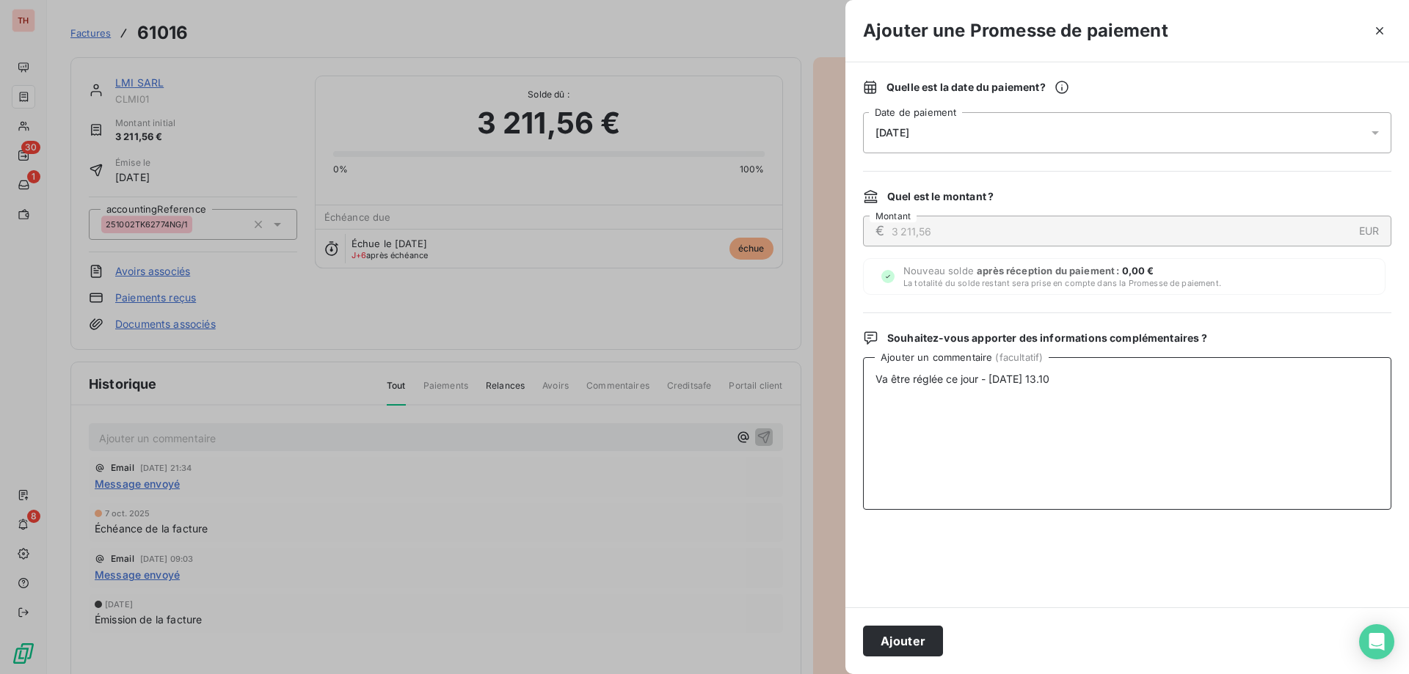
type textarea "Va être réglée ce jour - [DATE] 13.10."
drag, startPoint x: 1078, startPoint y: 377, endPoint x: 757, endPoint y: 382, distance: 320.7
click at [754, 674] on div "Ajouter une Promesse de paiement Quelle est la date du paiement ? [DATE] Date d…" at bounding box center [704, 674] width 1409 height 0
drag, startPoint x: 905, startPoint y: 640, endPoint x: 608, endPoint y: 254, distance: 487.5
click at [905, 641] on button "Ajouter" at bounding box center [903, 641] width 80 height 31
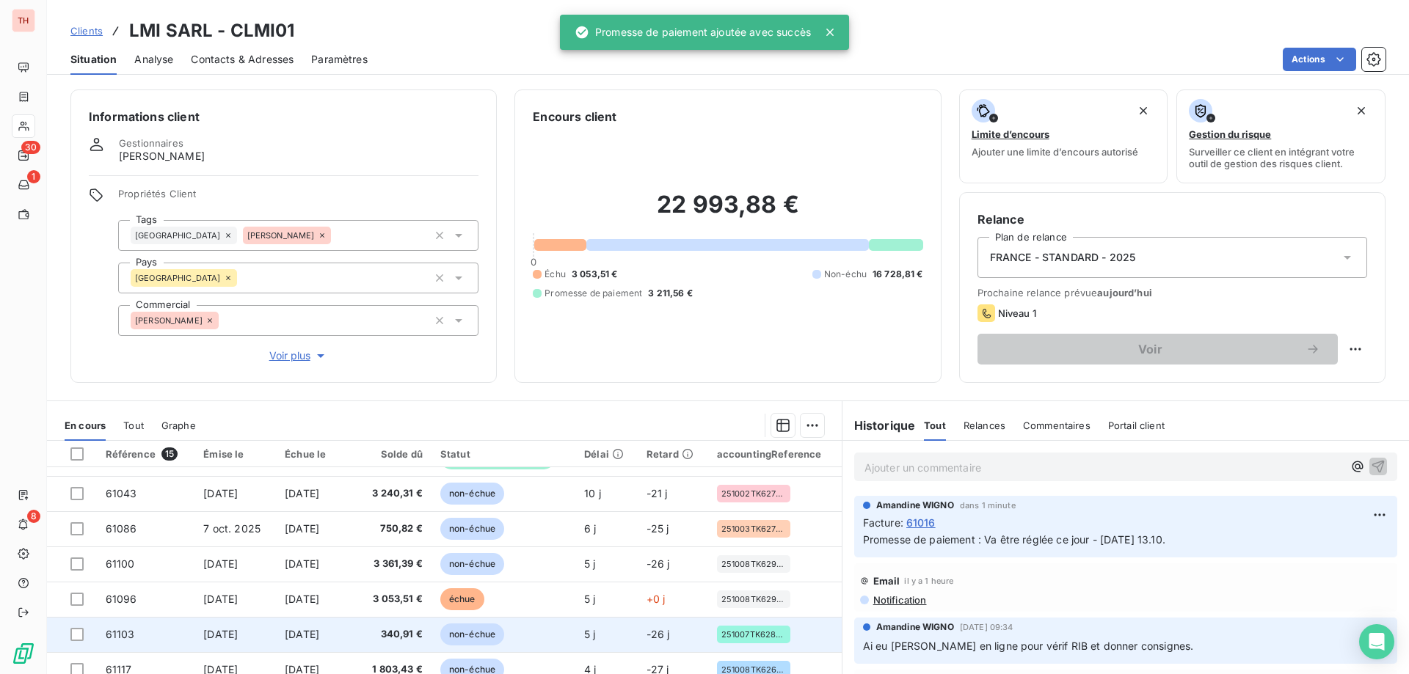
scroll to position [73, 0]
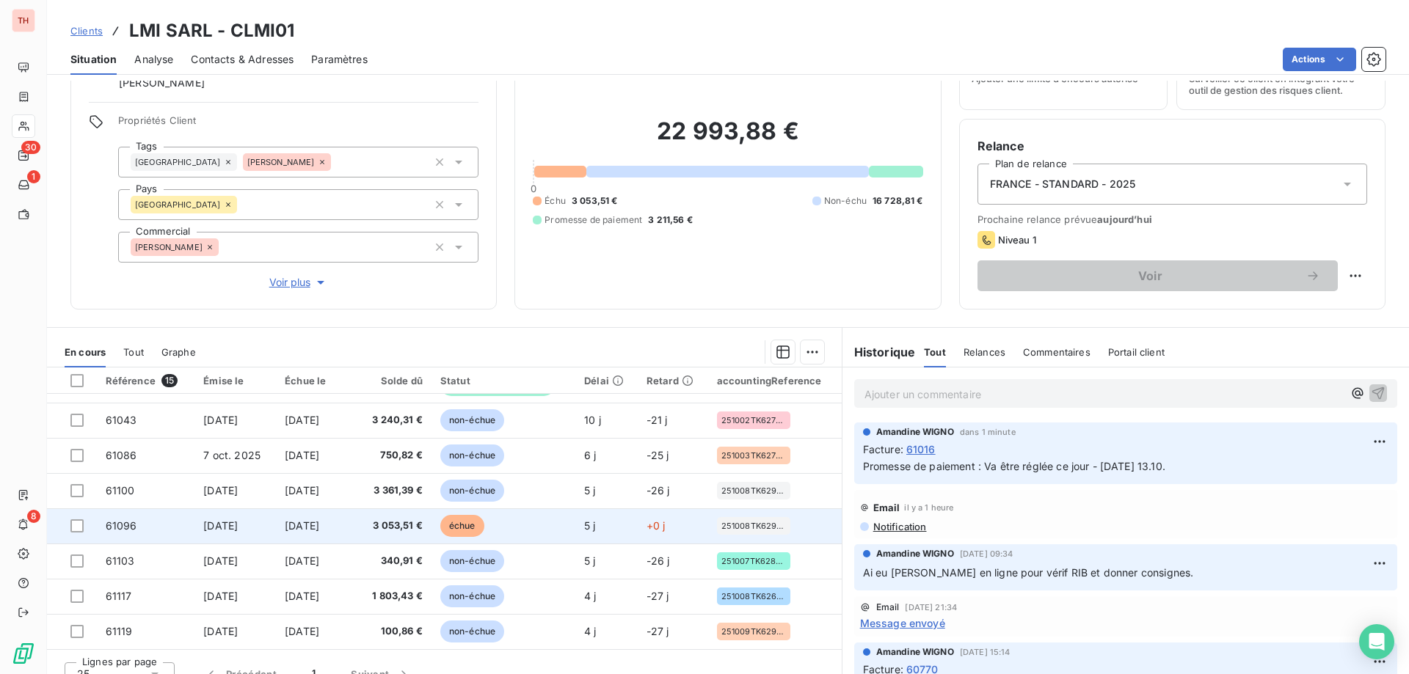
click at [450, 514] on td "échue" at bounding box center [503, 525] width 144 height 35
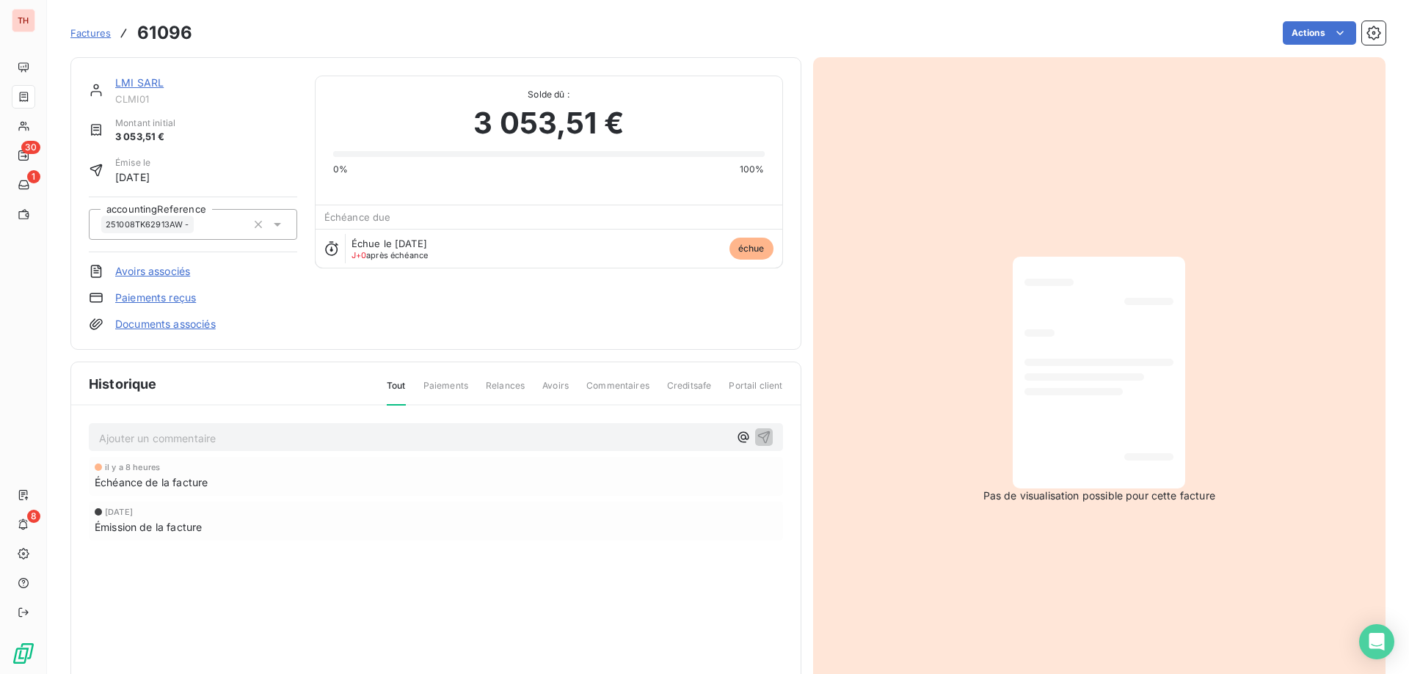
click at [1311, 39] on html "TH 30 1 8 Factures 61096 Actions LMI SARL CLMI01 Montant initial 3 053,51 € Émi…" at bounding box center [704, 337] width 1409 height 674
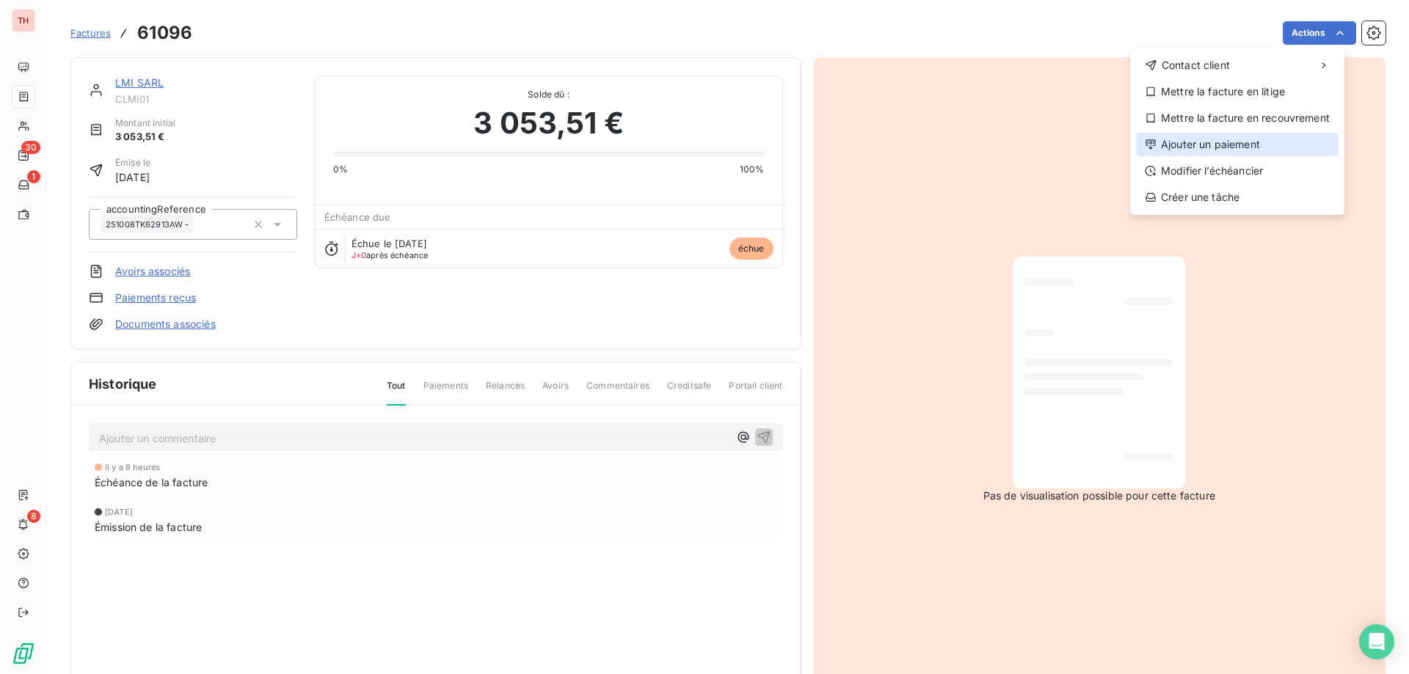
click at [1219, 143] on div "Ajouter un paiement" at bounding box center [1237, 144] width 203 height 23
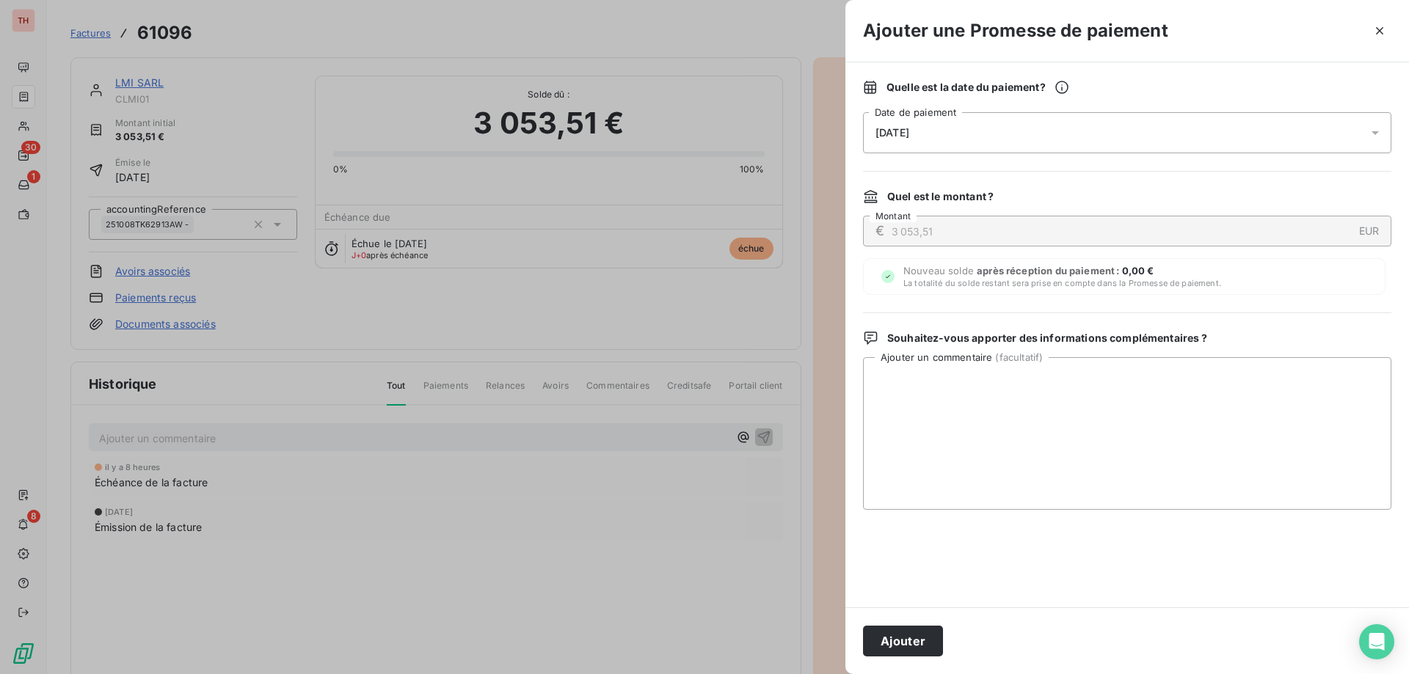
click at [1171, 131] on div "[DATE]" at bounding box center [1127, 132] width 528 height 41
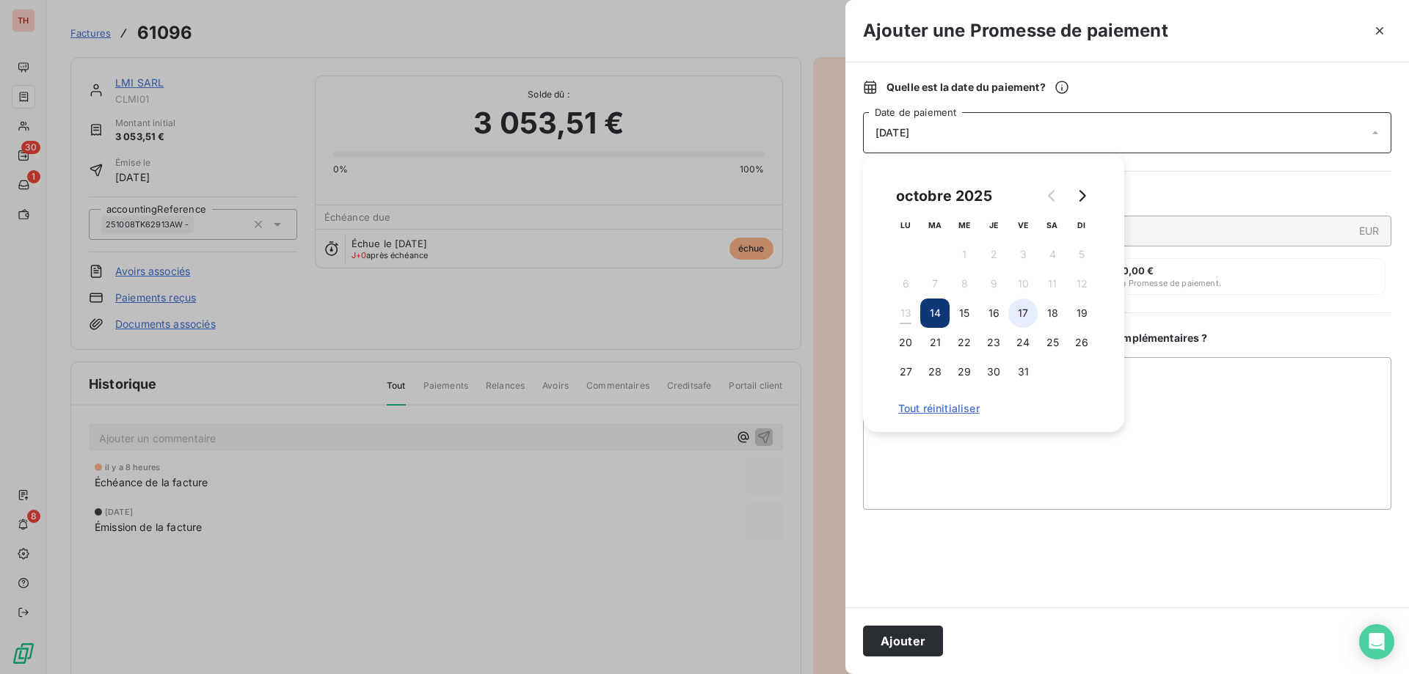
click at [1021, 307] on button "17" at bounding box center [1022, 313] width 29 height 29
click at [1200, 409] on textarea "Ajouter un commentaire ( facultatif )" at bounding box center [1127, 433] width 528 height 153
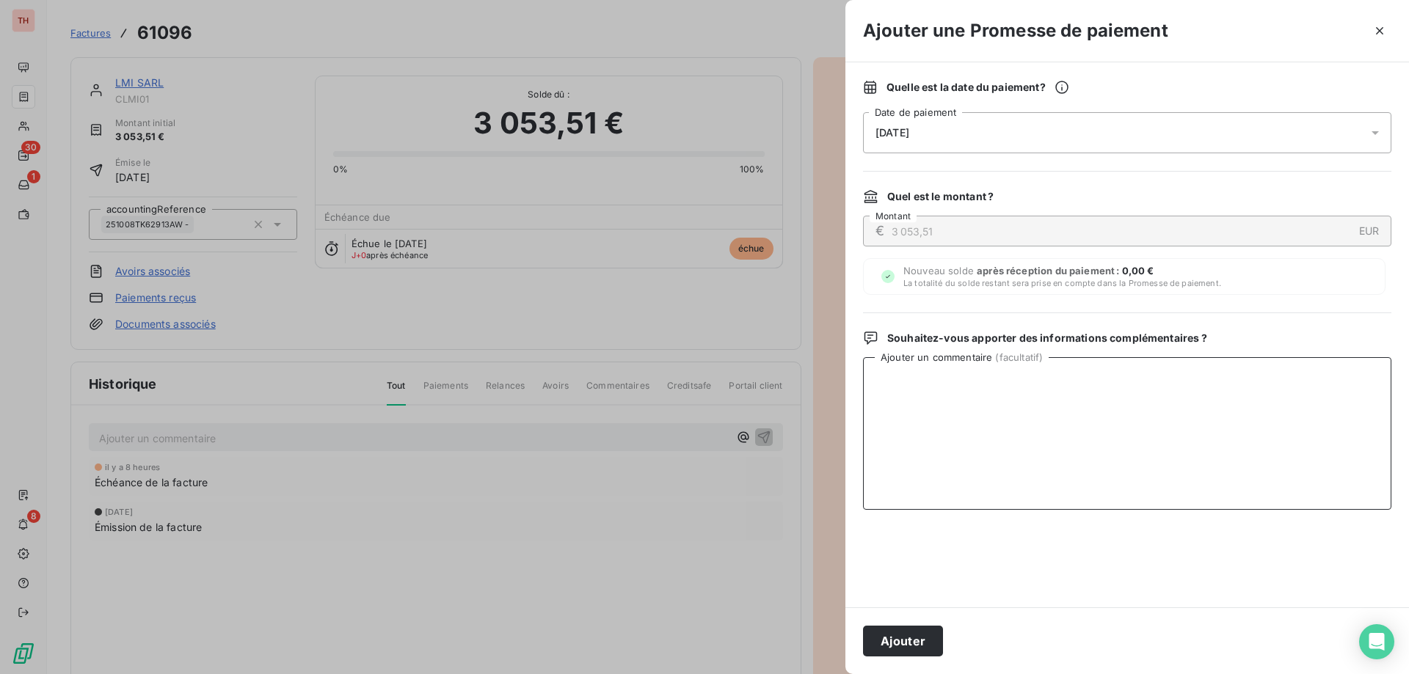
paste textarea "Va être réglée ce jour - [DATE] 13.10."
type textarea "Va être réglée ce jour - [DATE] 13.10."
click at [921, 630] on button "Ajouter" at bounding box center [903, 641] width 80 height 31
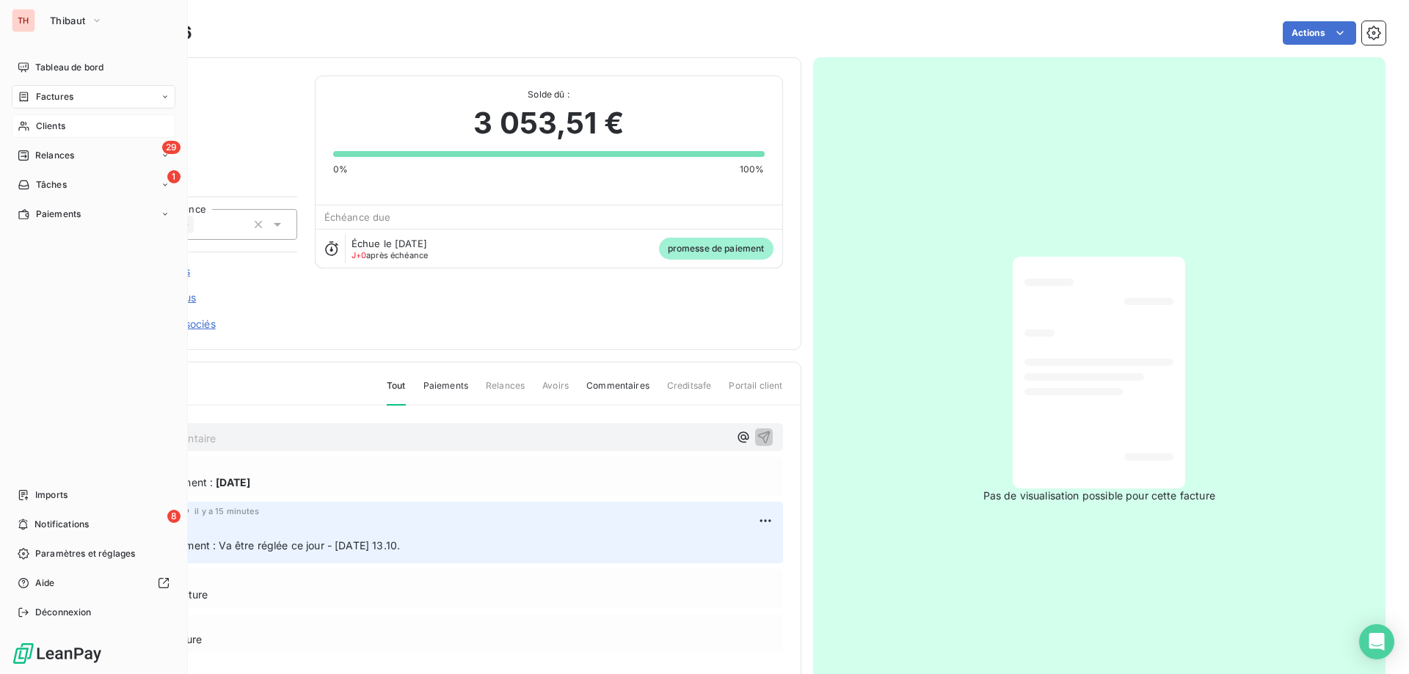
drag, startPoint x: 31, startPoint y: 124, endPoint x: 301, endPoint y: 88, distance: 272.4
click at [31, 124] on div "Clients" at bounding box center [94, 125] width 164 height 23
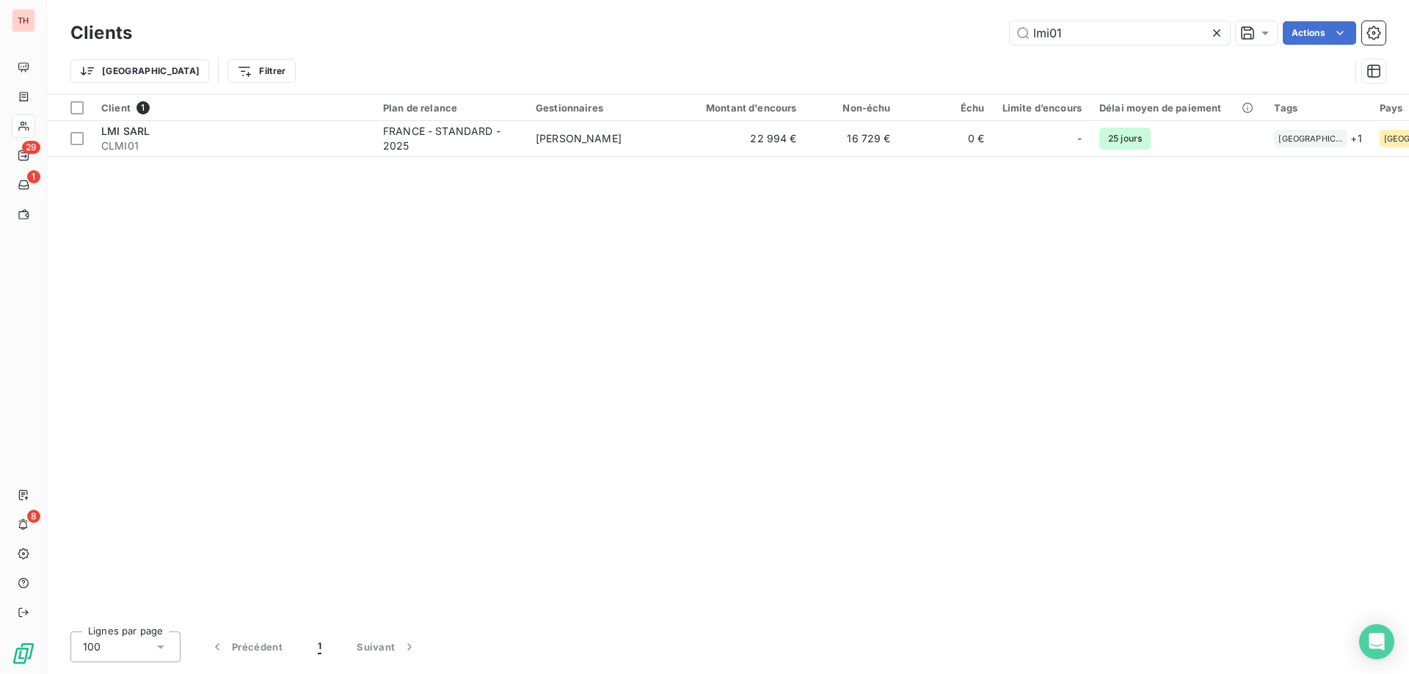
drag, startPoint x: 1092, startPoint y: 33, endPoint x: 982, endPoint y: 28, distance: 110.2
click at [982, 28] on div "lmi01 Actions" at bounding box center [768, 32] width 1236 height 23
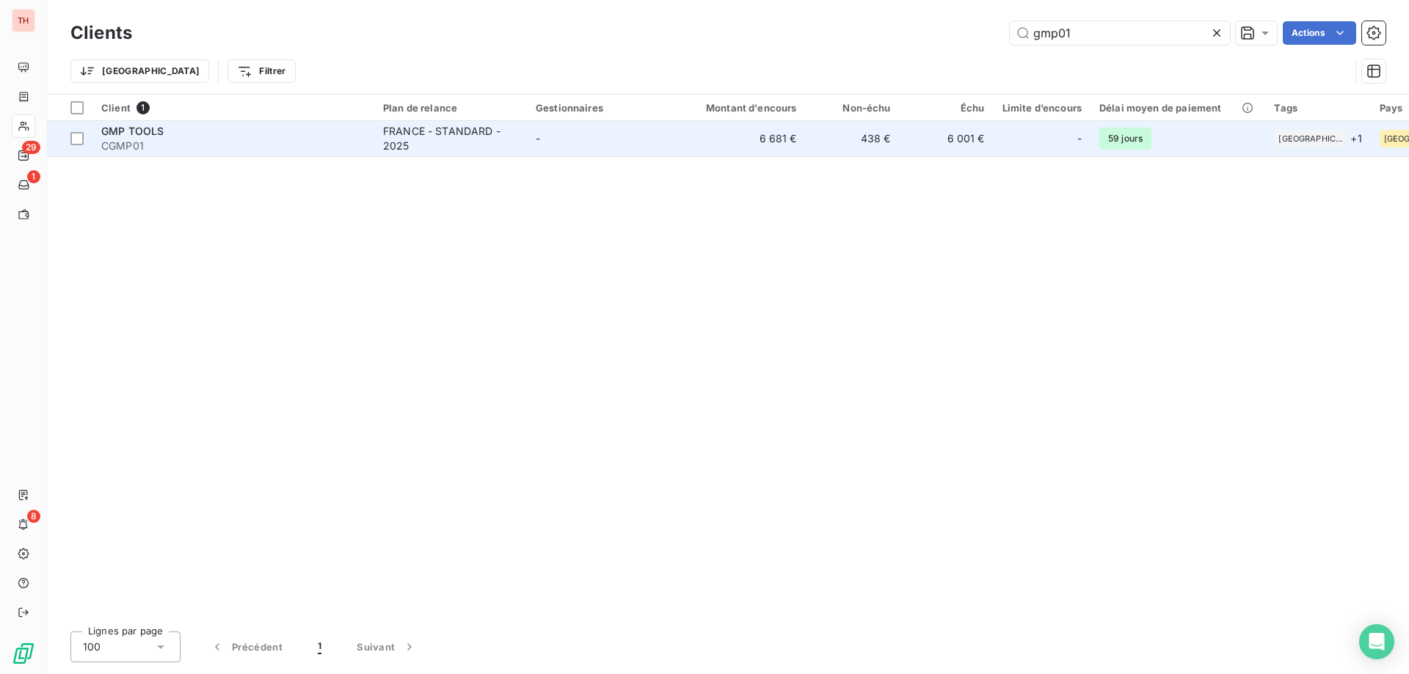
type input "gmp01"
click at [503, 145] on div "FRANCE - STANDARD - 2025" at bounding box center [450, 138] width 135 height 29
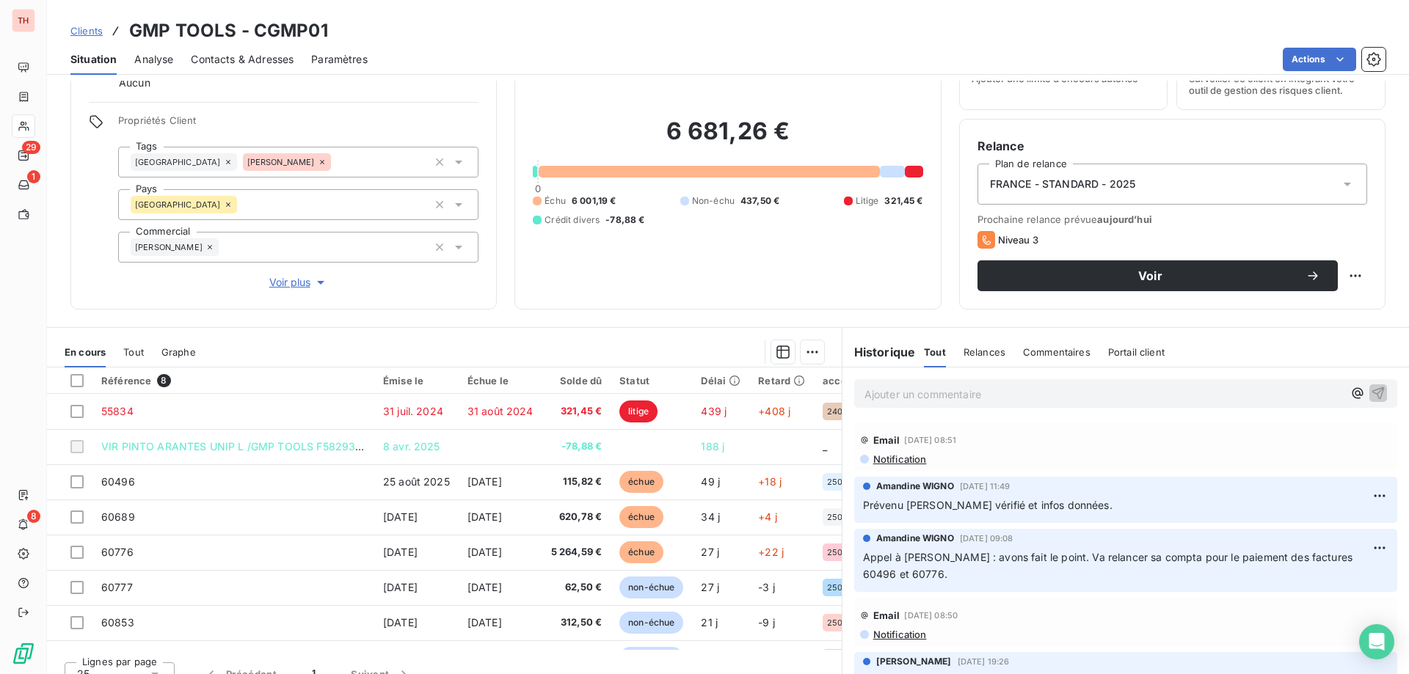
drag, startPoint x: 589, startPoint y: 481, endPoint x: 723, endPoint y: 391, distance: 161.4
click at [589, 481] on span "115,82 €" at bounding box center [576, 482] width 51 height 15
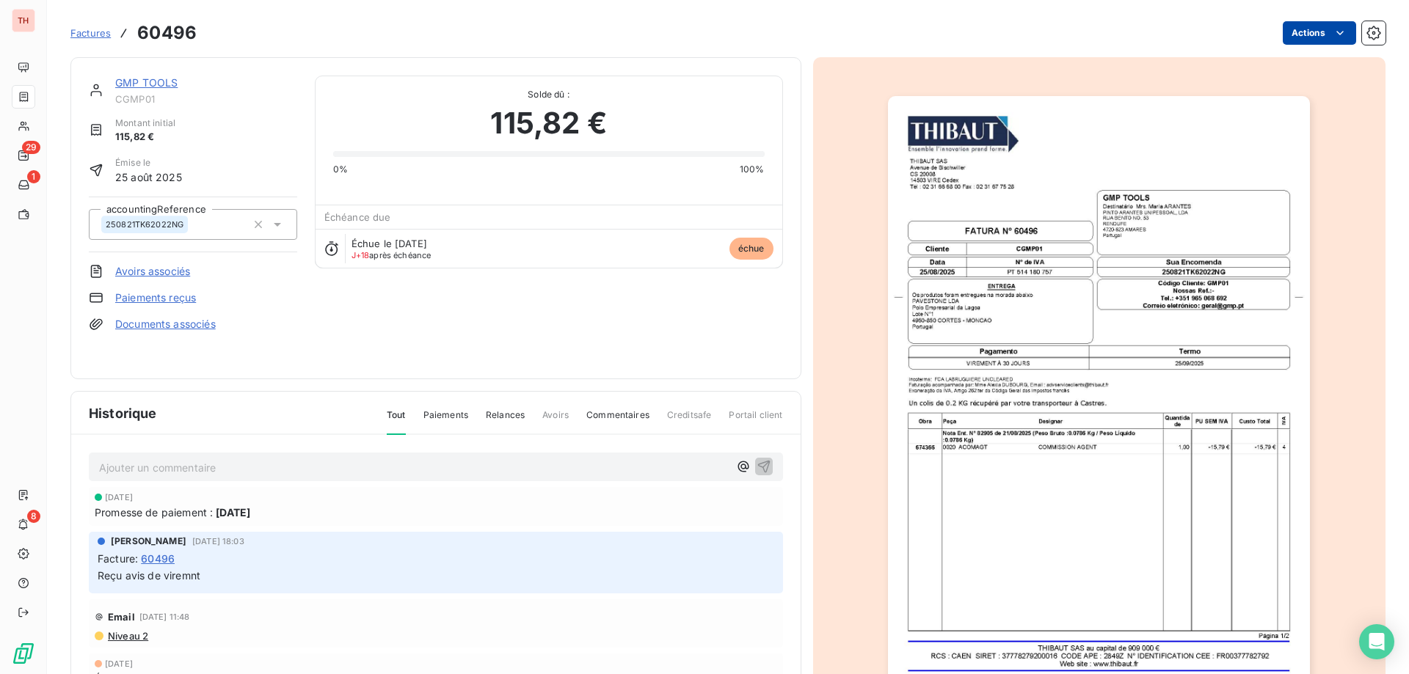
click at [1293, 36] on html "TH 29 1 8 Factures 60496 Actions GMP TOOLS CGMP01 Montant initial 115,82 € Émis…" at bounding box center [704, 337] width 1409 height 674
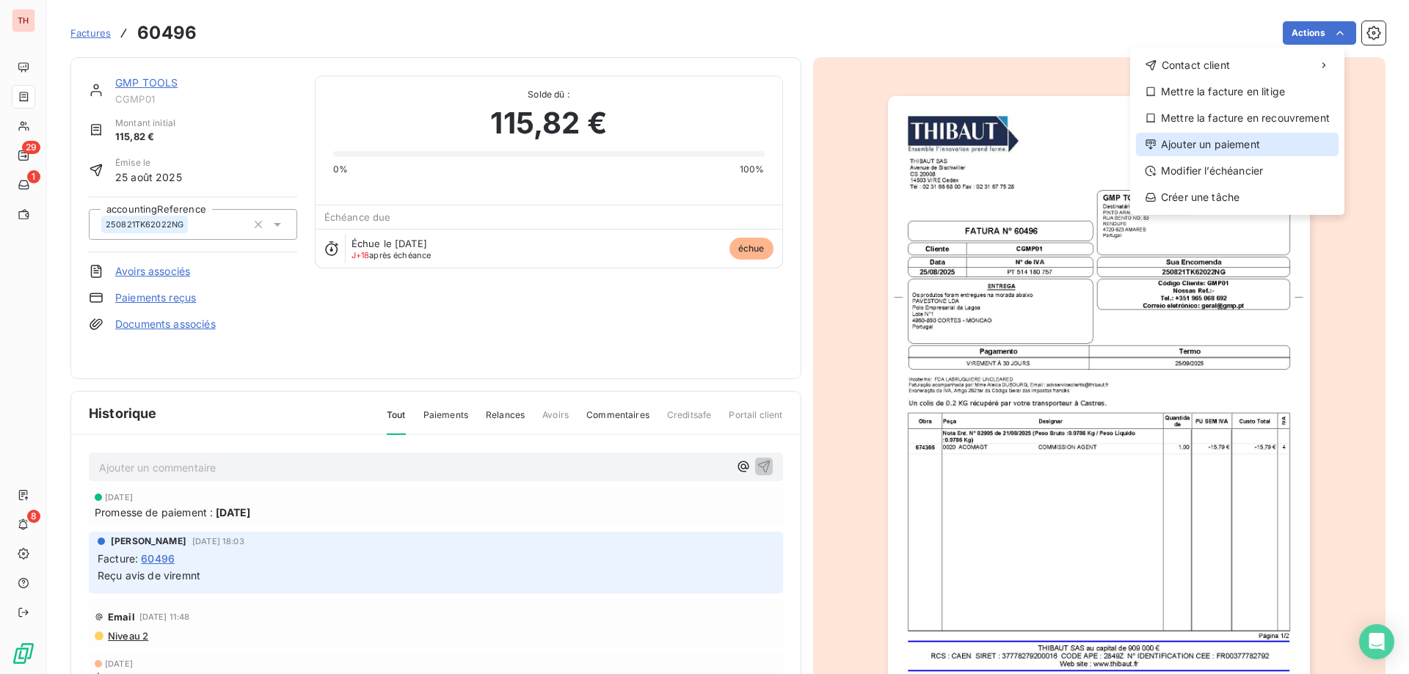
click at [1213, 145] on div "Ajouter un paiement" at bounding box center [1237, 144] width 203 height 23
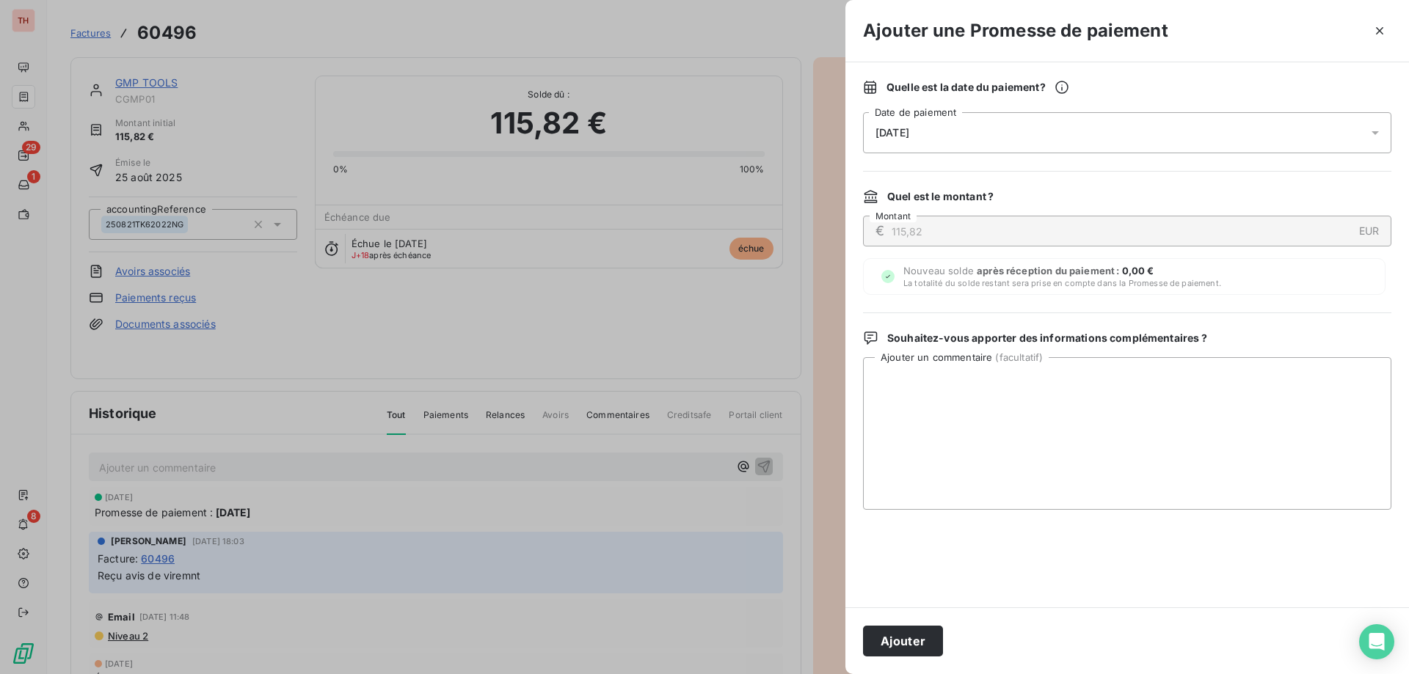
click at [1008, 131] on div "[DATE]" at bounding box center [1127, 132] width 528 height 41
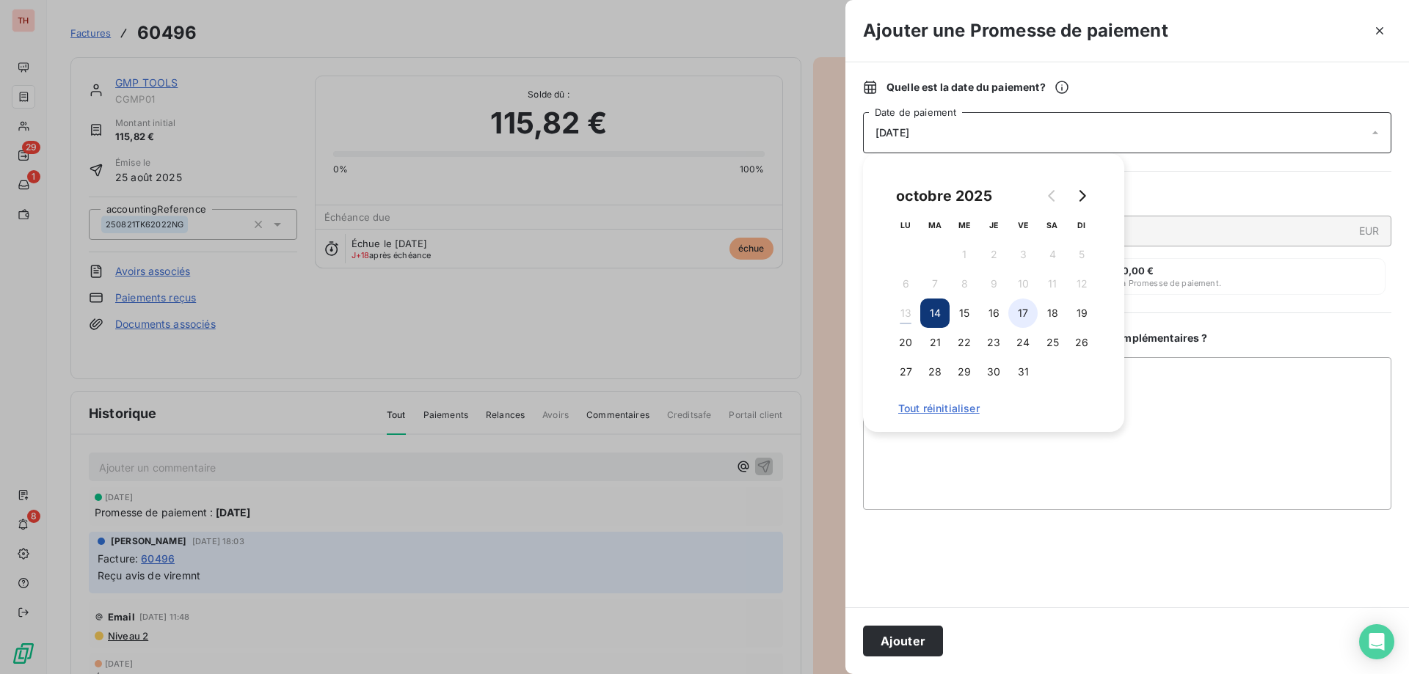
click at [1023, 313] on button "17" at bounding box center [1022, 313] width 29 height 29
click at [1197, 401] on textarea "Ajouter un commentaire ( facultatif )" at bounding box center [1127, 433] width 528 height 153
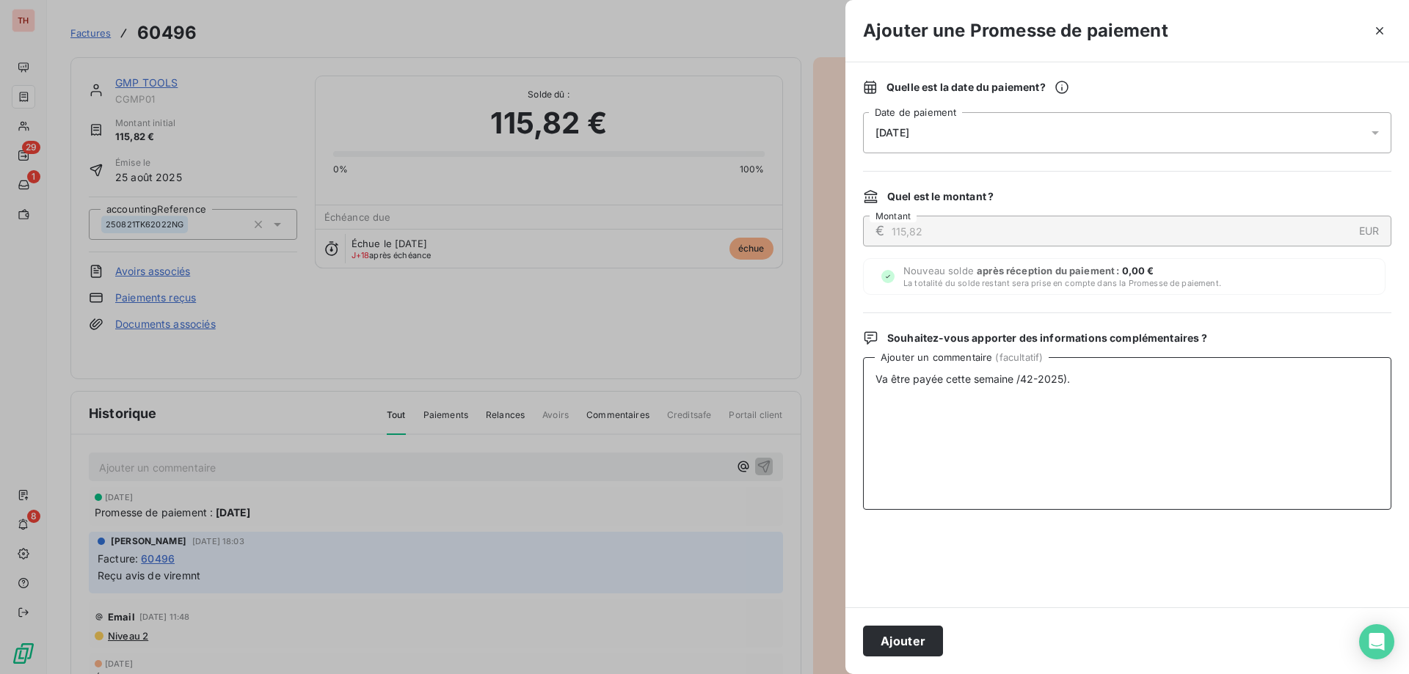
click at [1021, 385] on textarea "Va être payée cette semaine /42-2025)." at bounding box center [1127, 433] width 528 height 153
type textarea "Va être payée cette semaine (42-2025)."
drag, startPoint x: 1109, startPoint y: 378, endPoint x: 801, endPoint y: 390, distance: 308.4
click at [801, 674] on div "Ajouter une Promesse de paiement Quelle est la date du paiement ? [DATE] Date d…" at bounding box center [704, 674] width 1409 height 0
click at [897, 643] on button "Ajouter" at bounding box center [903, 641] width 80 height 31
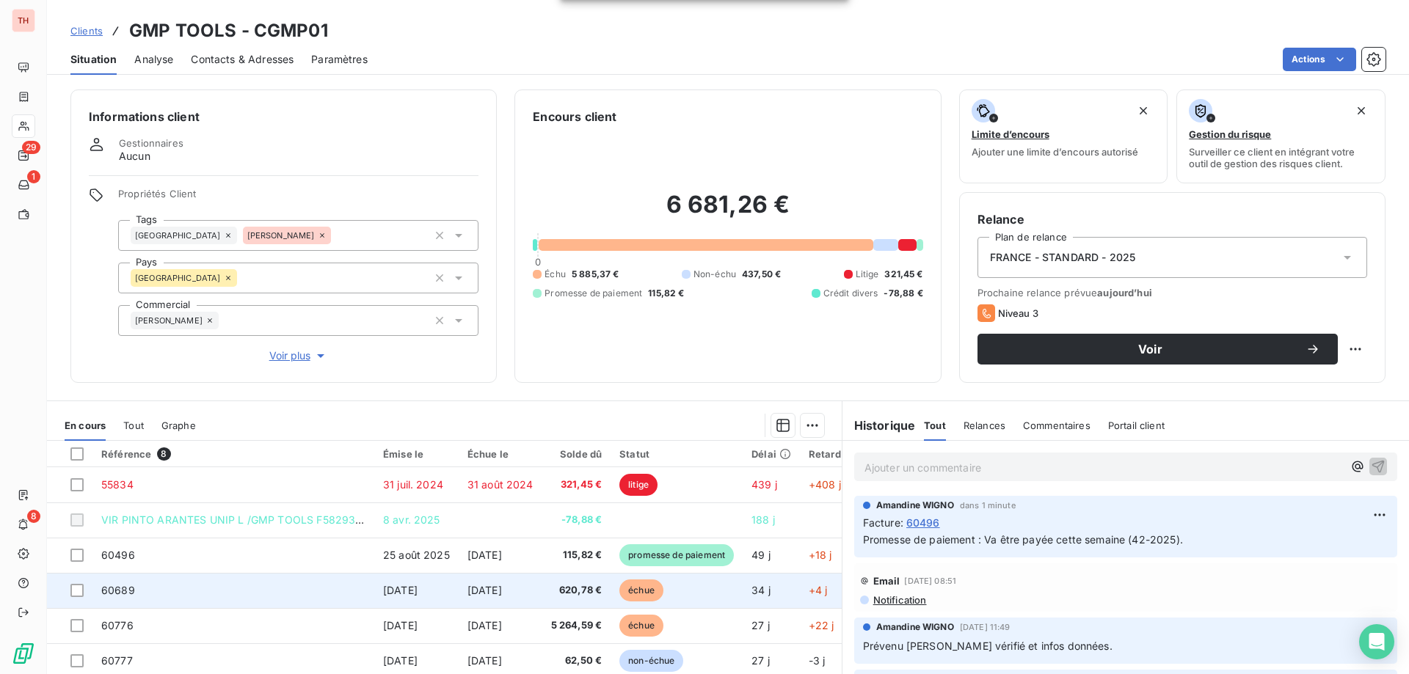
click at [630, 588] on span "échue" at bounding box center [641, 591] width 44 height 22
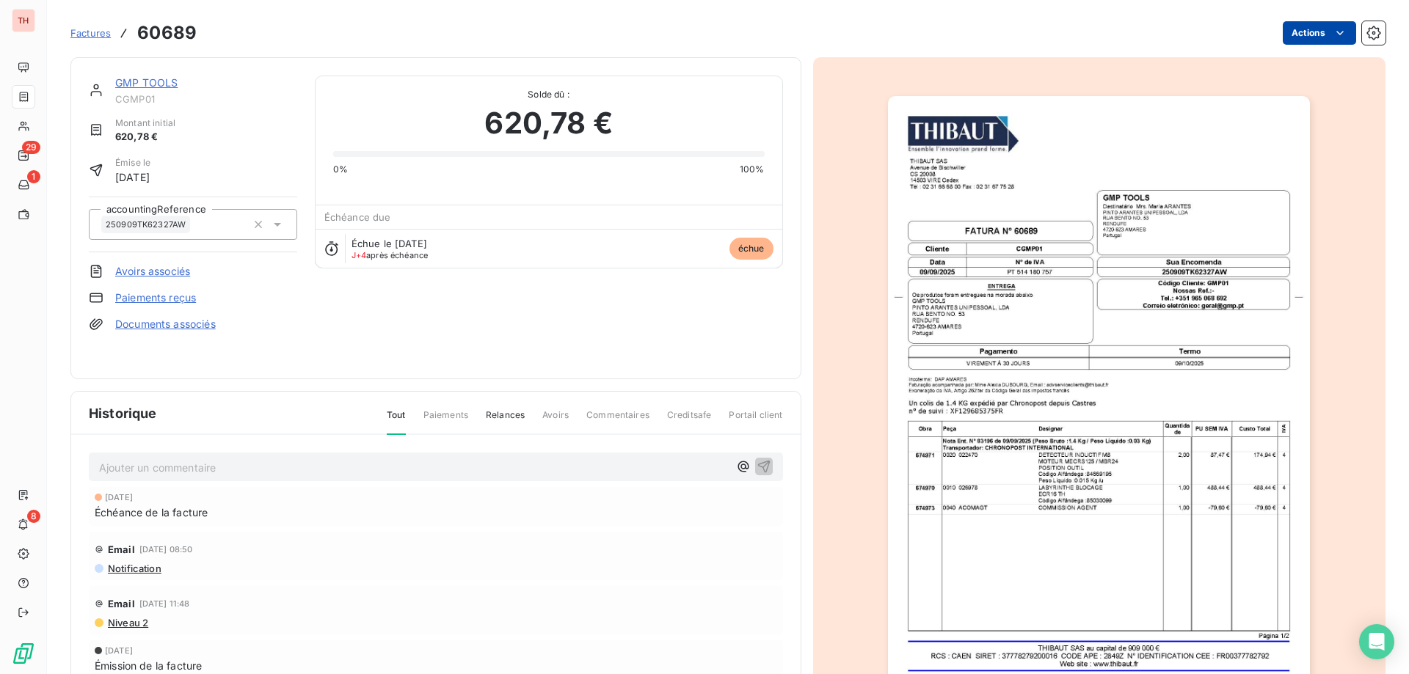
click at [1283, 39] on html "TH 29 1 8 Factures 60689 Actions GMP TOOLS CGMP01 Montant initial 620,78 € Émis…" at bounding box center [704, 337] width 1409 height 674
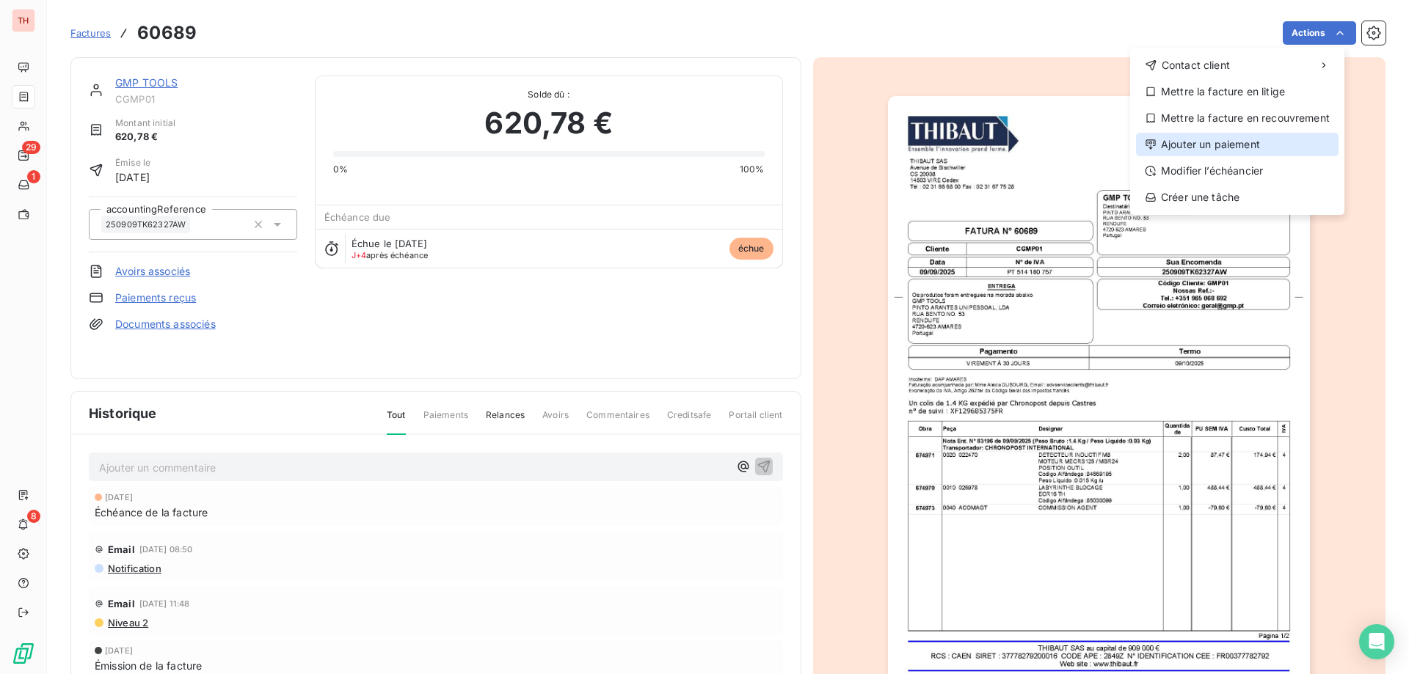
click at [1203, 139] on div "Ajouter un paiement" at bounding box center [1237, 144] width 203 height 23
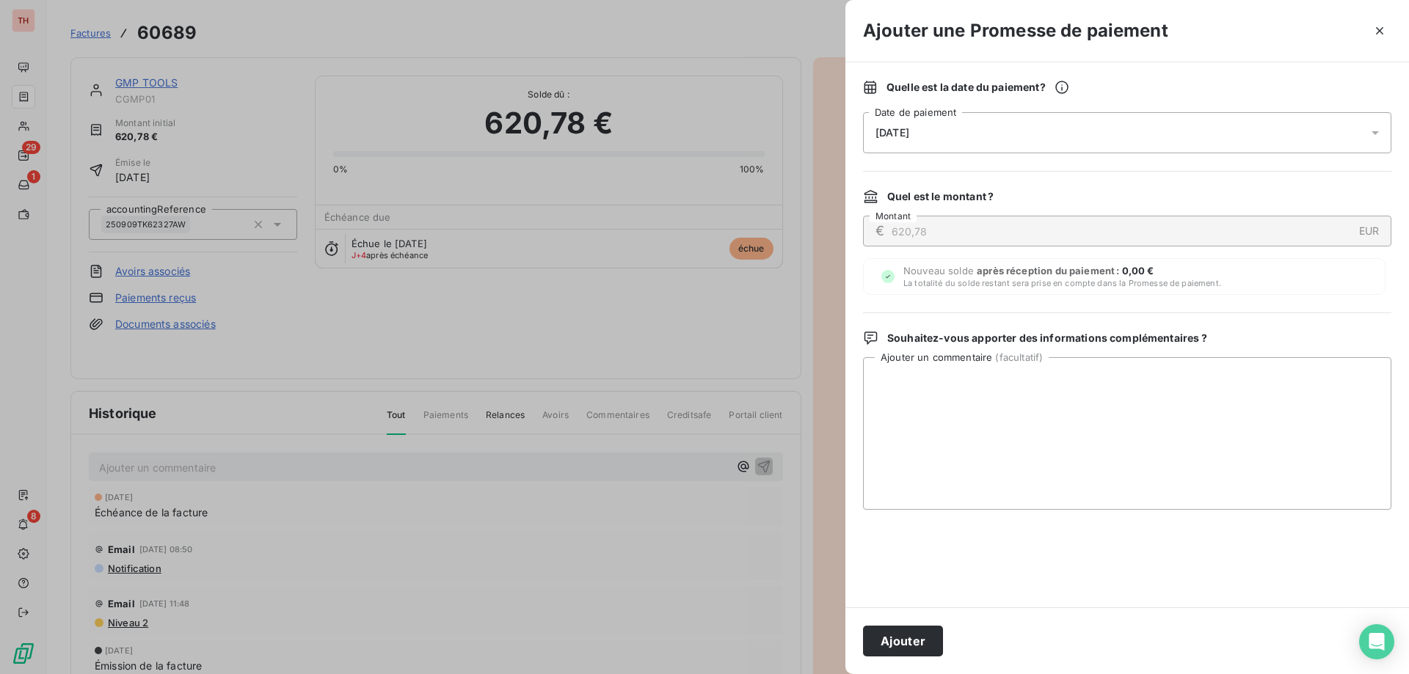
click at [1054, 138] on div "[DATE]" at bounding box center [1127, 132] width 528 height 41
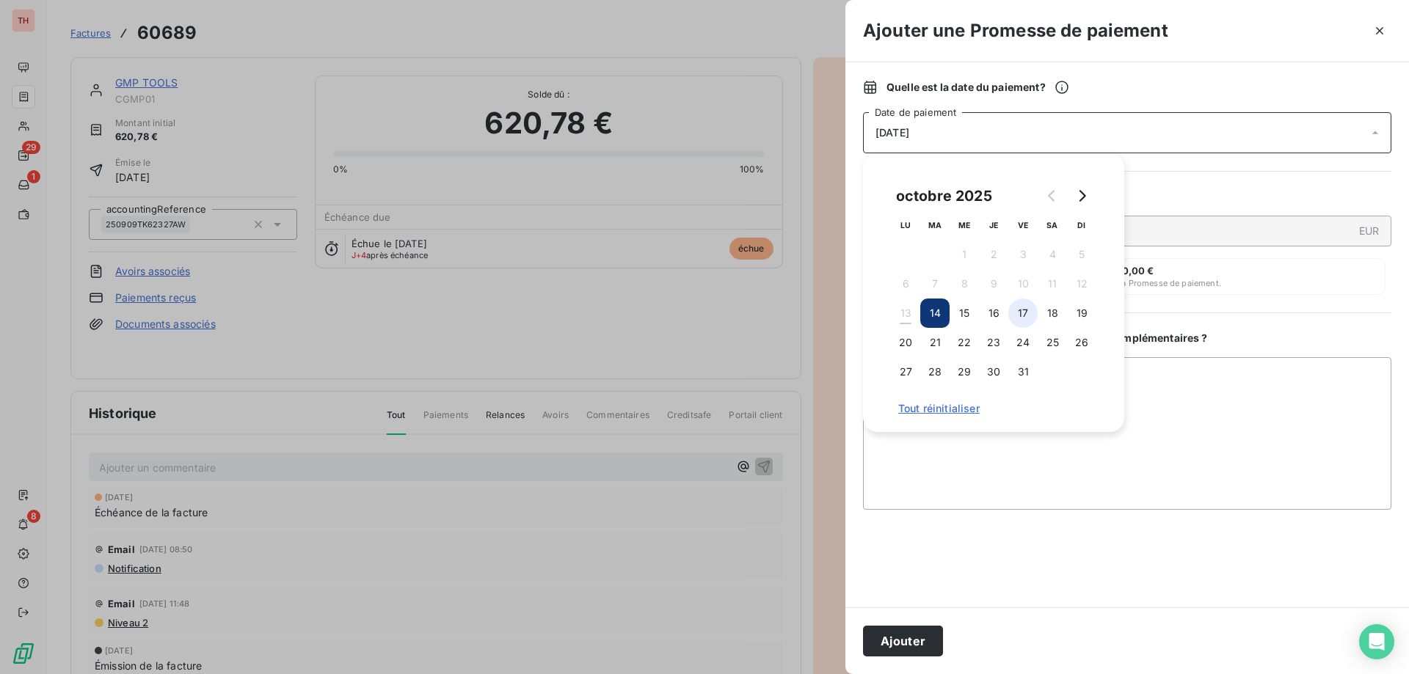
click at [1020, 313] on button "17" at bounding box center [1022, 313] width 29 height 29
click at [1154, 390] on textarea "Ajouter un commentaire ( facultatif )" at bounding box center [1127, 433] width 528 height 153
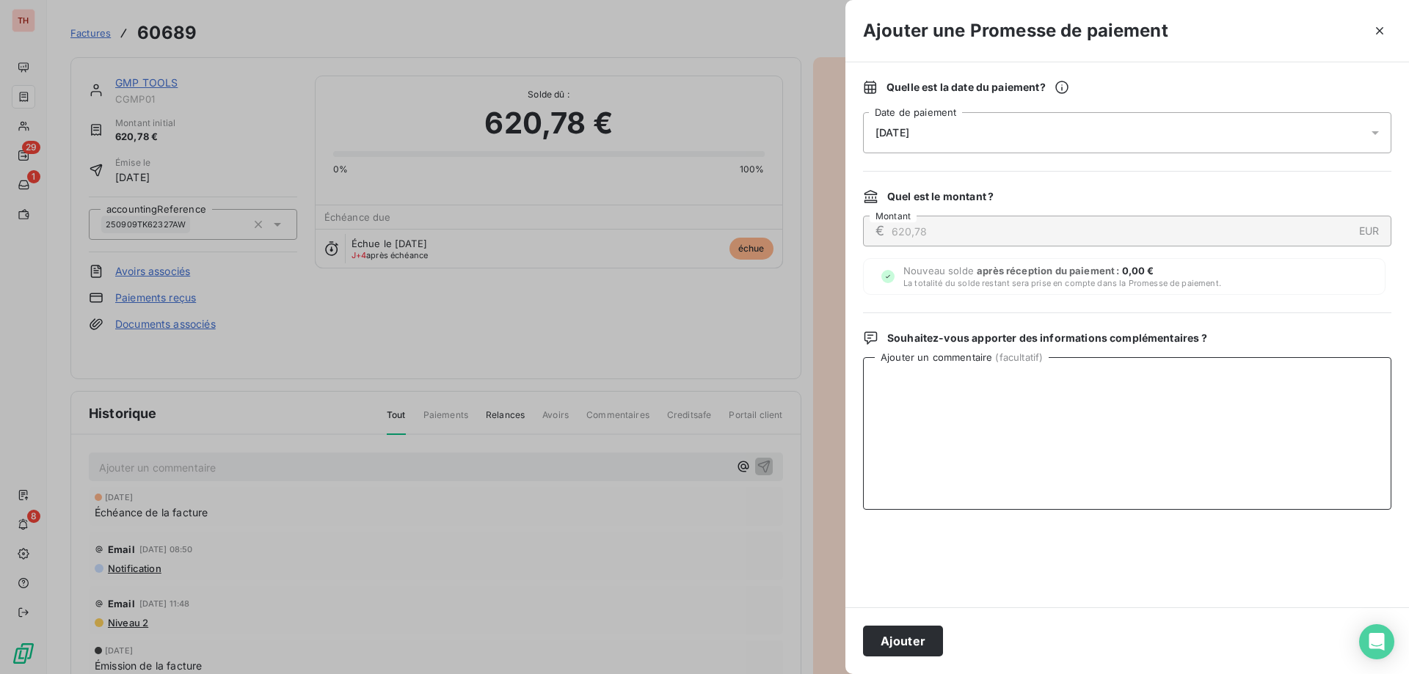
paste textarea "Va être payée cette semaine (42-2025)."
type textarea "Va être payée cette semaine (42-2025)."
click at [891, 640] on button "Ajouter" at bounding box center [903, 641] width 80 height 31
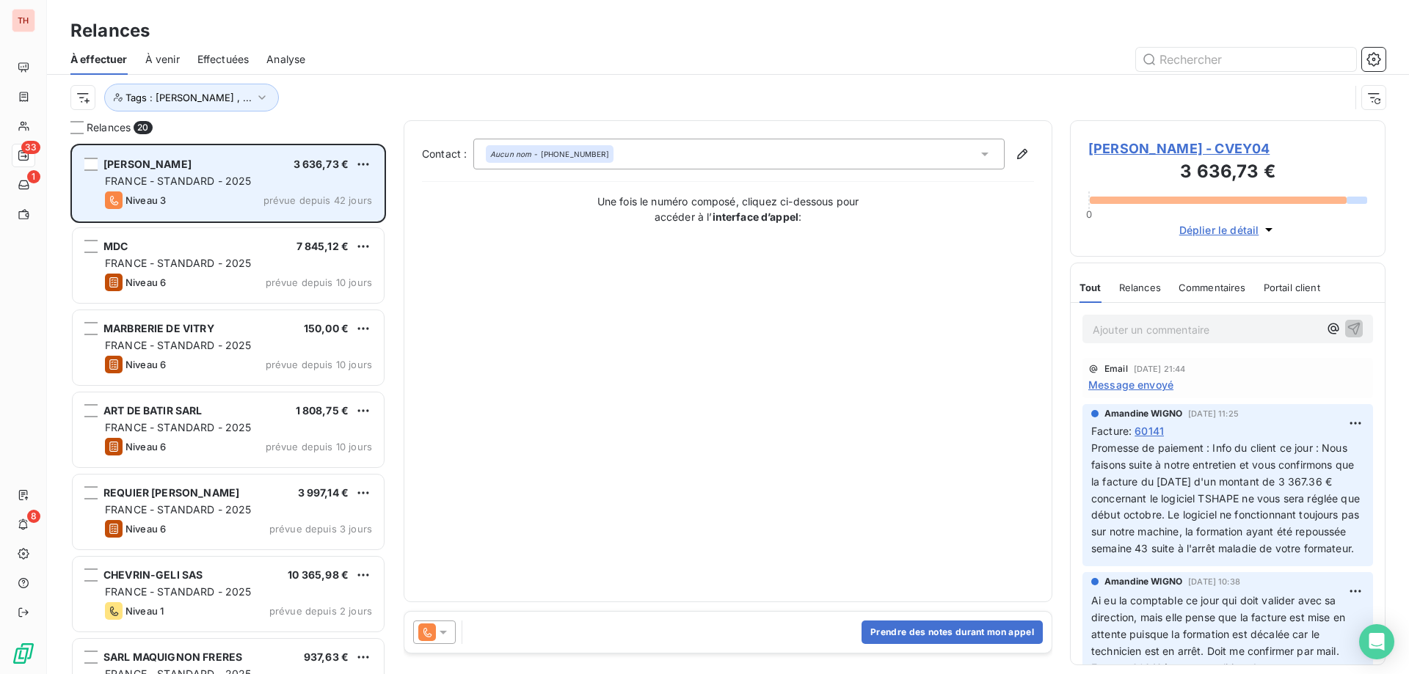
scroll to position [519, 304]
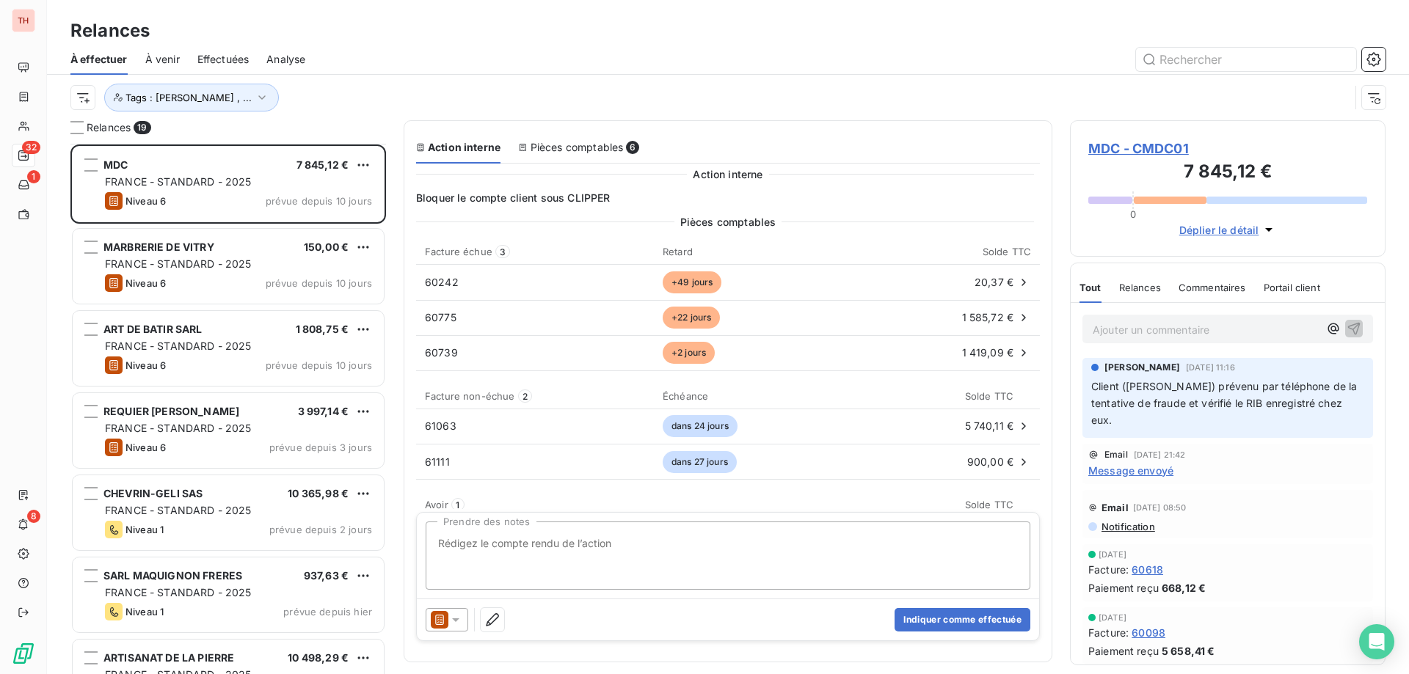
scroll to position [74, 0]
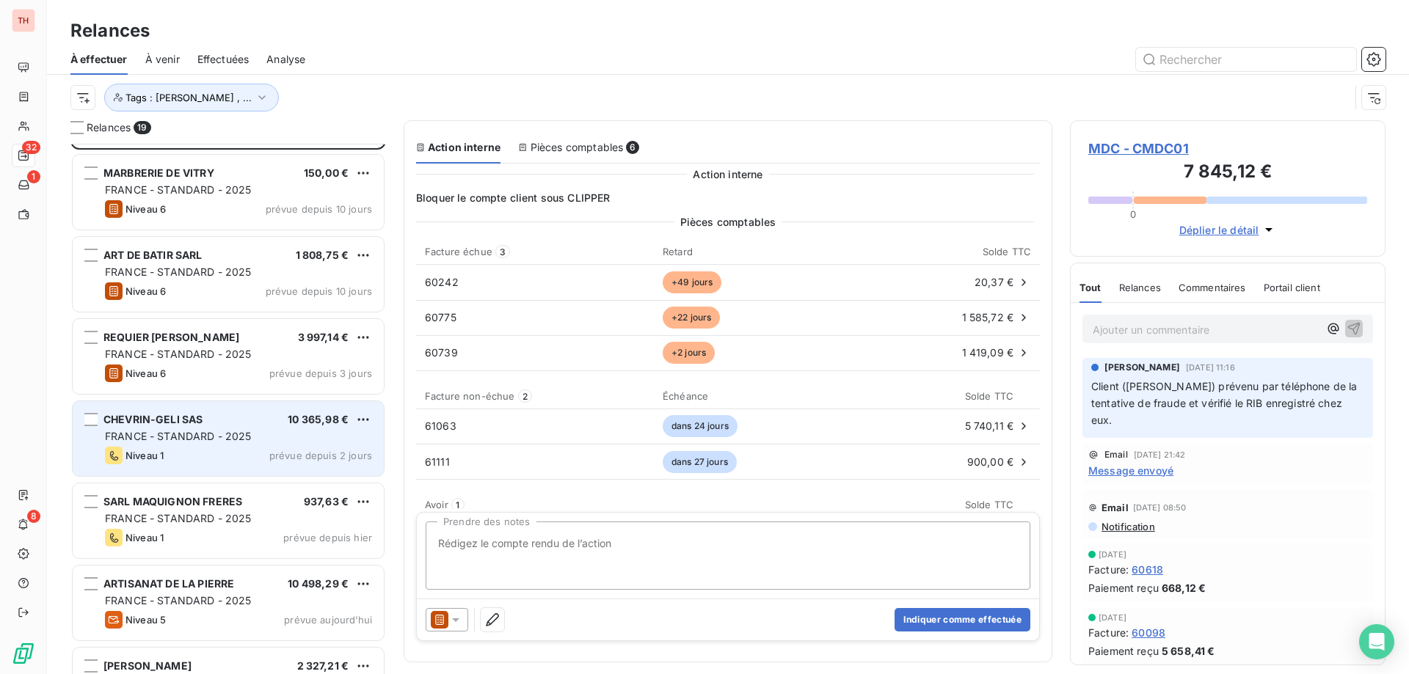
click at [270, 429] on div "CHEVRIN-GELI SAS 10 365,98 € FRANCE - STANDARD - 2025 Niveau 1 prévue depuis 2 …" at bounding box center [228, 438] width 311 height 75
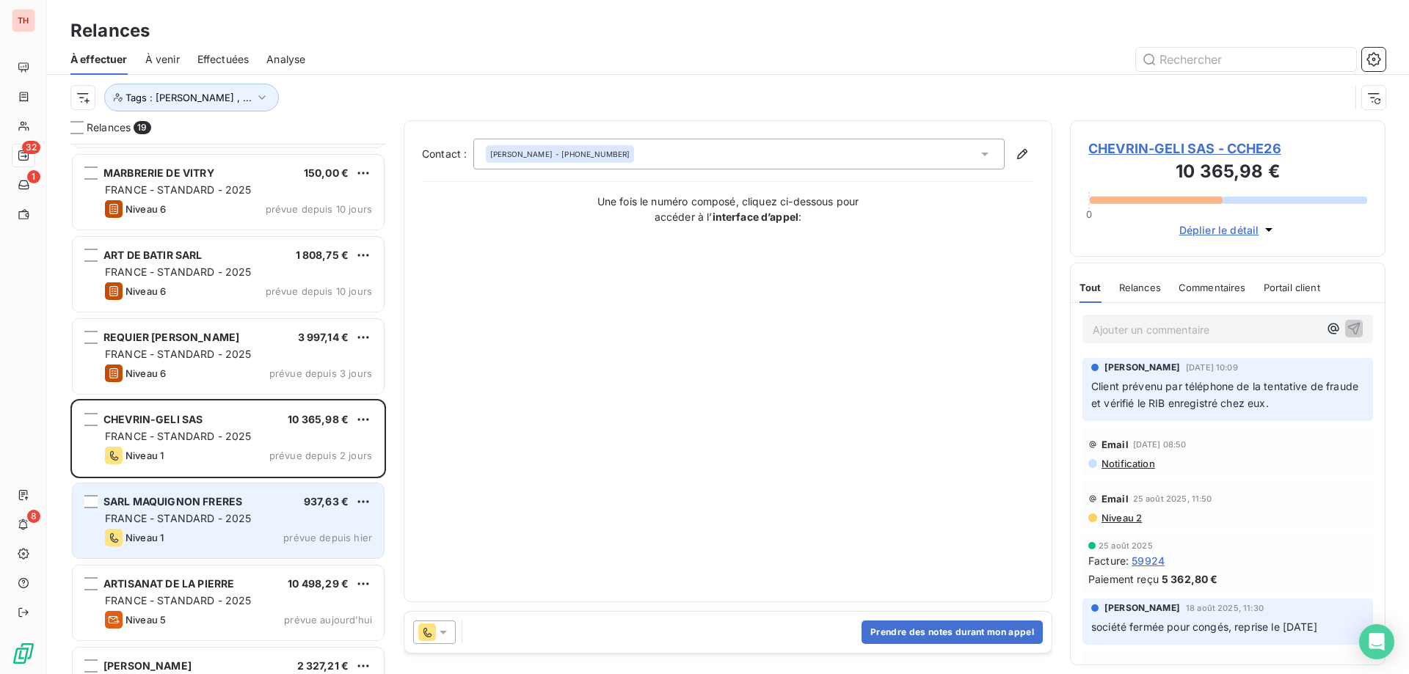
scroll to position [147, 0]
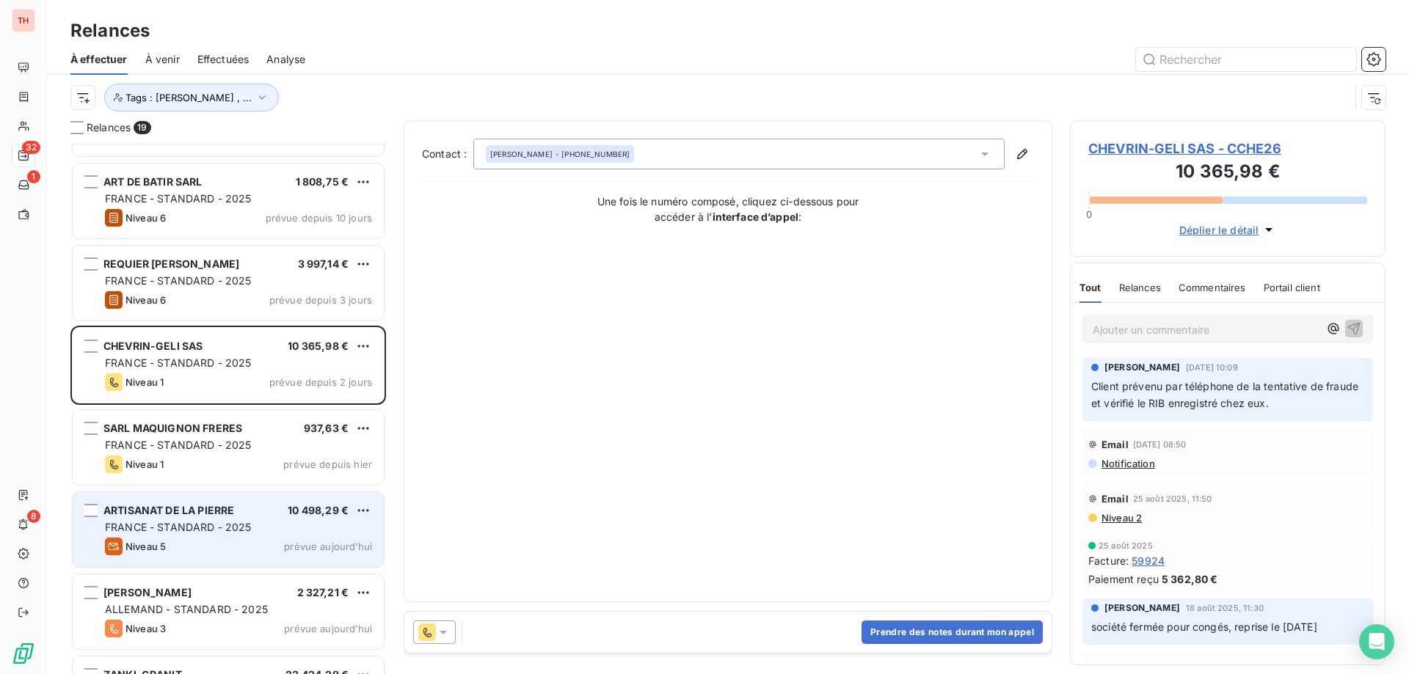
click at [266, 525] on div "FRANCE - STANDARD - 2025" at bounding box center [238, 527] width 267 height 15
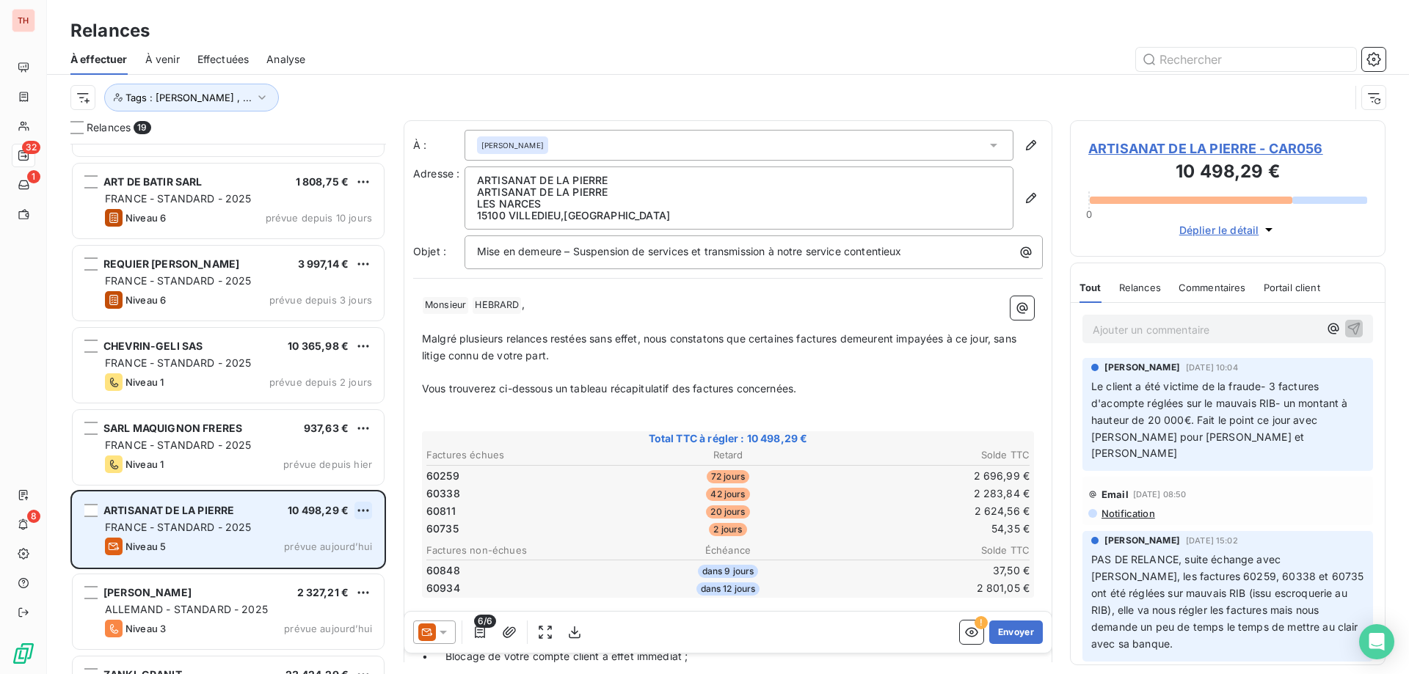
click at [364, 508] on html "TH 32 1 8 Relances À effectuer À venir Effectuées Analyse Tags : Noura Gilbert …" at bounding box center [704, 337] width 1409 height 674
click at [337, 541] on div "Replanifier cette action" at bounding box center [299, 539] width 131 height 23
select select "9"
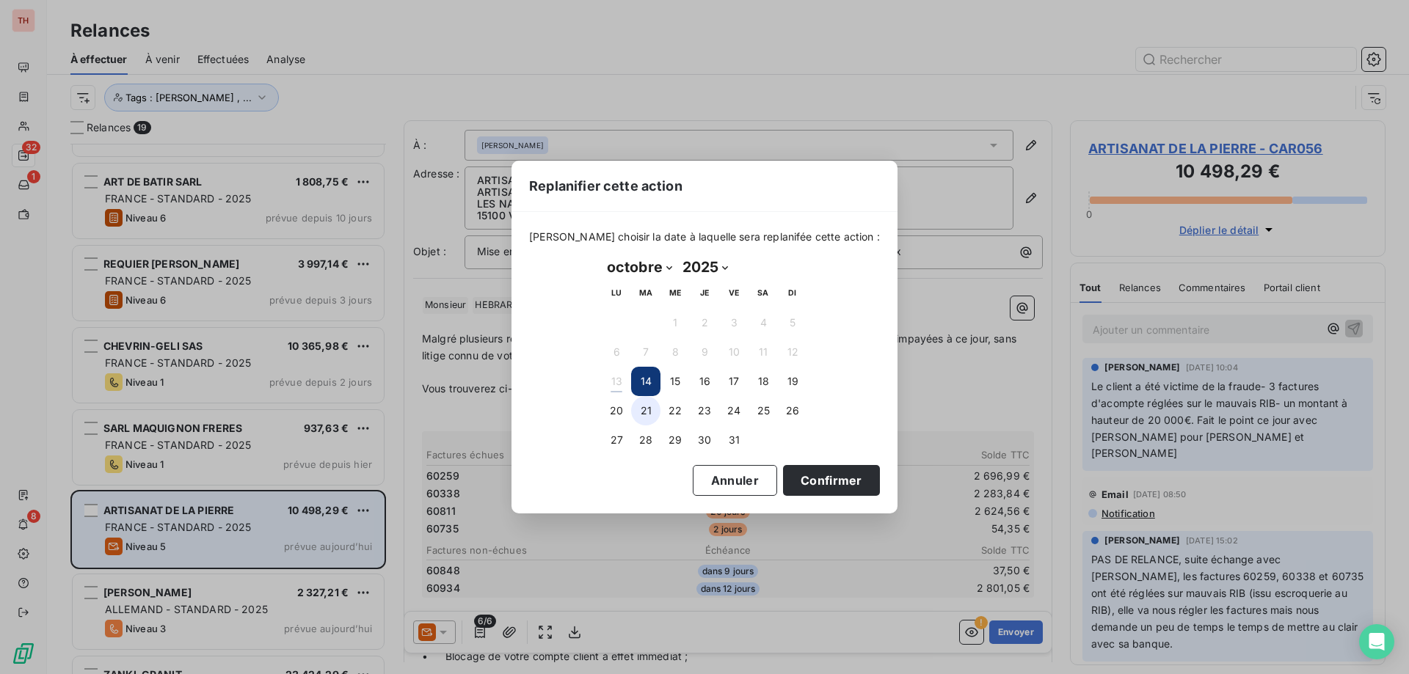
drag, startPoint x: 620, startPoint y: 404, endPoint x: 654, endPoint y: 422, distance: 38.7
click at [621, 404] on button "20" at bounding box center [616, 410] width 29 height 29
click at [803, 482] on button "Confirmer" at bounding box center [831, 480] width 97 height 31
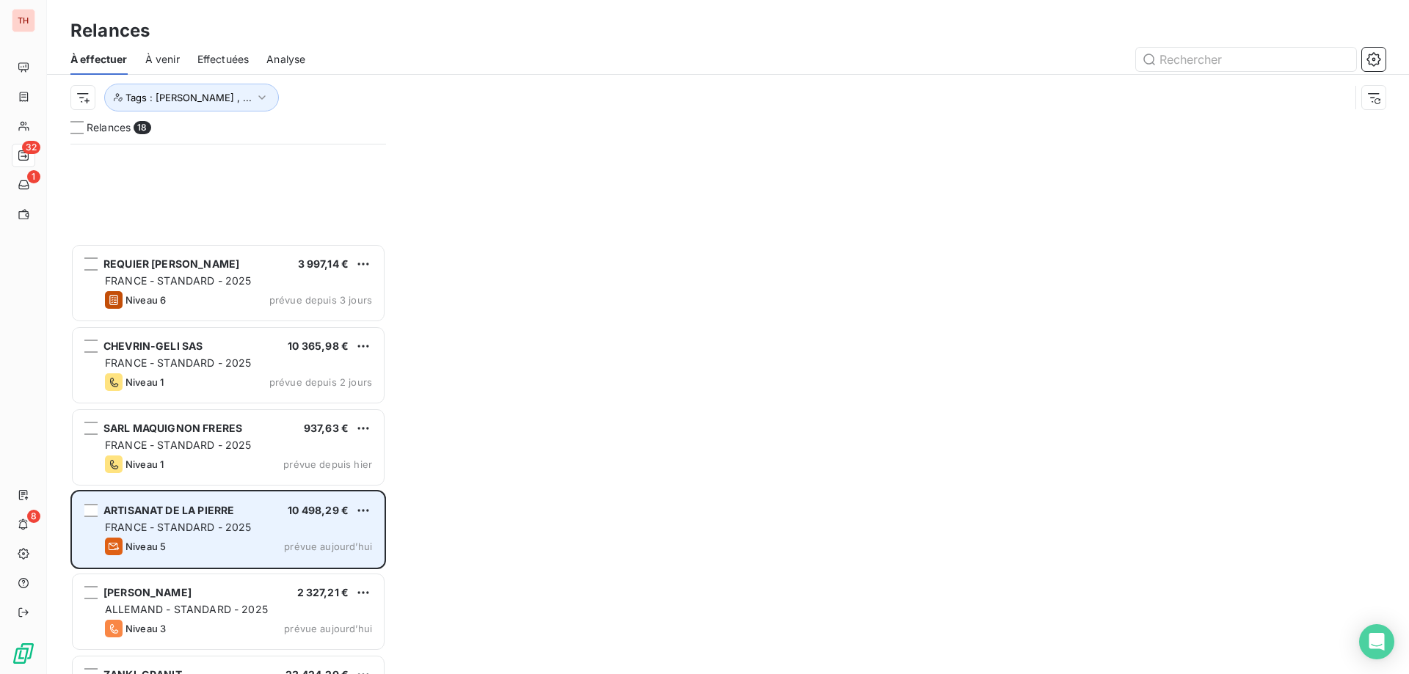
scroll to position [368, 0]
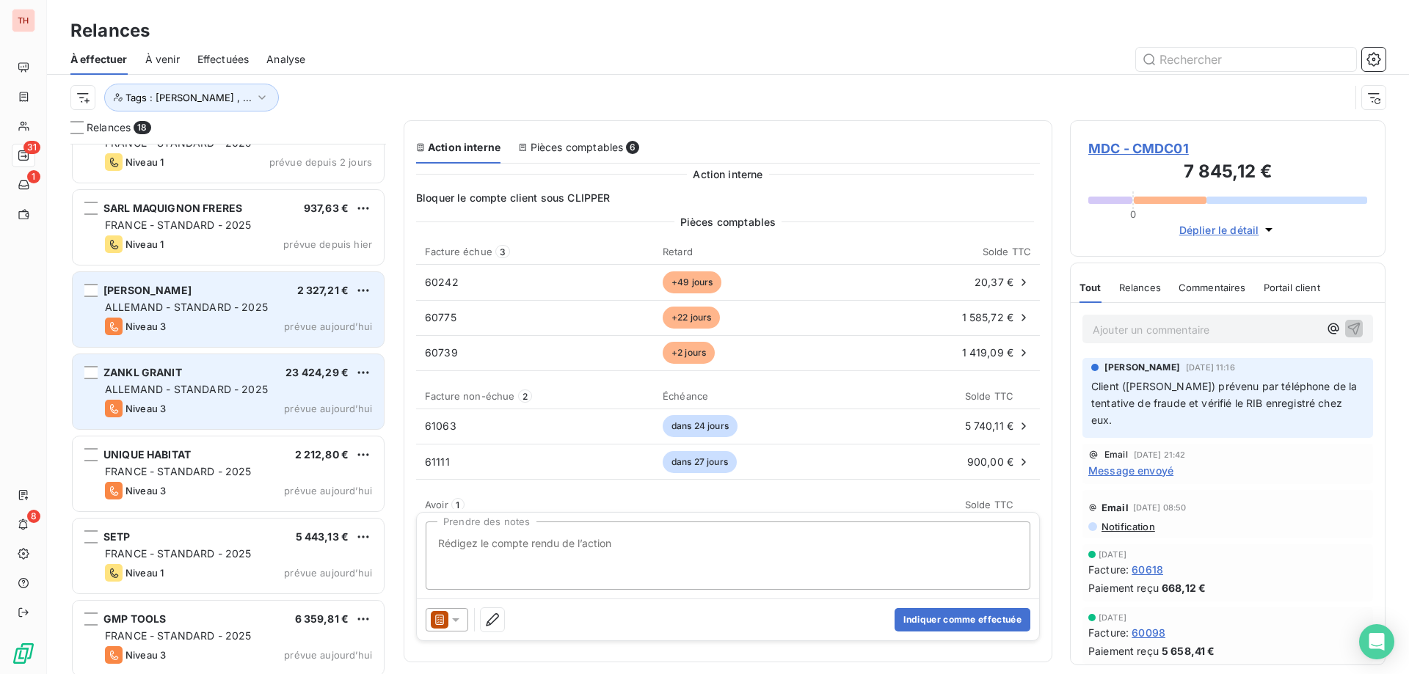
click at [277, 365] on div "ZANKL GRANIT 23 424,29 € ALLEMAND - STANDARD - 2025 Niveau 3 prévue aujourd’hui" at bounding box center [228, 391] width 311 height 75
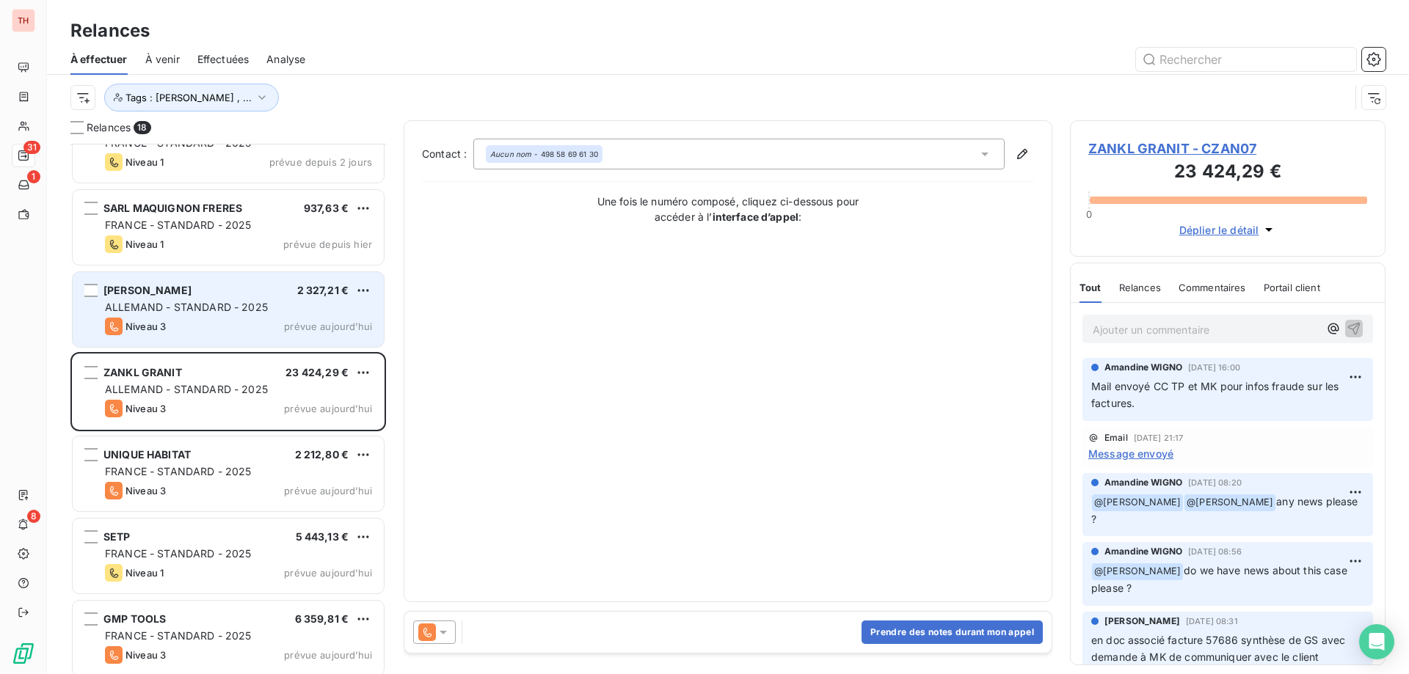
click at [363, 373] on html "TH 31 1 8 Relances À effectuer À venir Effectuées Analyse Tags : Noura Gilbert …" at bounding box center [704, 337] width 1409 height 674
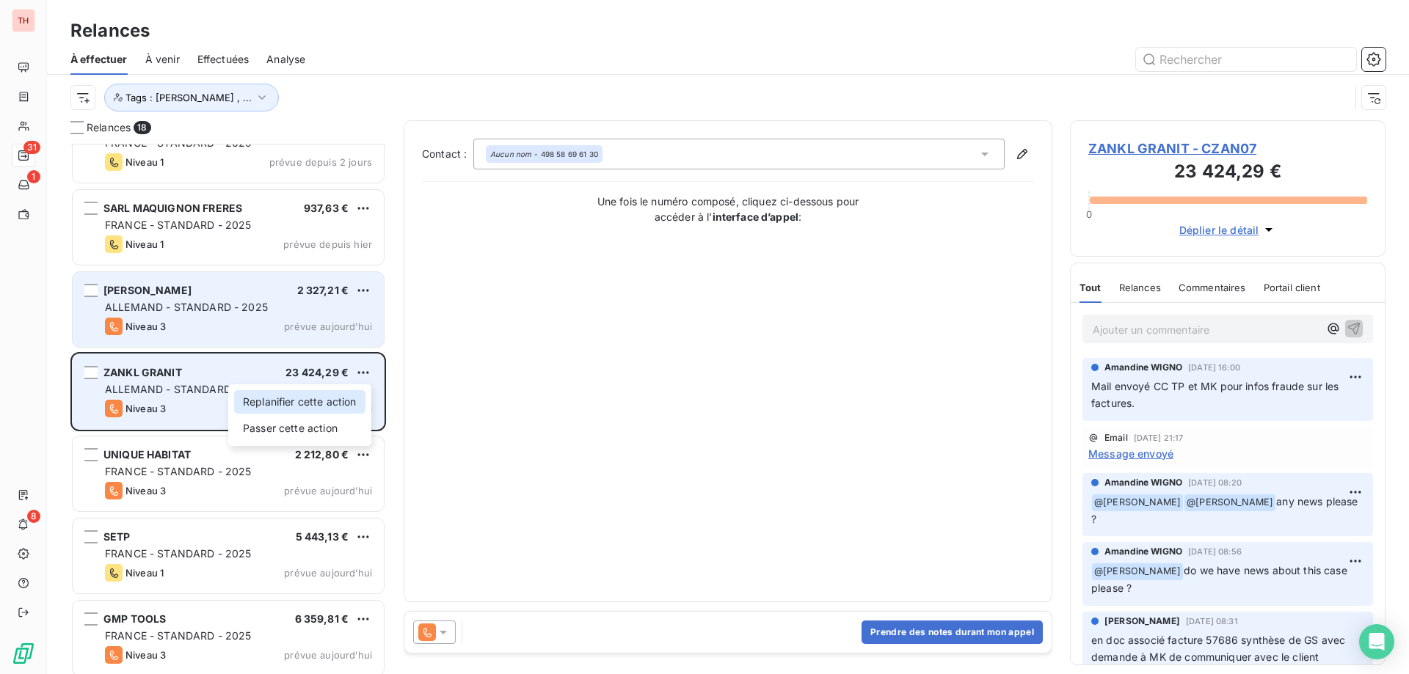
click at [340, 395] on div "Replanifier cette action" at bounding box center [299, 401] width 131 height 23
select select "9"
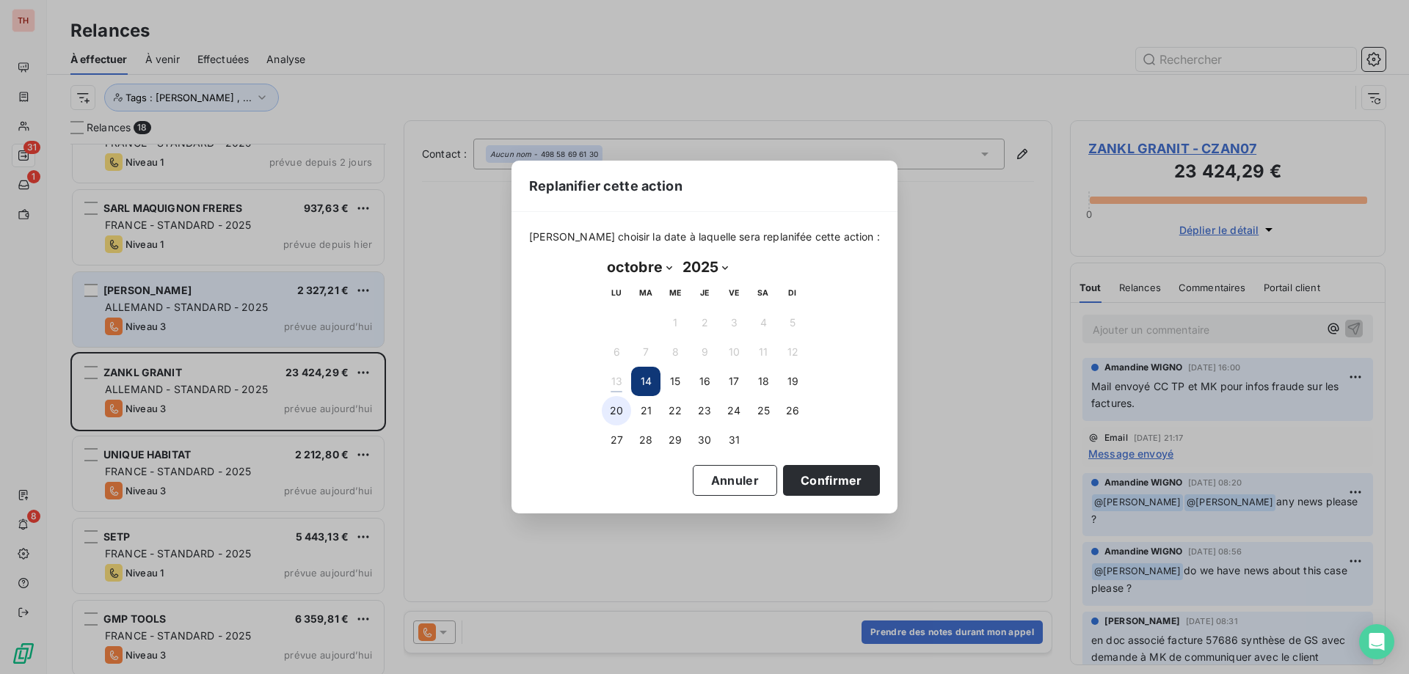
click at [626, 407] on button "20" at bounding box center [616, 410] width 29 height 29
click at [846, 484] on button "Confirmer" at bounding box center [831, 480] width 97 height 31
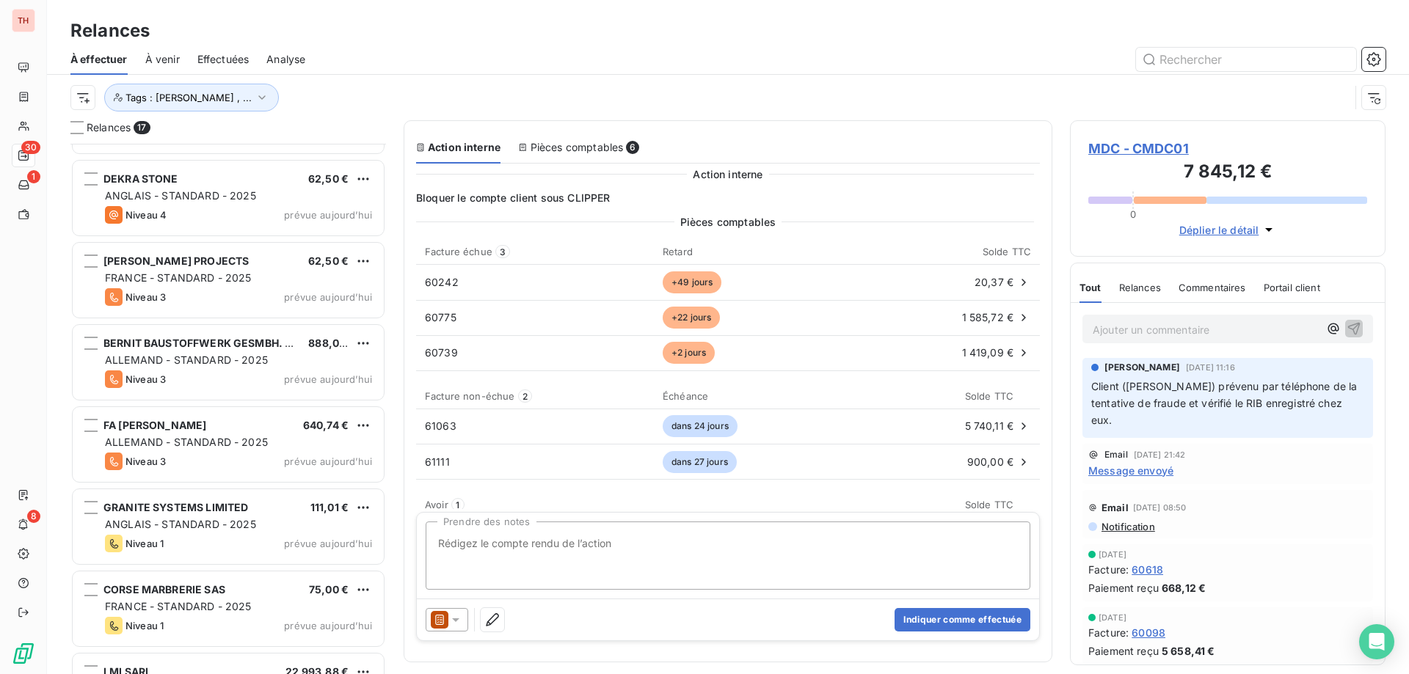
scroll to position [867, 0]
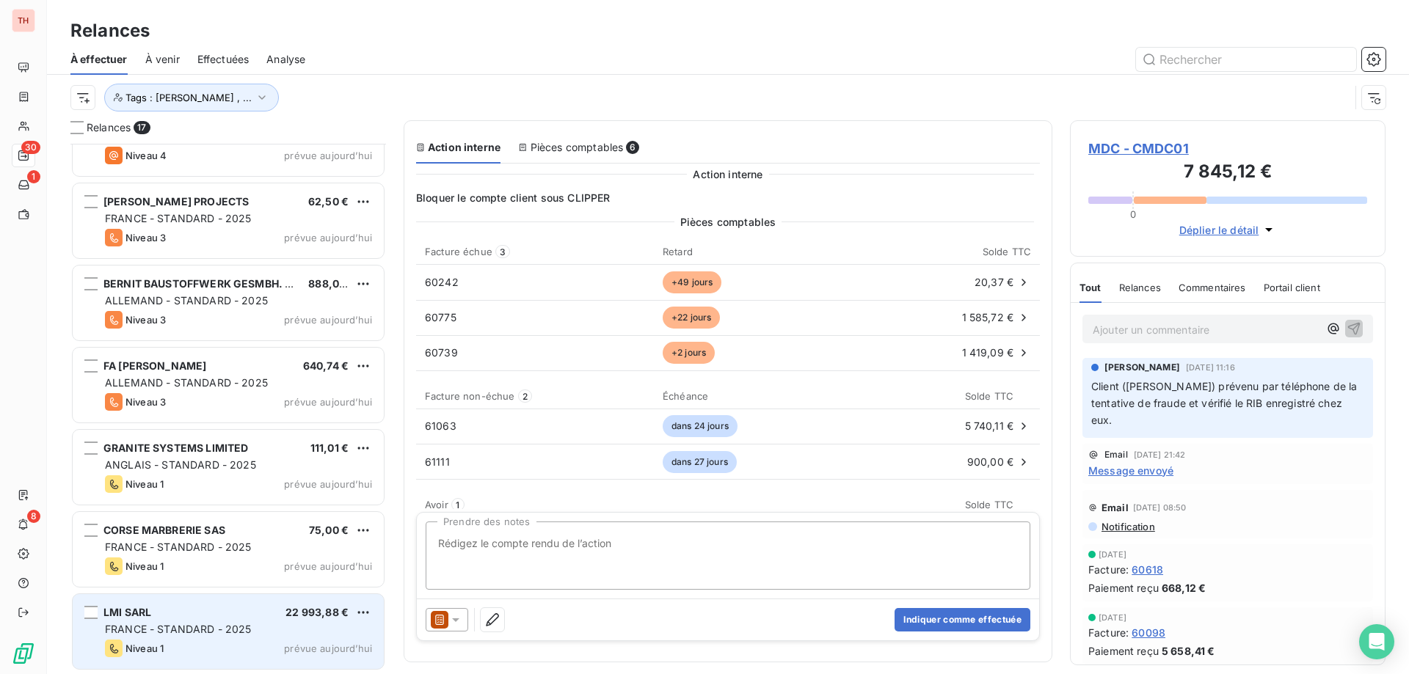
click at [262, 602] on div "LMI SARL 22 993,88 € FRANCE - STANDARD - 2025 Niveau 1 prévue aujourd’hui" at bounding box center [228, 631] width 311 height 75
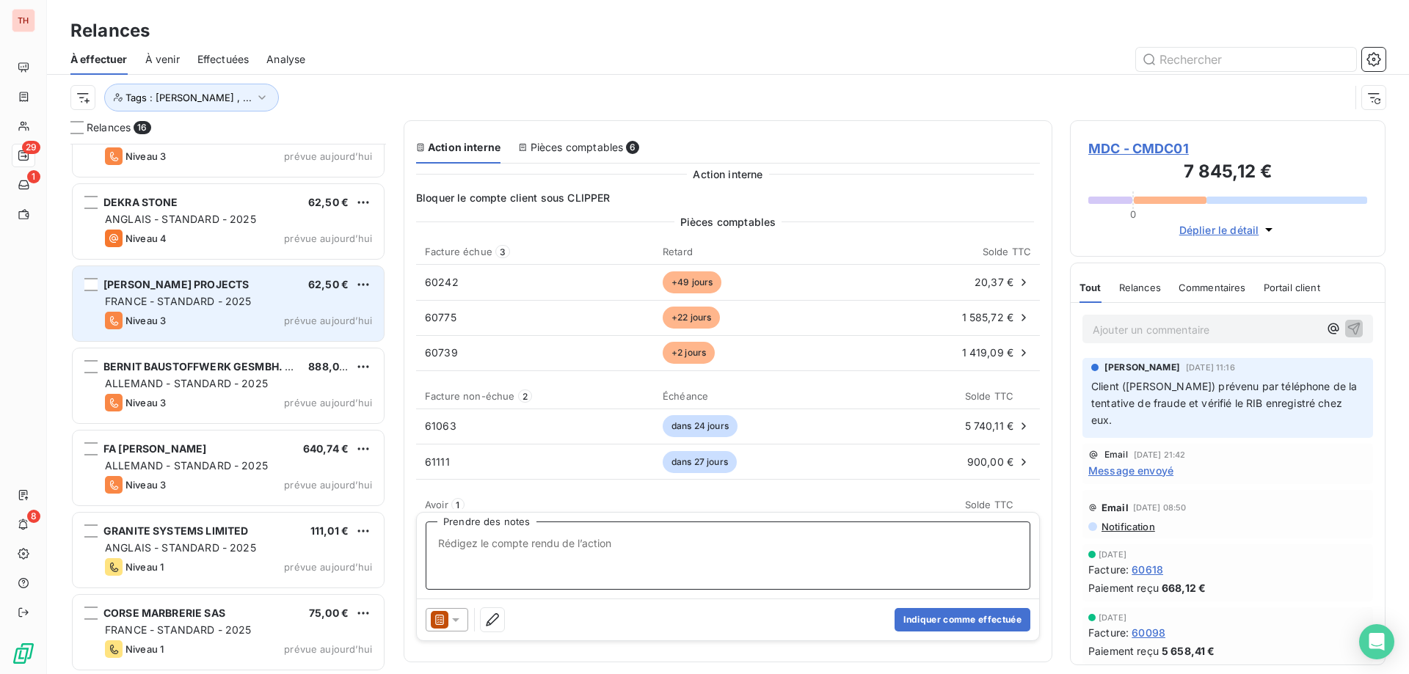
scroll to position [638, 0]
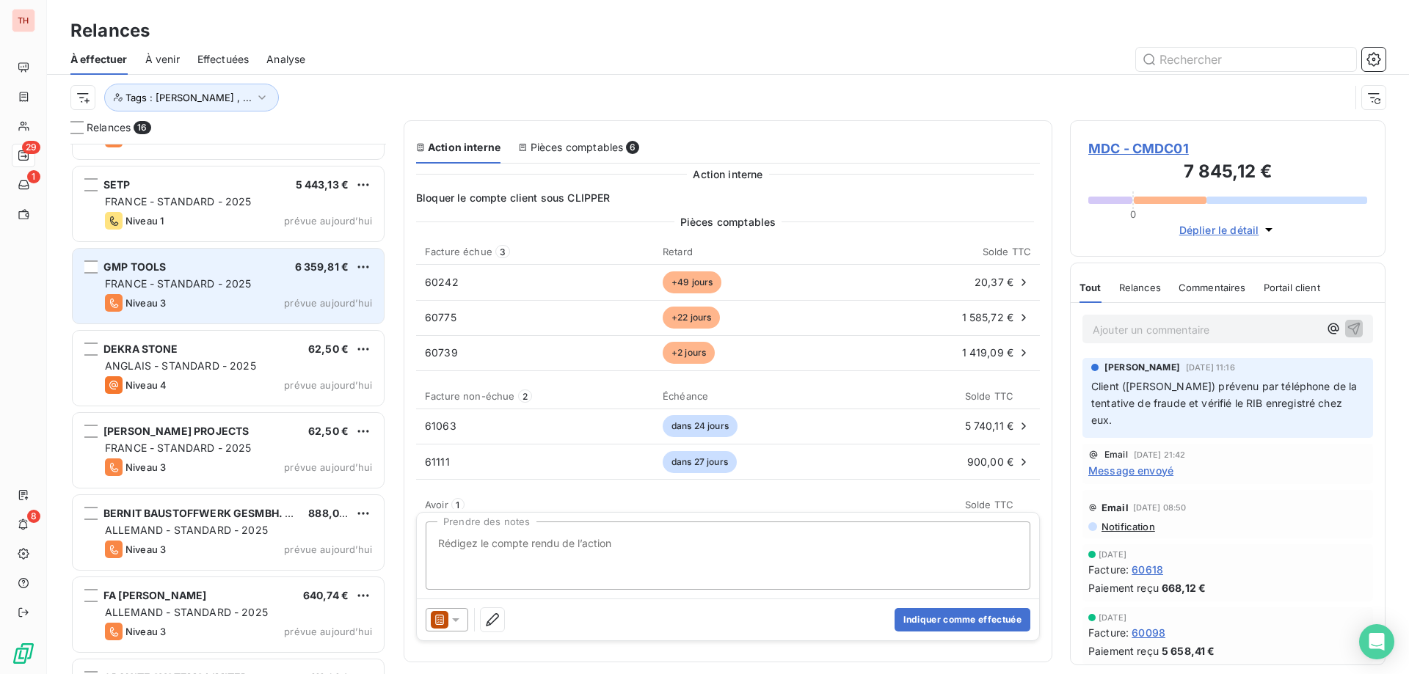
click at [250, 267] on div "GMP TOOLS 6 359,81 €" at bounding box center [238, 266] width 267 height 13
